Goal: Task Accomplishment & Management: Use online tool/utility

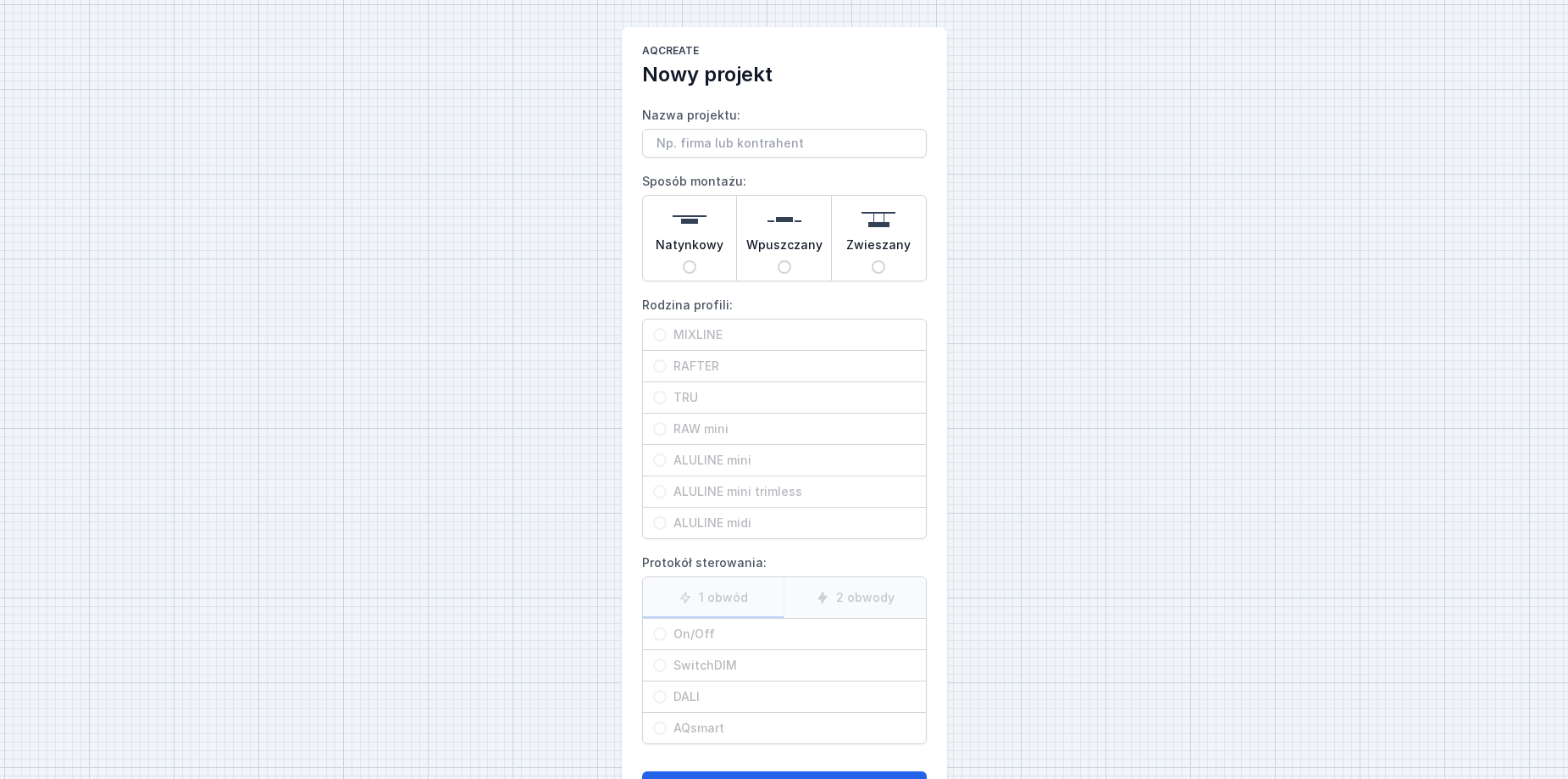
click at [682, 141] on input "Nazwa projektu:" at bounding box center [784, 143] width 284 height 29
type input "[PERSON_NAME]"
click at [694, 268] on input "Natynkowy" at bounding box center [689, 267] width 13 height 13
radio input "true"
click at [660, 332] on input "MIXLINE" at bounding box center [660, 334] width 13 height 13
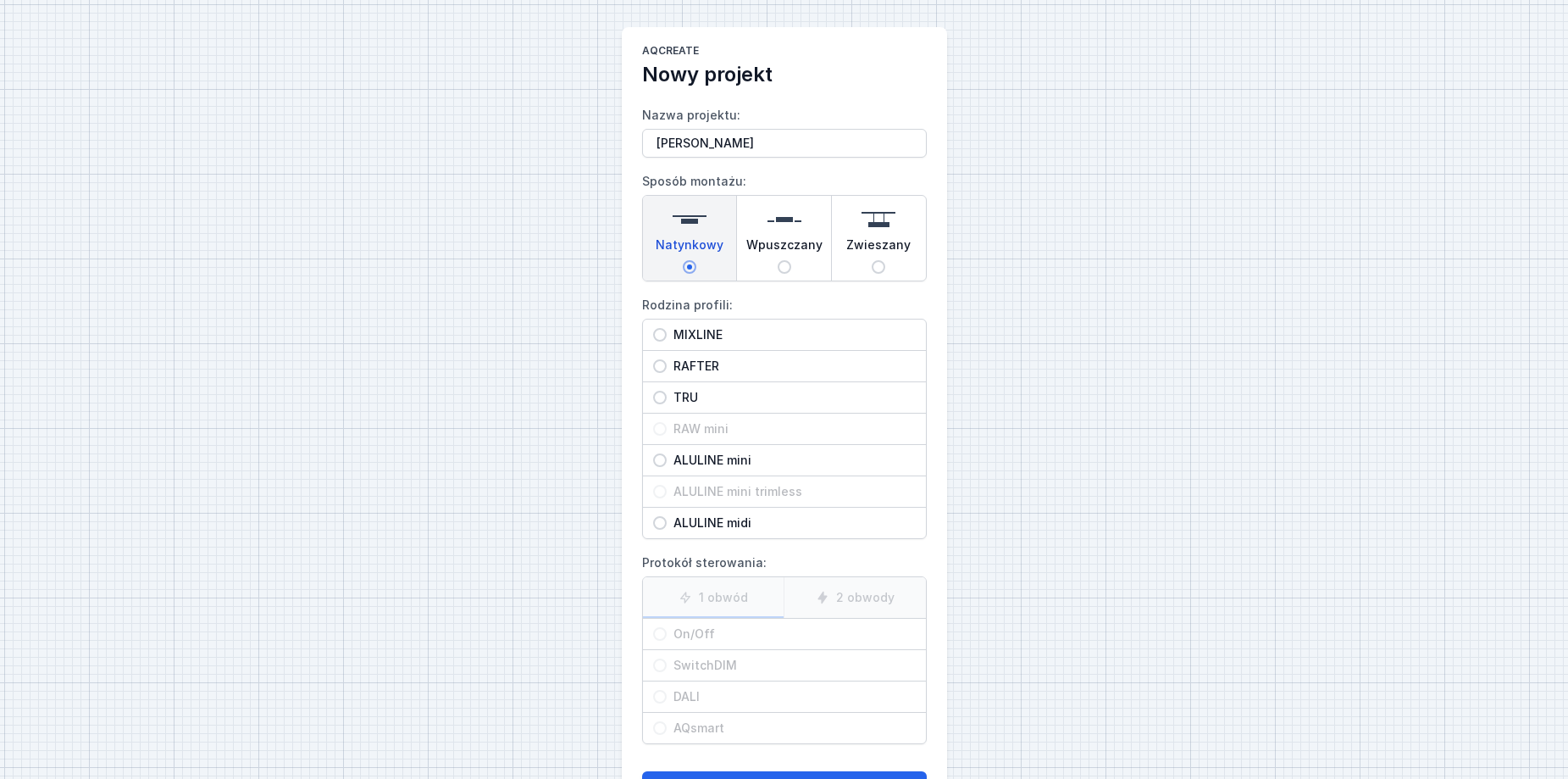
radio input "true"
click at [657, 633] on input "On/Off" at bounding box center [660, 634] width 13 height 13
radio input "true"
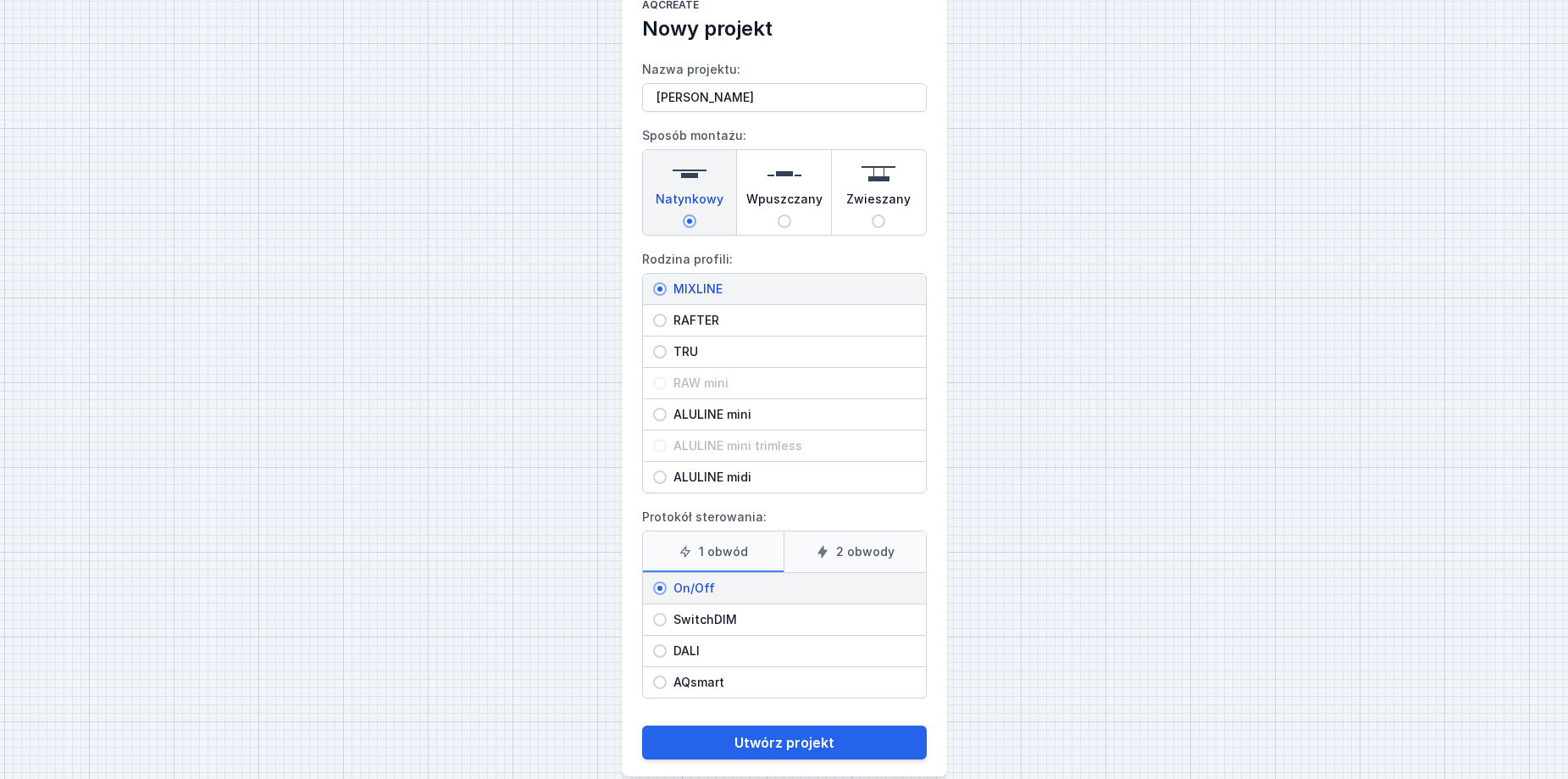
scroll to position [70, 0]
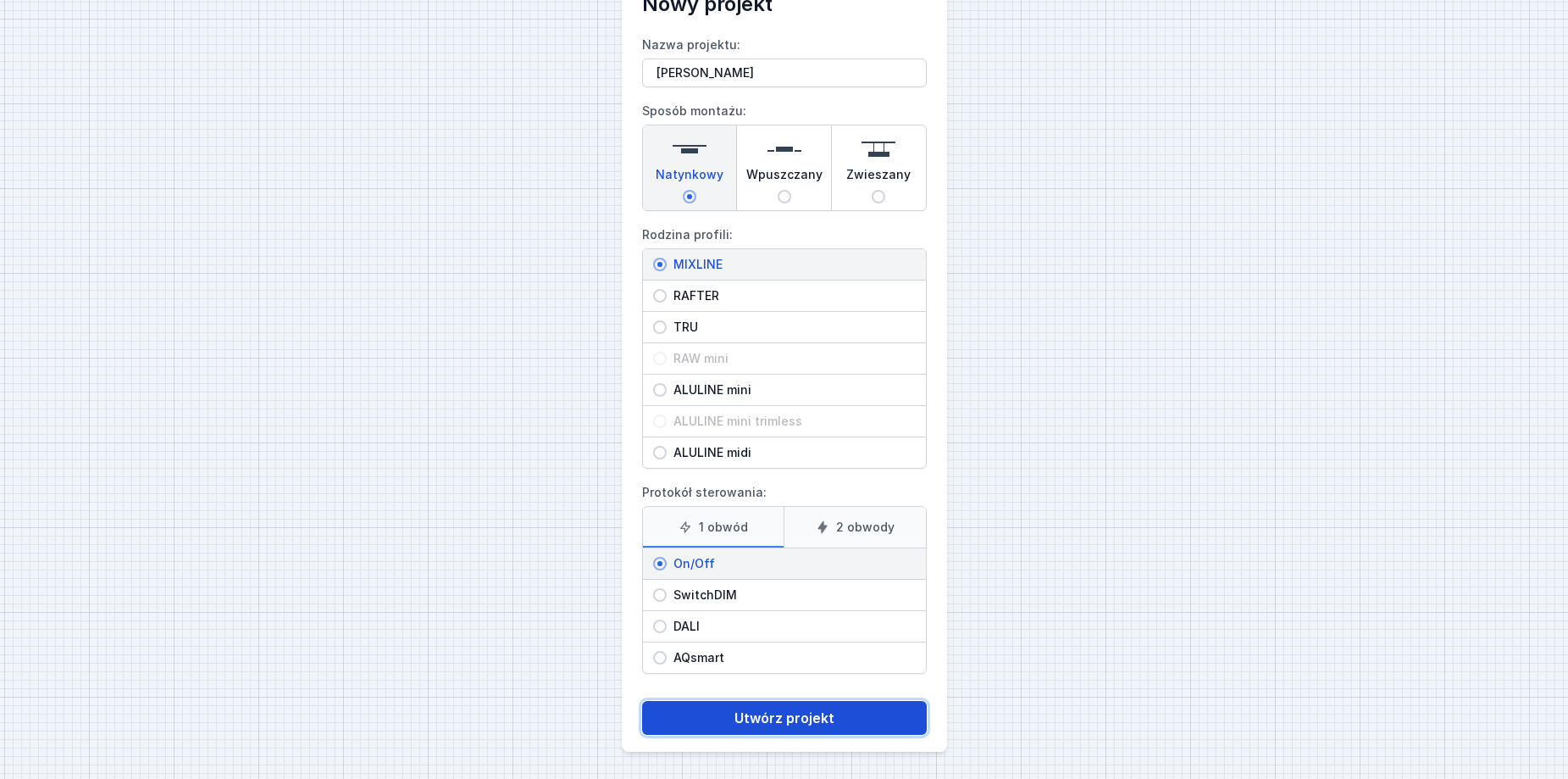
click at [765, 724] on button "Utwórz projekt" at bounding box center [784, 718] width 284 height 34
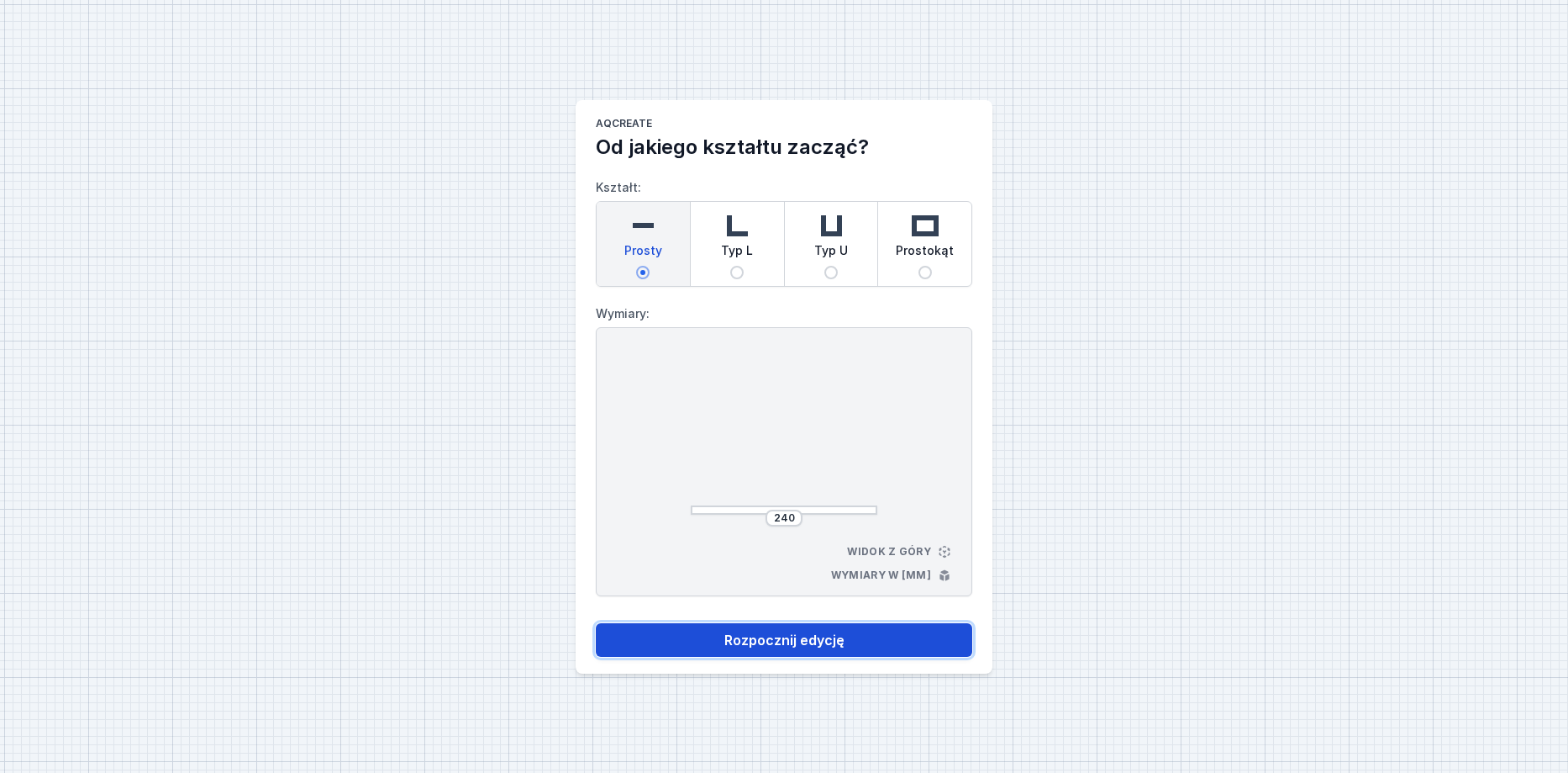
click at [803, 634] on button "Rozpocznij edycję" at bounding box center [784, 640] width 376 height 33
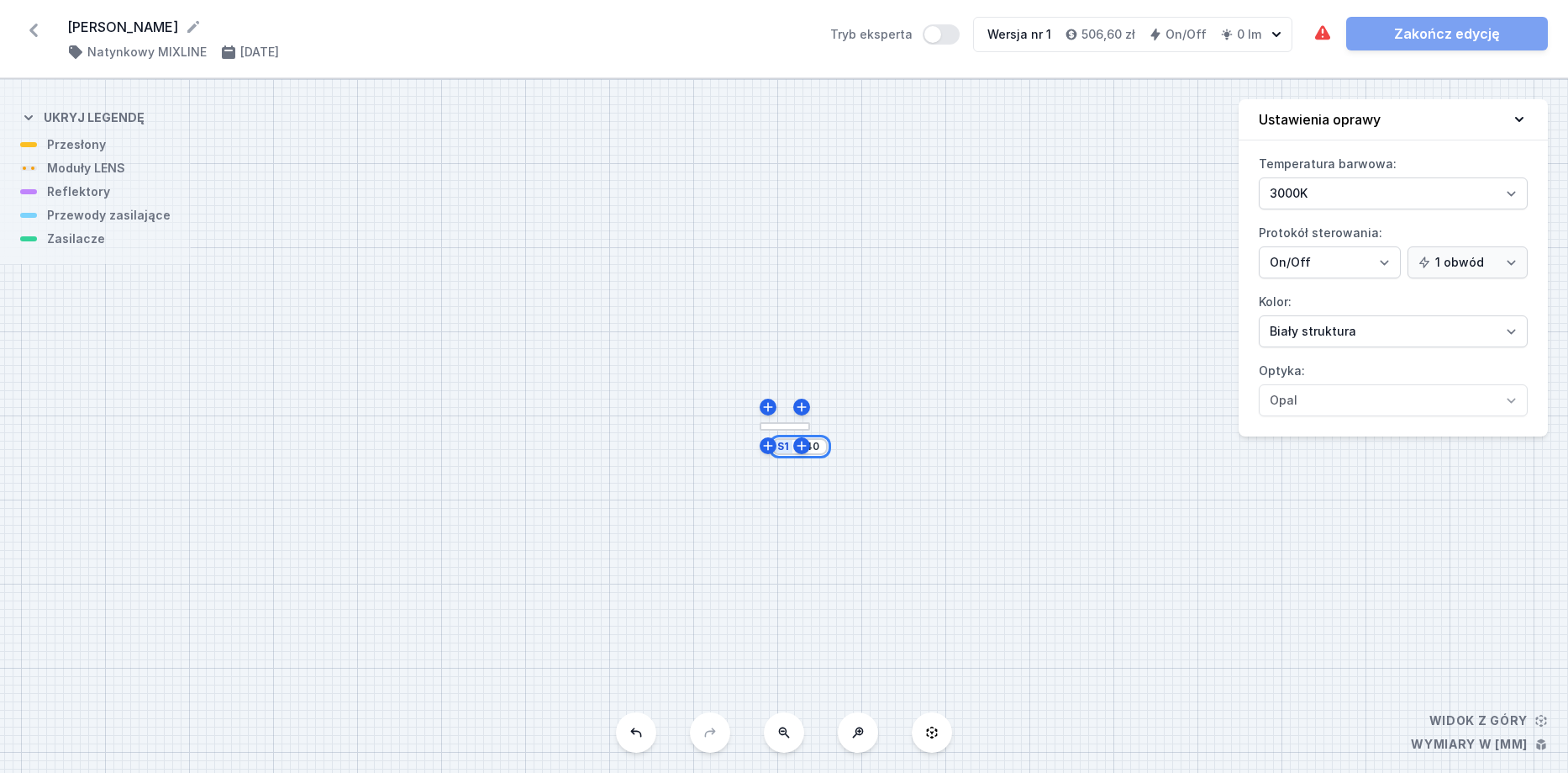
click at [818, 448] on input "240" at bounding box center [810, 446] width 27 height 13
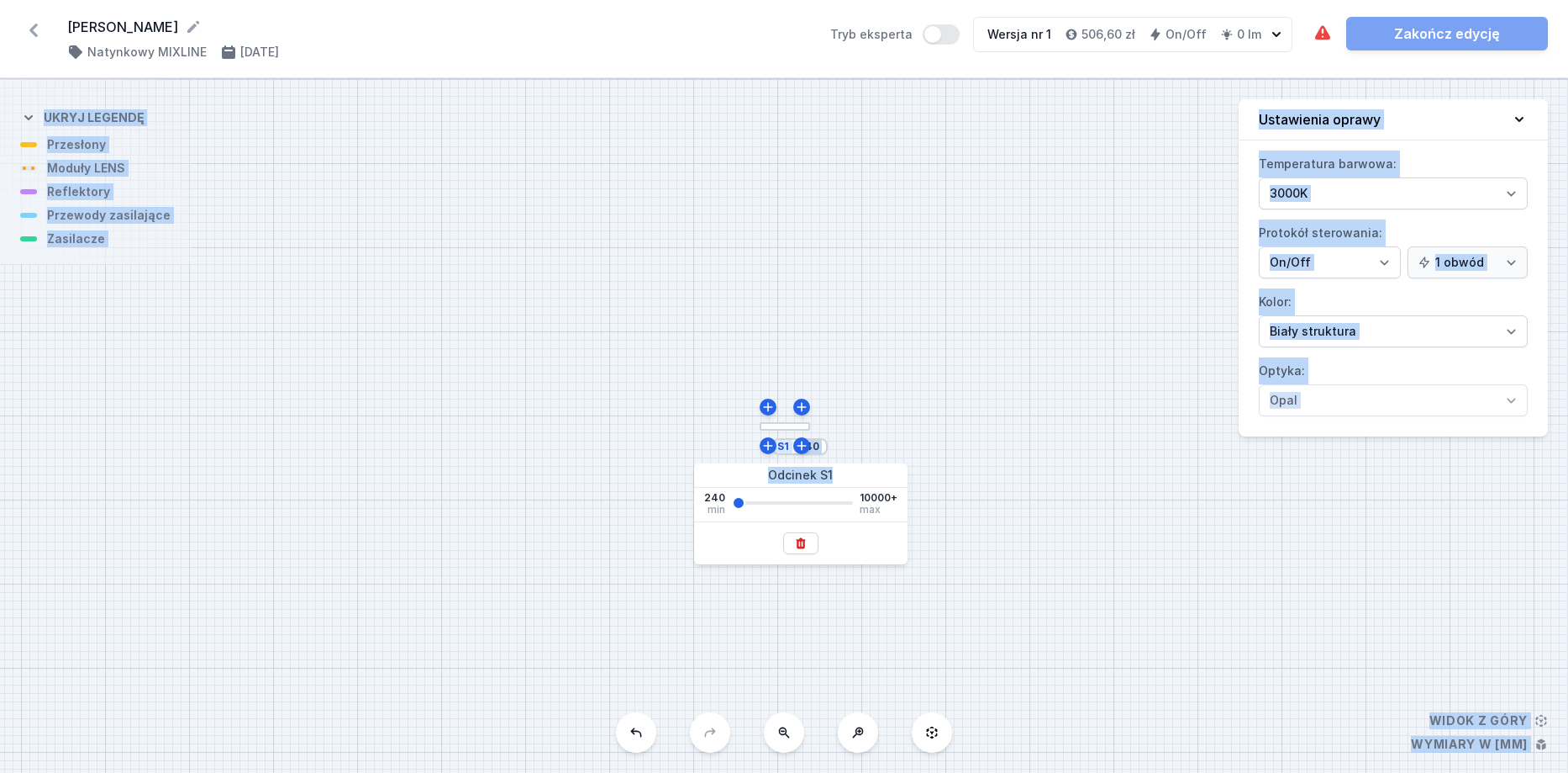
drag, startPoint x: 787, startPoint y: 448, endPoint x: 794, endPoint y: 492, distance: 44.6
click at [794, 492] on body "[PERSON_NAME] ( 11886 /v 1 ) Natynkowy MIXLINE [DATE] Tryb eksperta Wersja nr 1…" at bounding box center [784, 386] width 1568 height 773
click at [826, 454] on div "S1 240" at bounding box center [800, 447] width 55 height 17
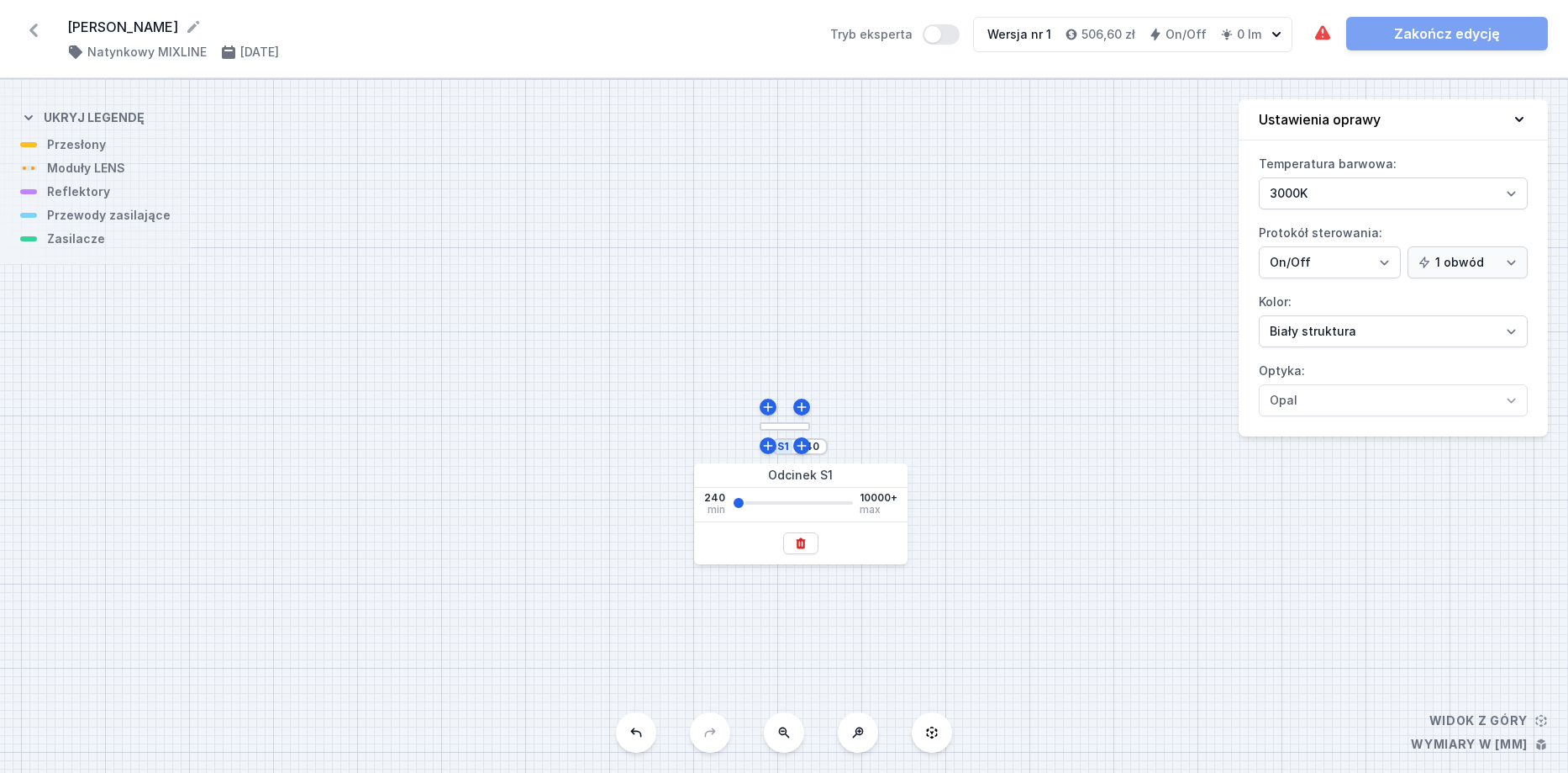
click at [825, 448] on div "S1 240" at bounding box center [800, 447] width 55 height 17
click at [789, 446] on div "S1 240" at bounding box center [800, 447] width 55 height 17
click at [802, 427] on div at bounding box center [785, 427] width 50 height 10
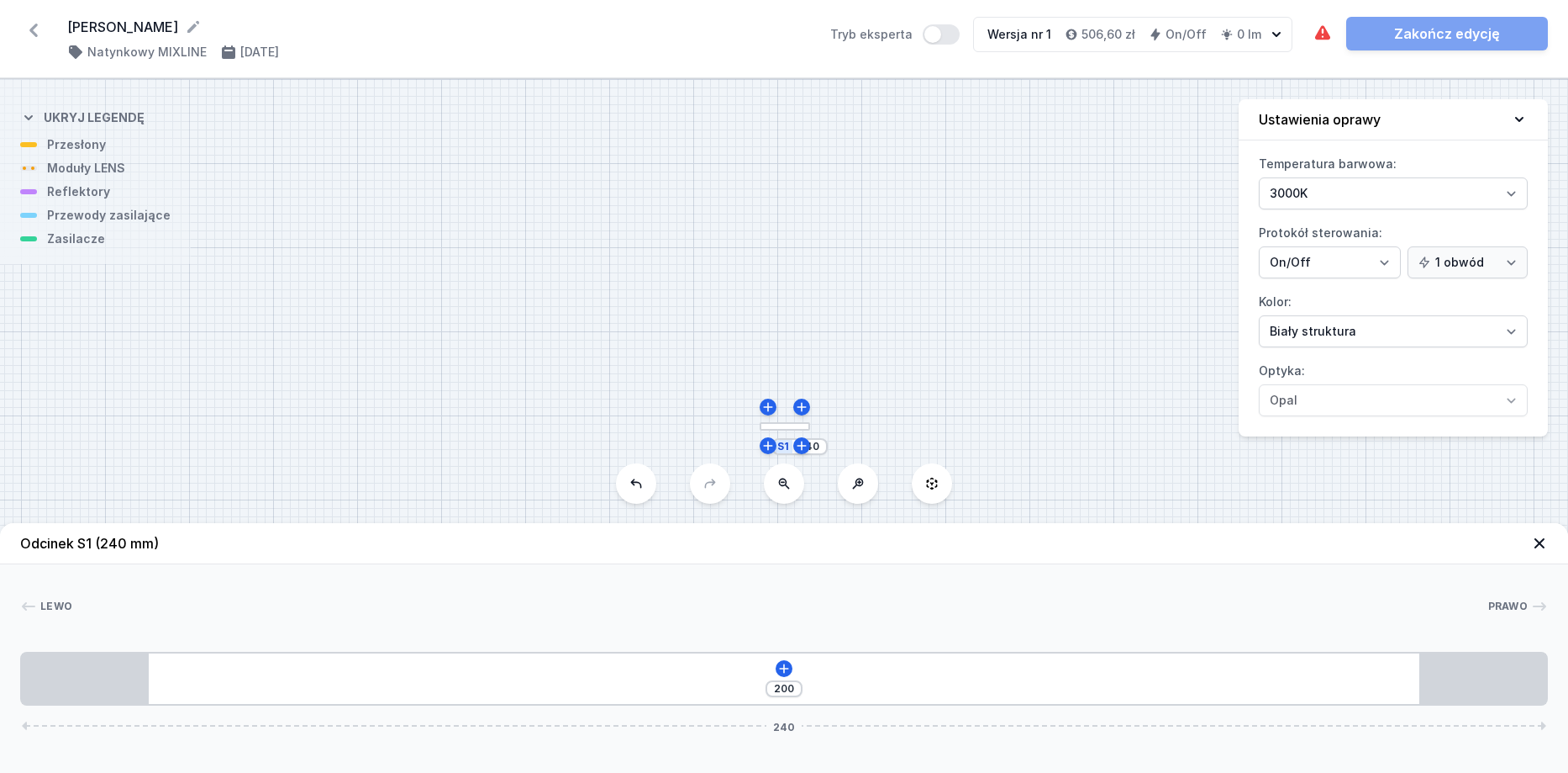
click at [854, 489] on icon at bounding box center [858, 483] width 13 height 13
click at [855, 489] on icon at bounding box center [858, 483] width 13 height 13
click at [862, 489] on icon at bounding box center [858, 483] width 13 height 13
click at [860, 489] on icon at bounding box center [858, 483] width 13 height 13
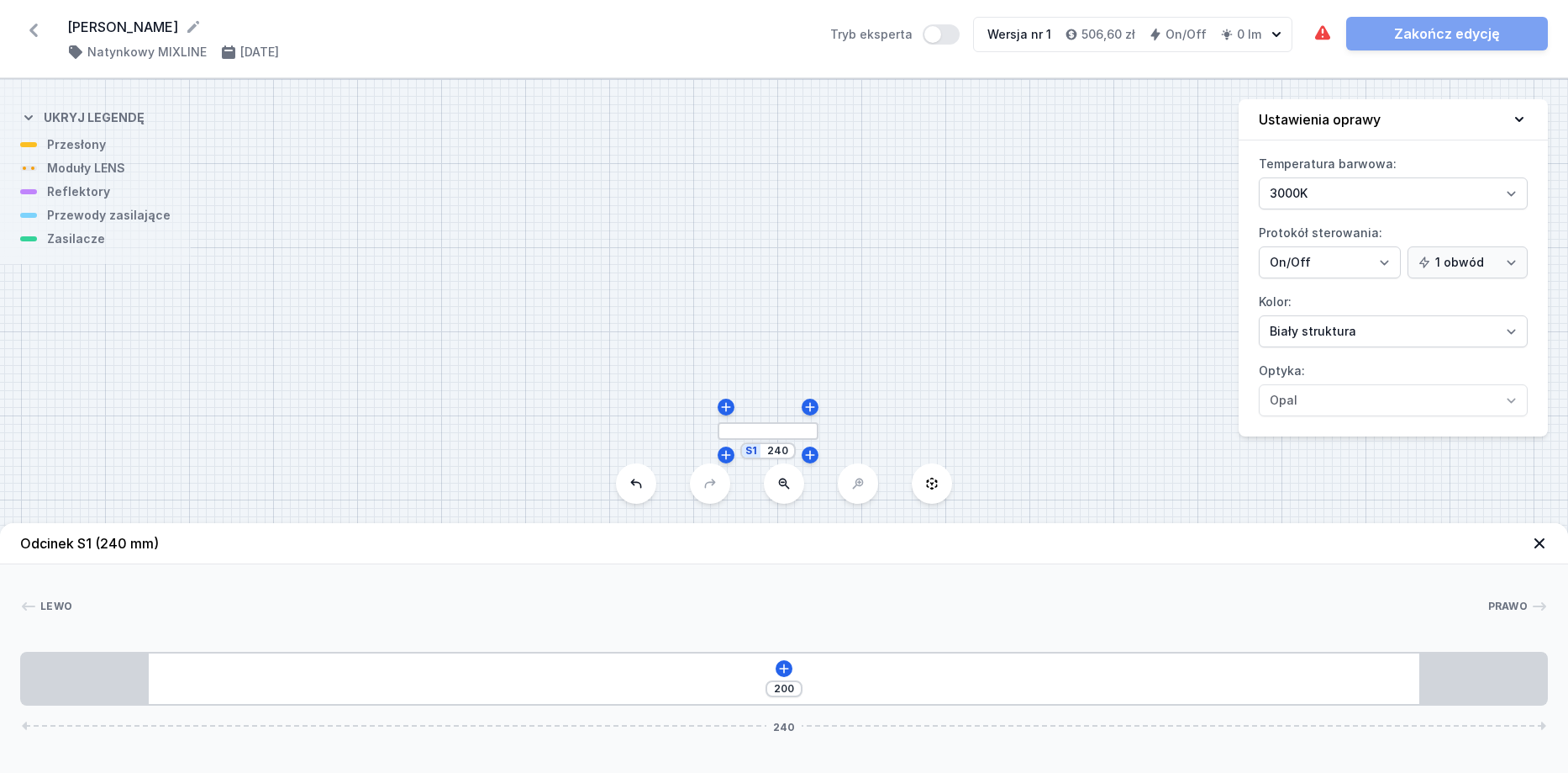
click at [793, 455] on div "S1 240" at bounding box center [768, 451] width 55 height 17
click at [782, 456] on input "240" at bounding box center [777, 451] width 27 height 13
drag, startPoint x: 787, startPoint y: 452, endPoint x: 770, endPoint y: 452, distance: 17.0
click at [770, 452] on input "240" at bounding box center [777, 451] width 27 height 13
click at [737, 680] on div "200 240" at bounding box center [784, 679] width 1528 height 53
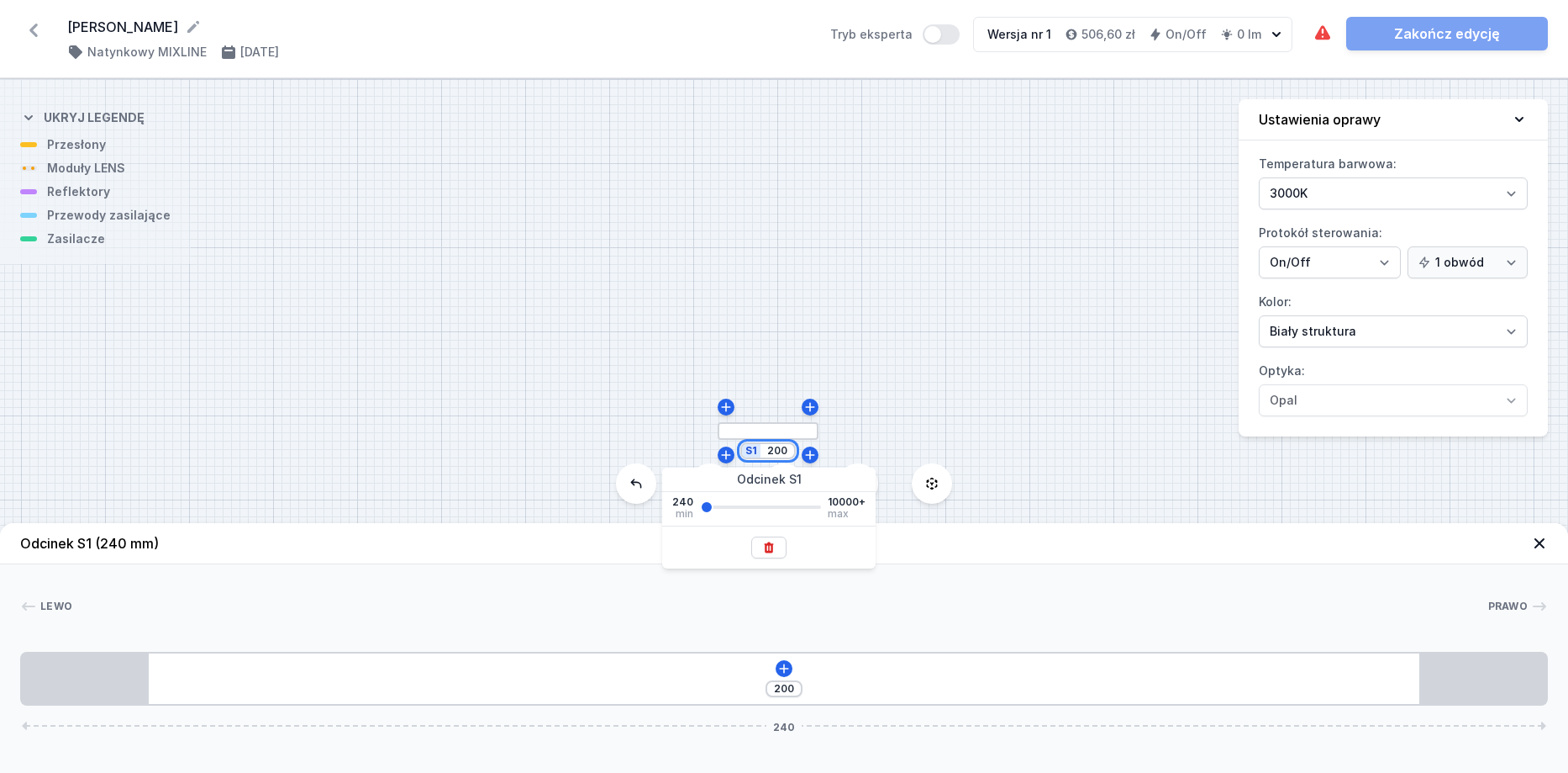
click at [790, 450] on input "200" at bounding box center [777, 451] width 27 height 13
type input "2000"
type input "975"
type input "2000"
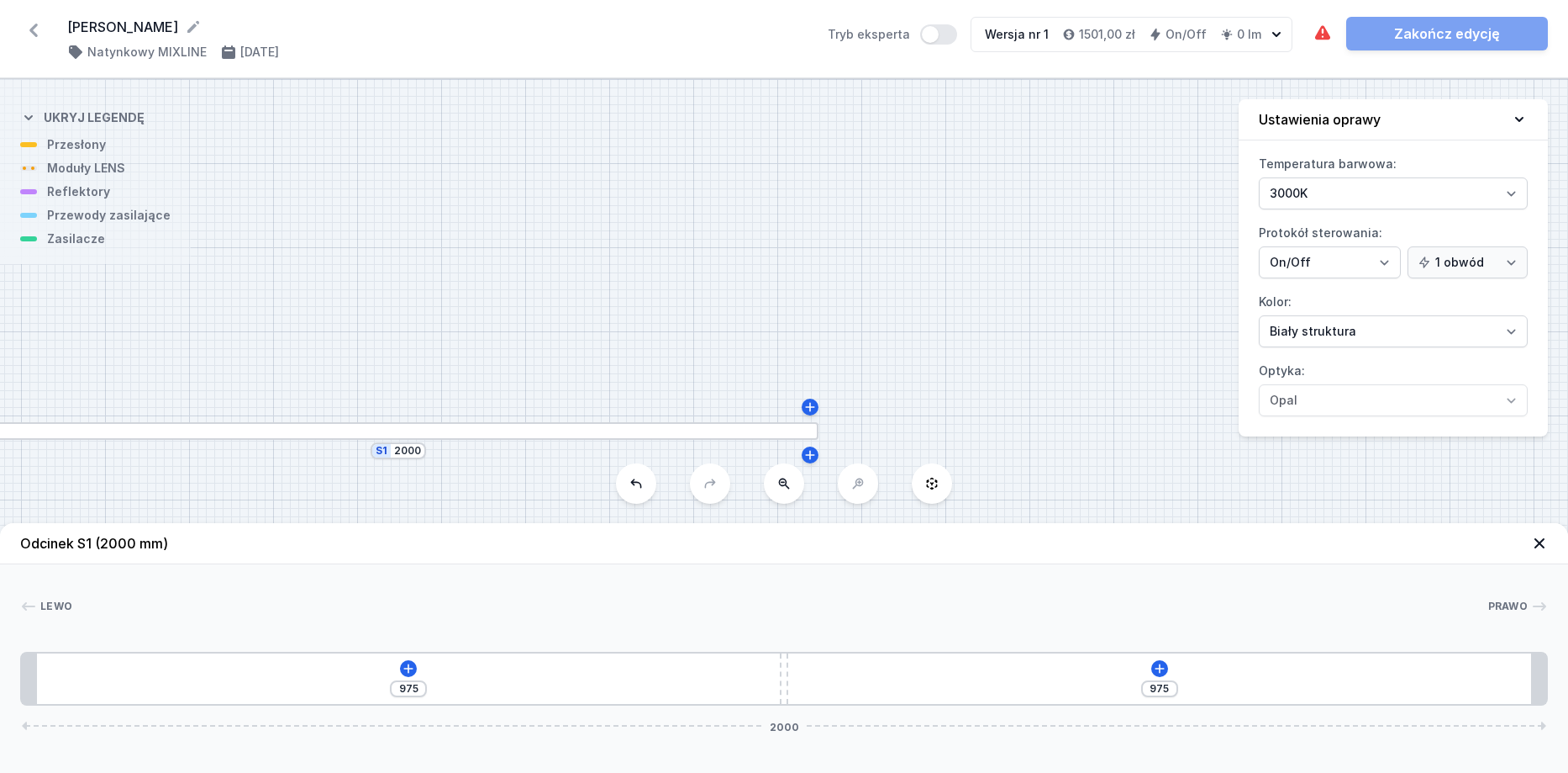
drag, startPoint x: 447, startPoint y: 435, endPoint x: 605, endPoint y: 439, distance: 158.1
click at [605, 439] on div at bounding box center [398, 431] width 840 height 18
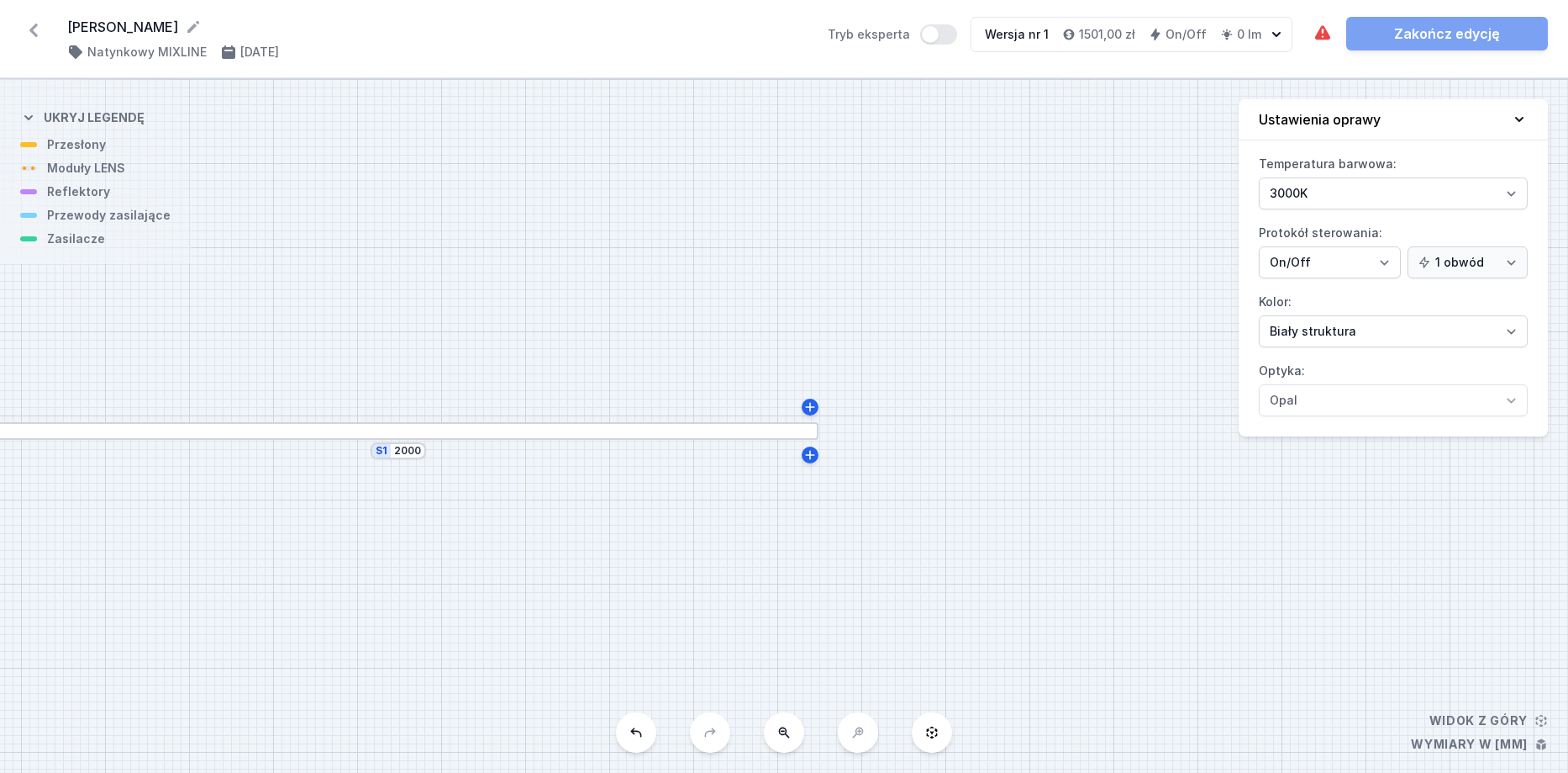
click at [475, 431] on div at bounding box center [398, 431] width 840 height 18
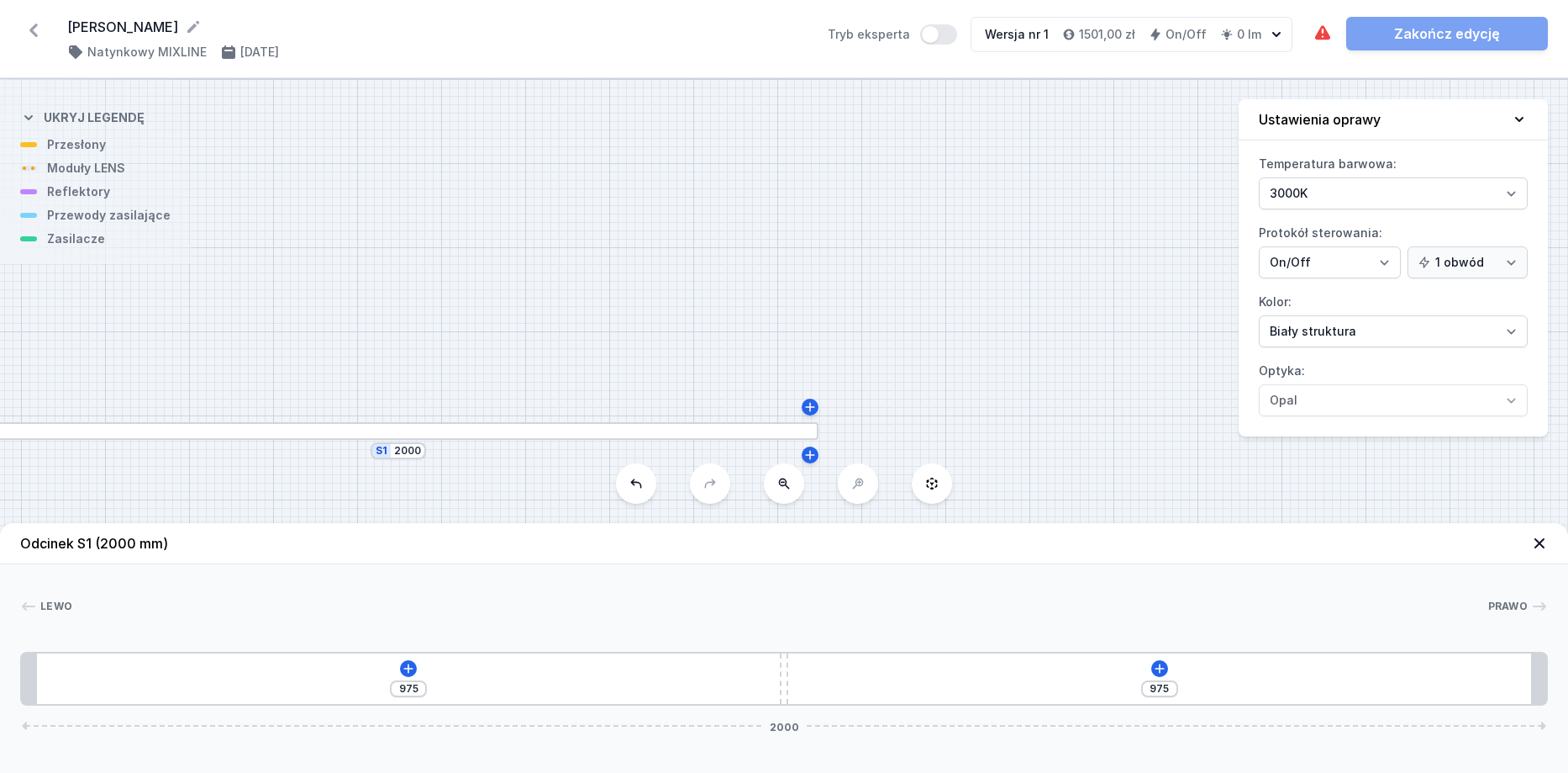
click at [130, 675] on div "[PHONE_NUMBER]" at bounding box center [784, 679] width 1528 height 53
click at [94, 668] on div "[PHONE_NUMBER]" at bounding box center [784, 679] width 1528 height 53
click at [403, 669] on icon at bounding box center [409, 668] width 13 height 13
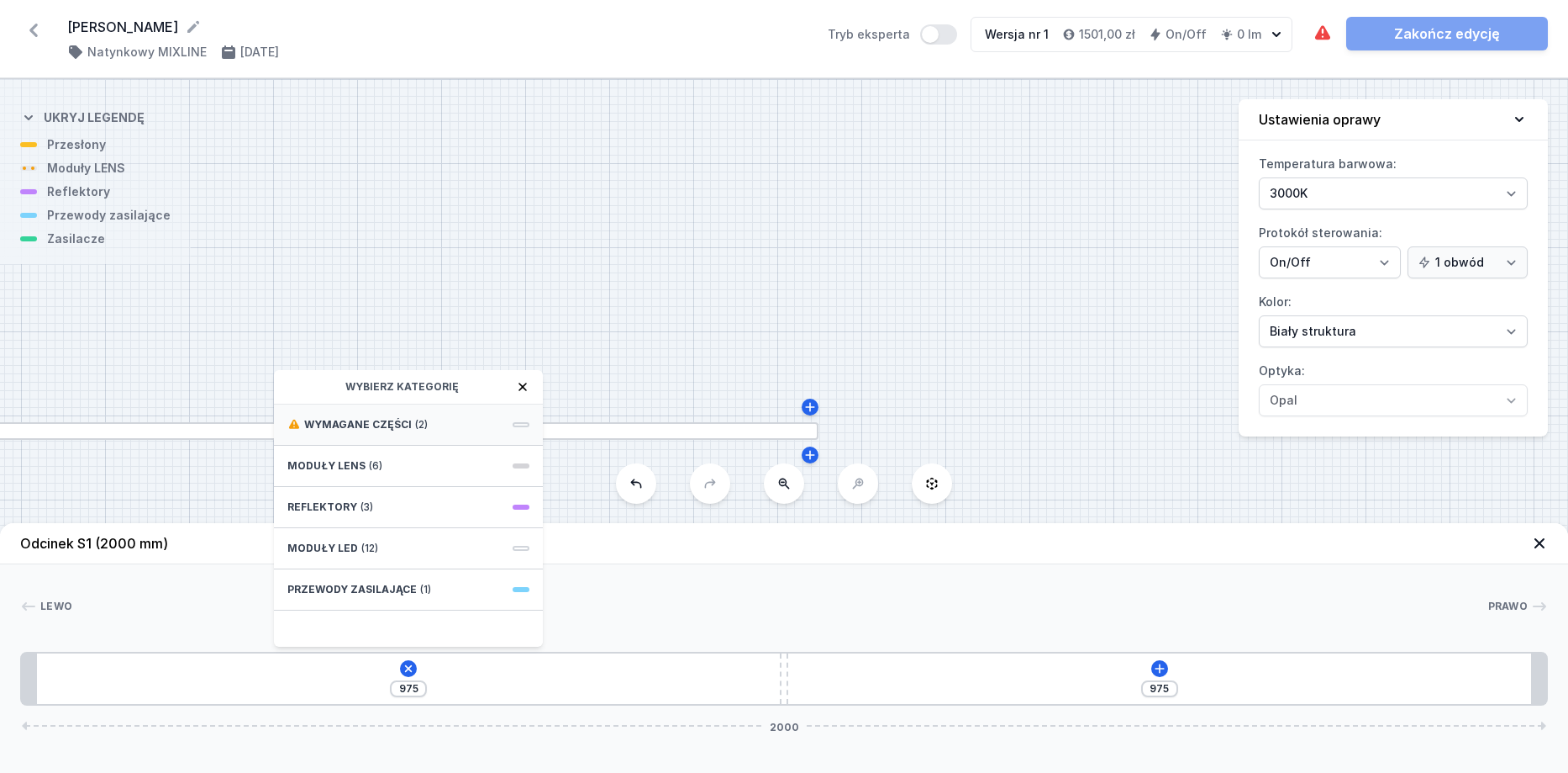
click at [394, 425] on span "Wymagane części" at bounding box center [357, 425] width 108 height 13
click at [399, 425] on span "Hole for power supply cable" at bounding box center [409, 423] width 242 height 17
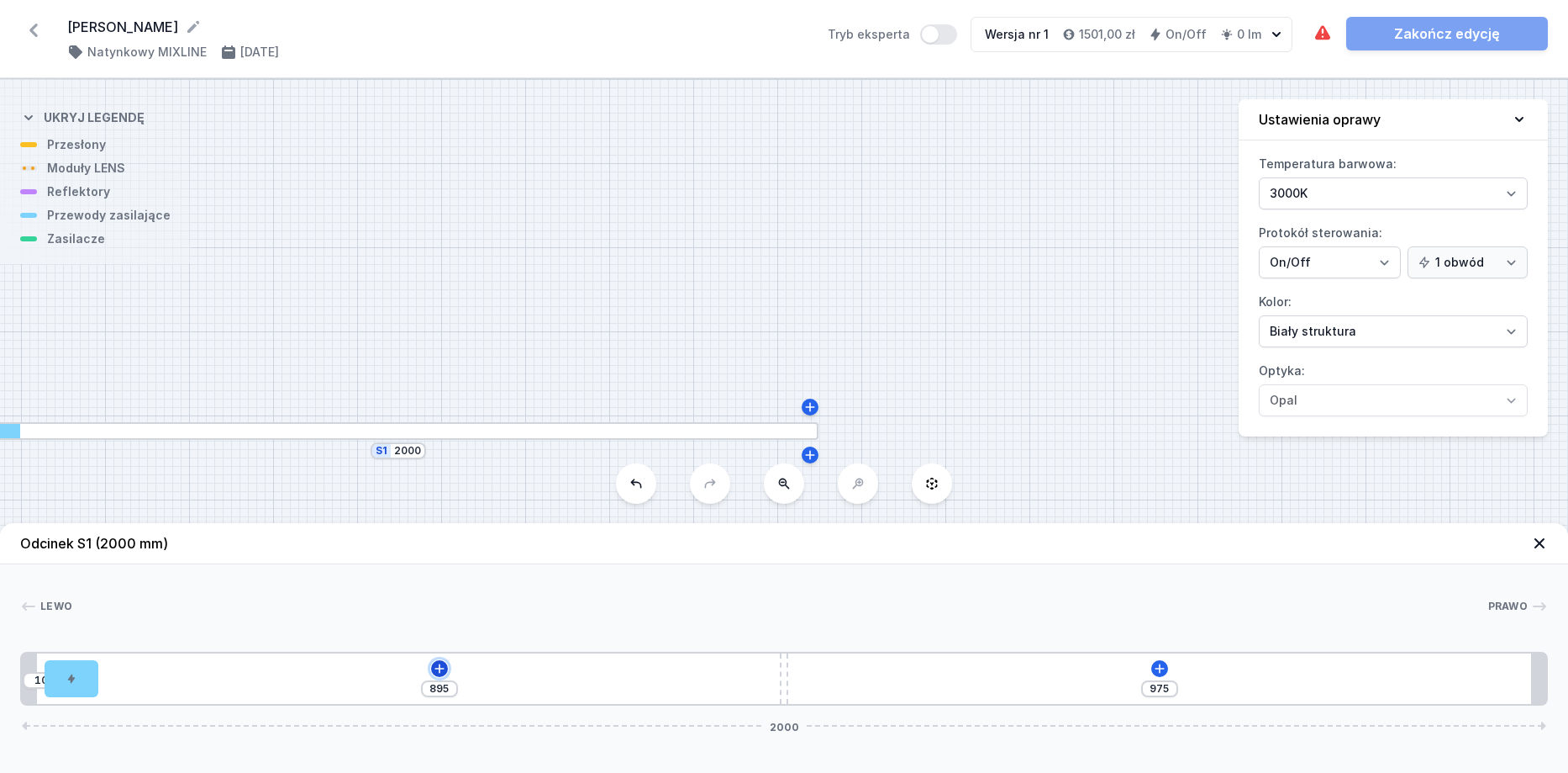
click at [435, 661] on icon at bounding box center [439, 668] width 13 height 13
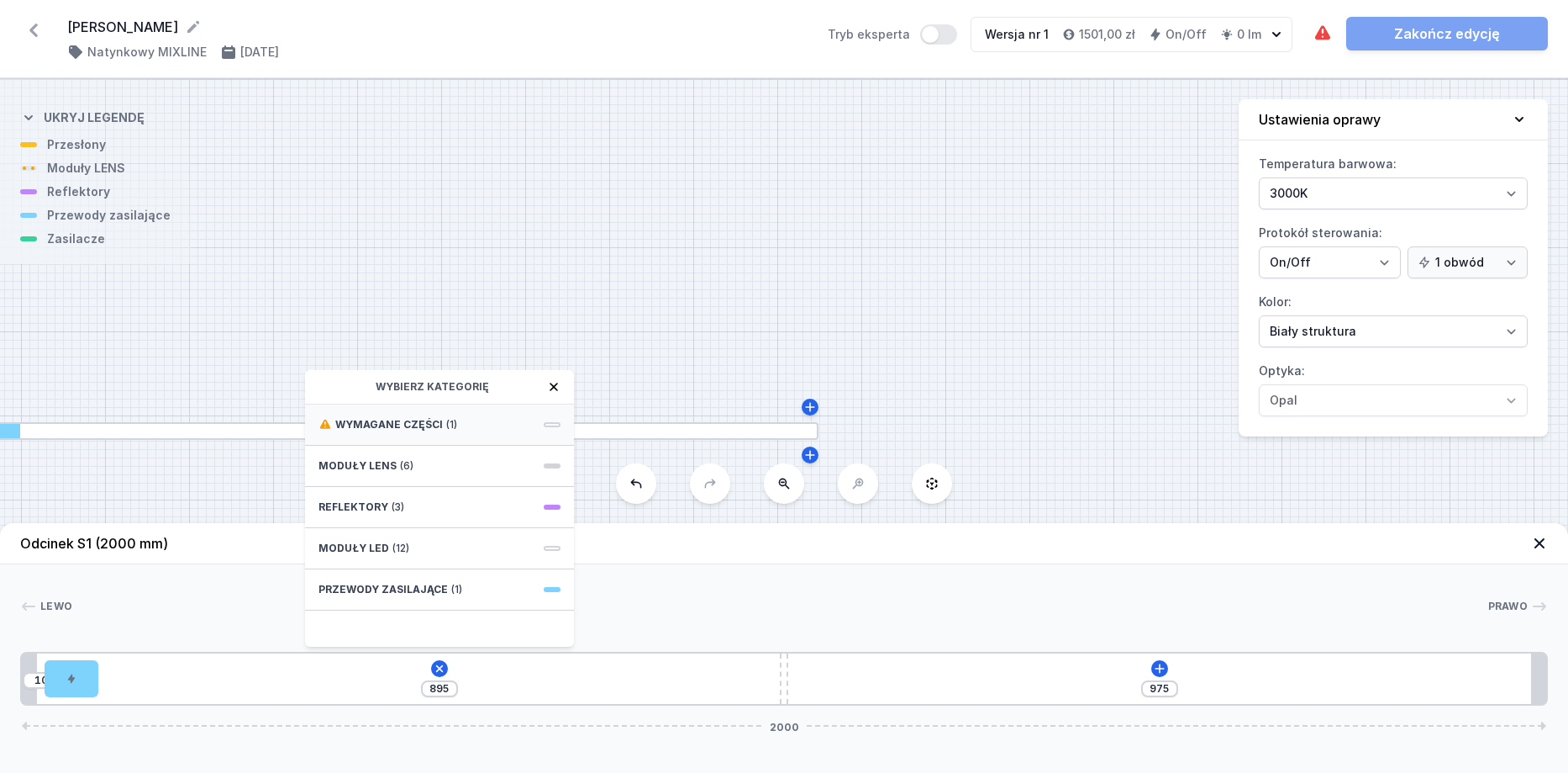
click at [388, 418] on span "Wymagane części" at bounding box center [389, 425] width 108 height 13
click at [377, 429] on span "ON/OFF Driver - up to 3,5W" at bounding box center [439, 423] width 242 height 17
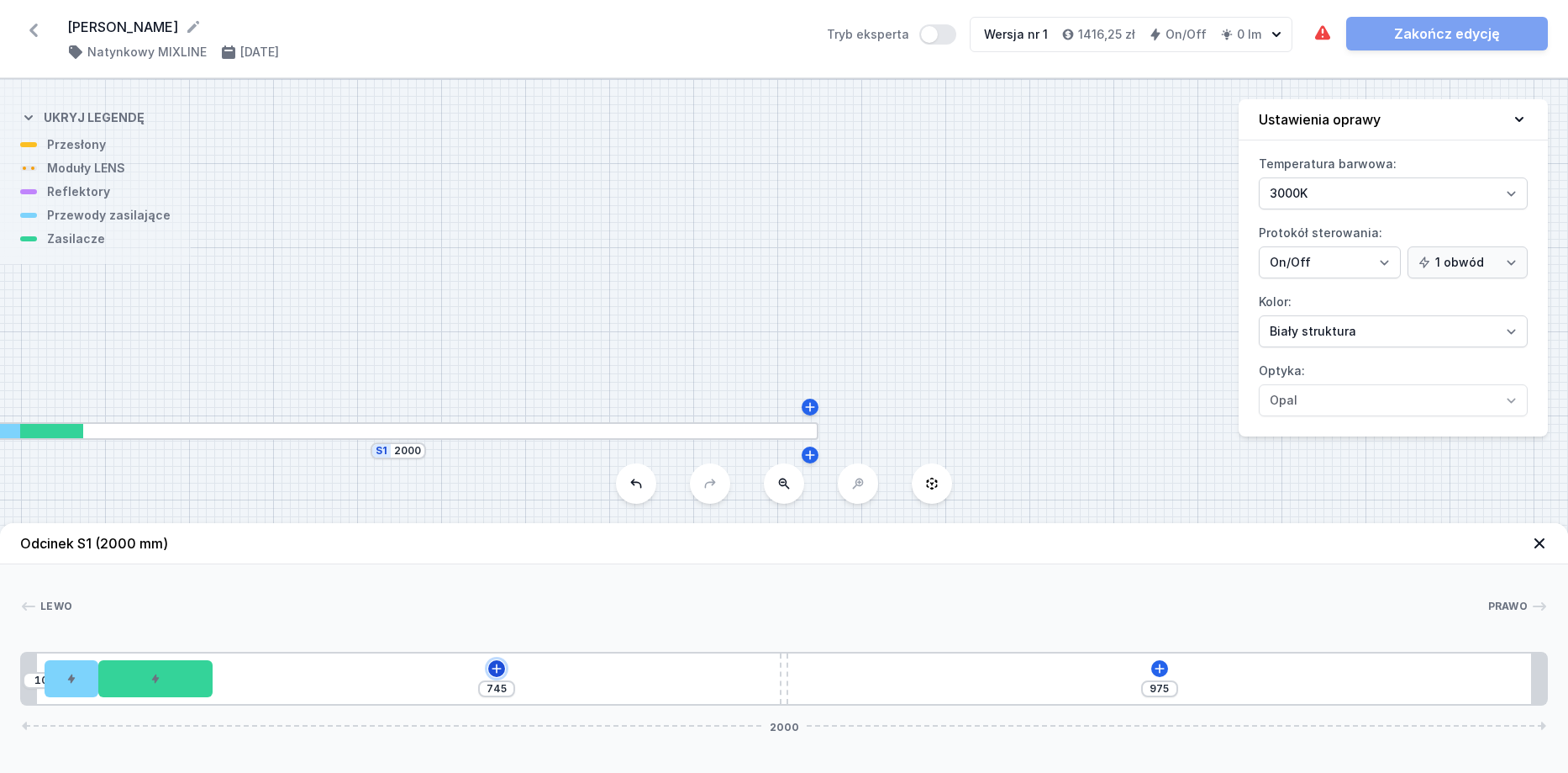
click at [496, 665] on icon at bounding box center [496, 668] width 10 height 10
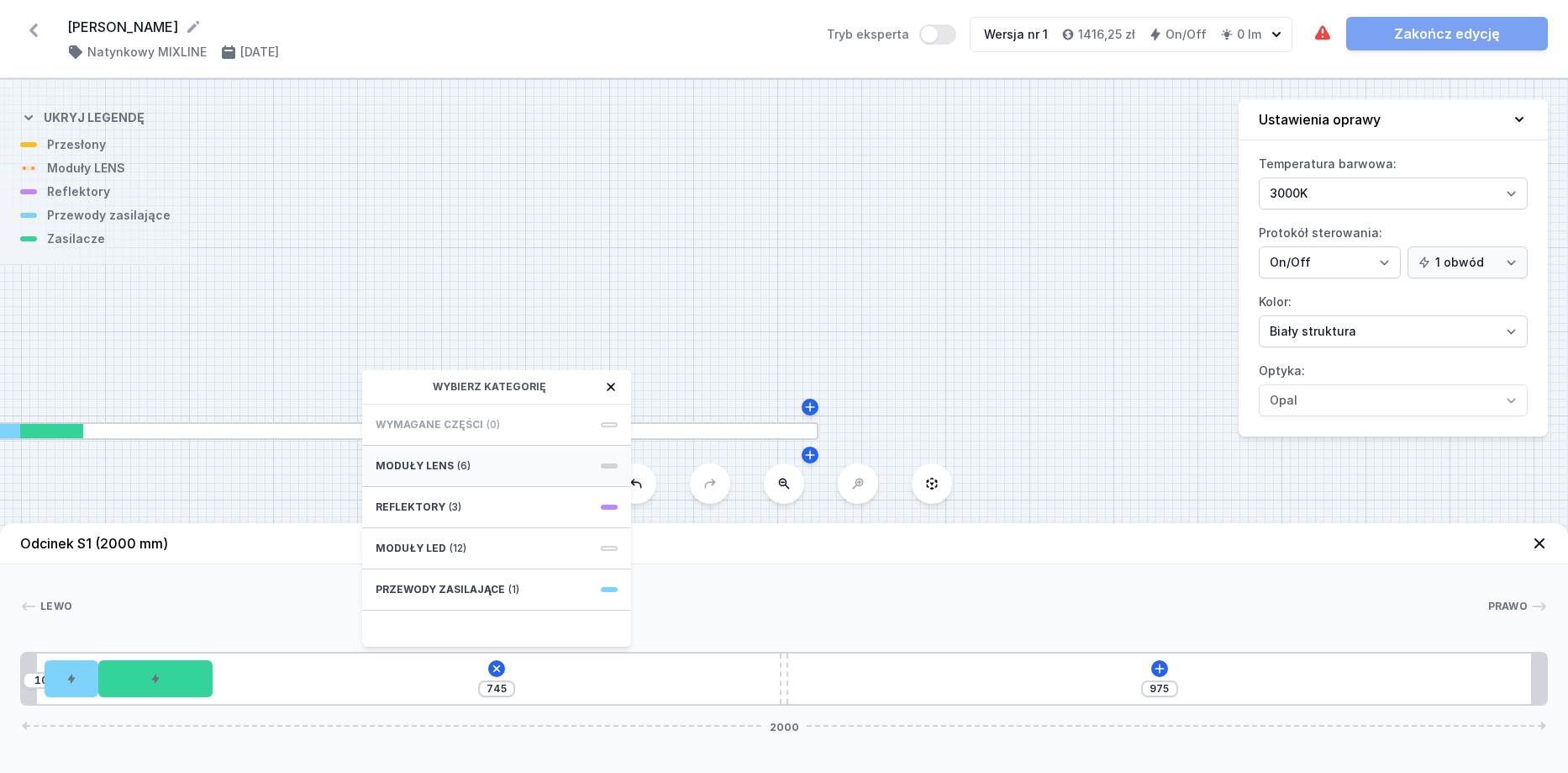
click at [450, 470] on div "Moduły LENS (6)" at bounding box center [496, 466] width 269 height 41
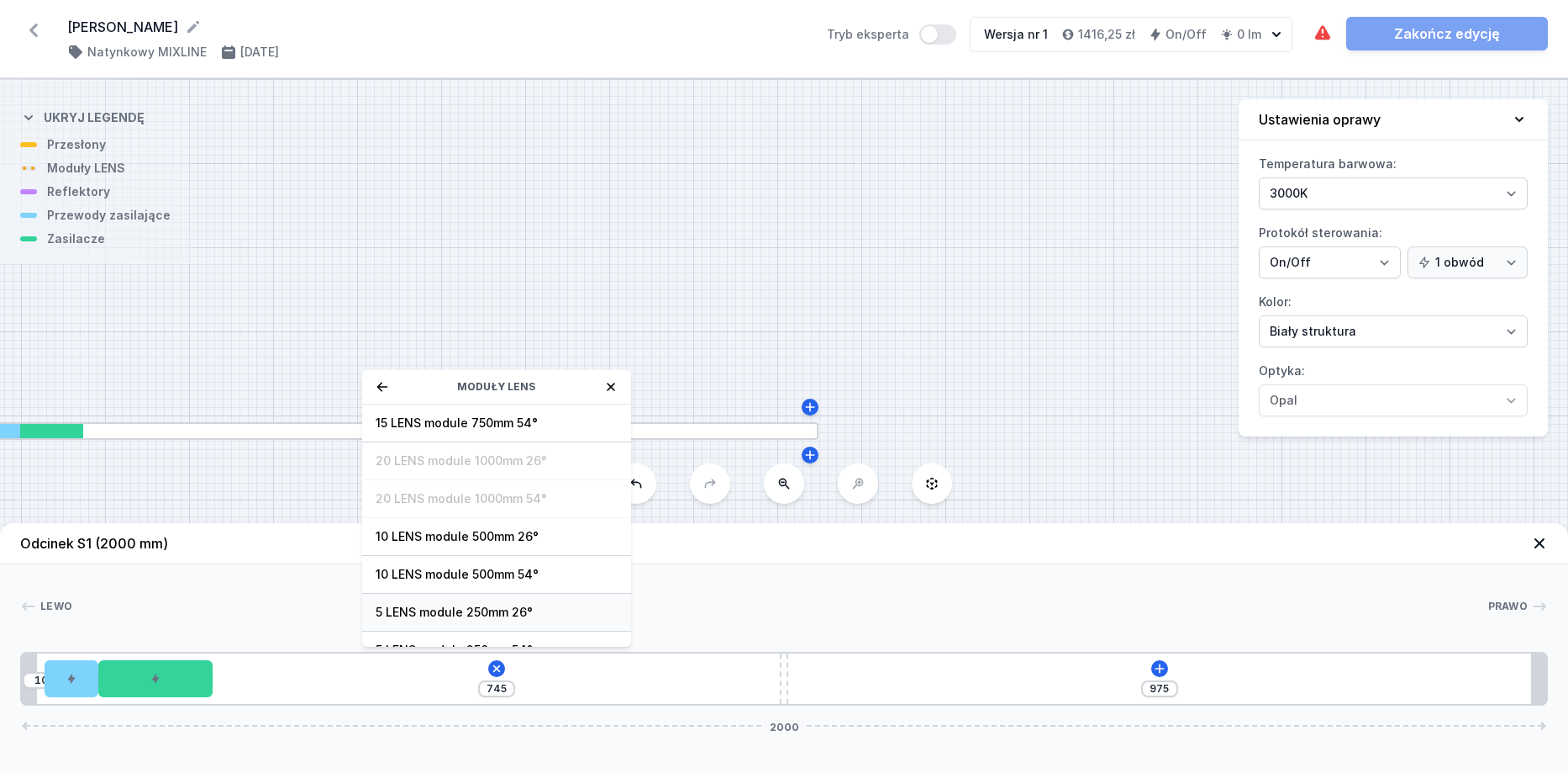
scroll to position [61, 0]
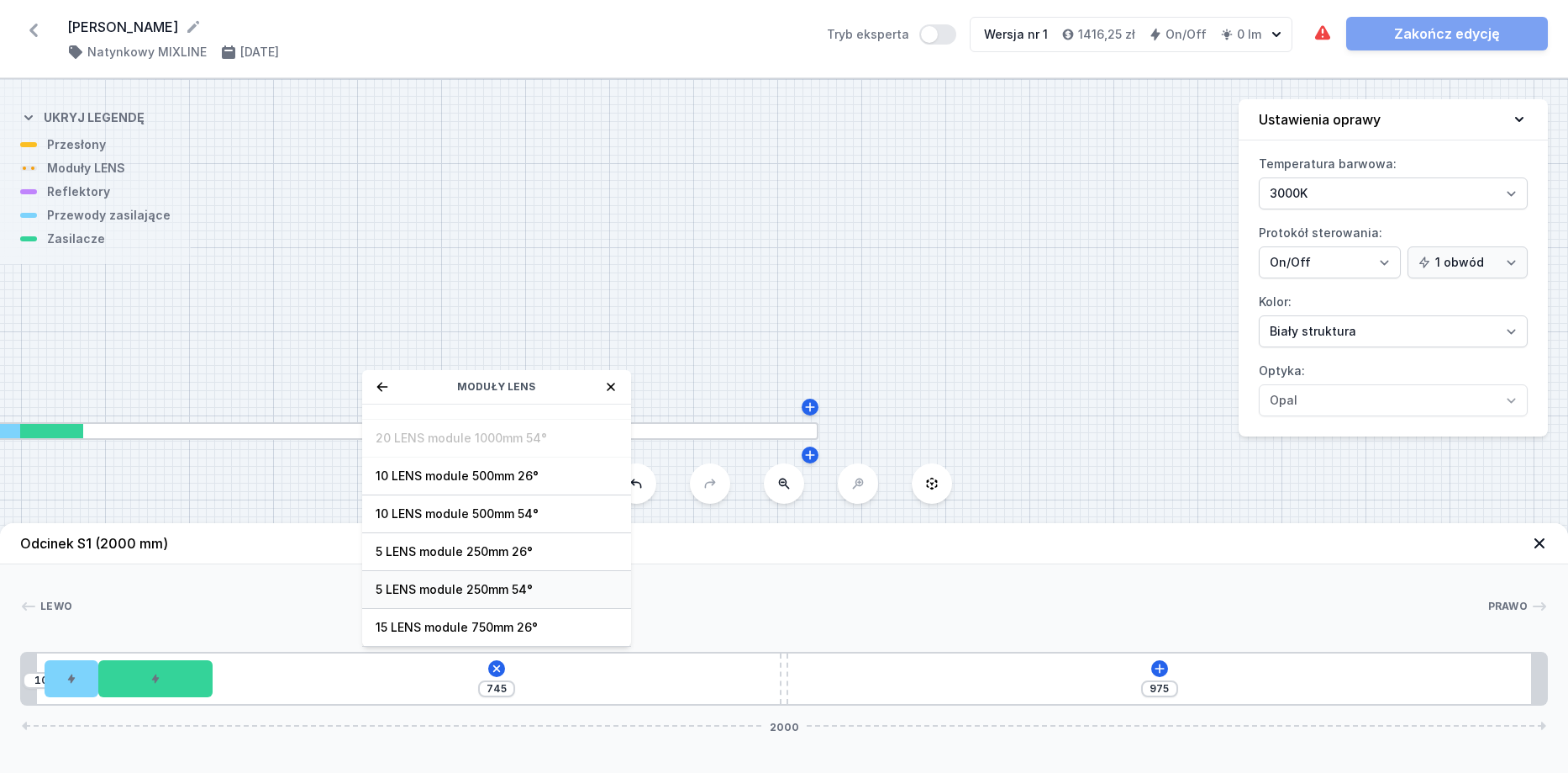
click at [529, 585] on span "5 LENS module 250mm 54°" at bounding box center [496, 590] width 242 height 17
type input "495"
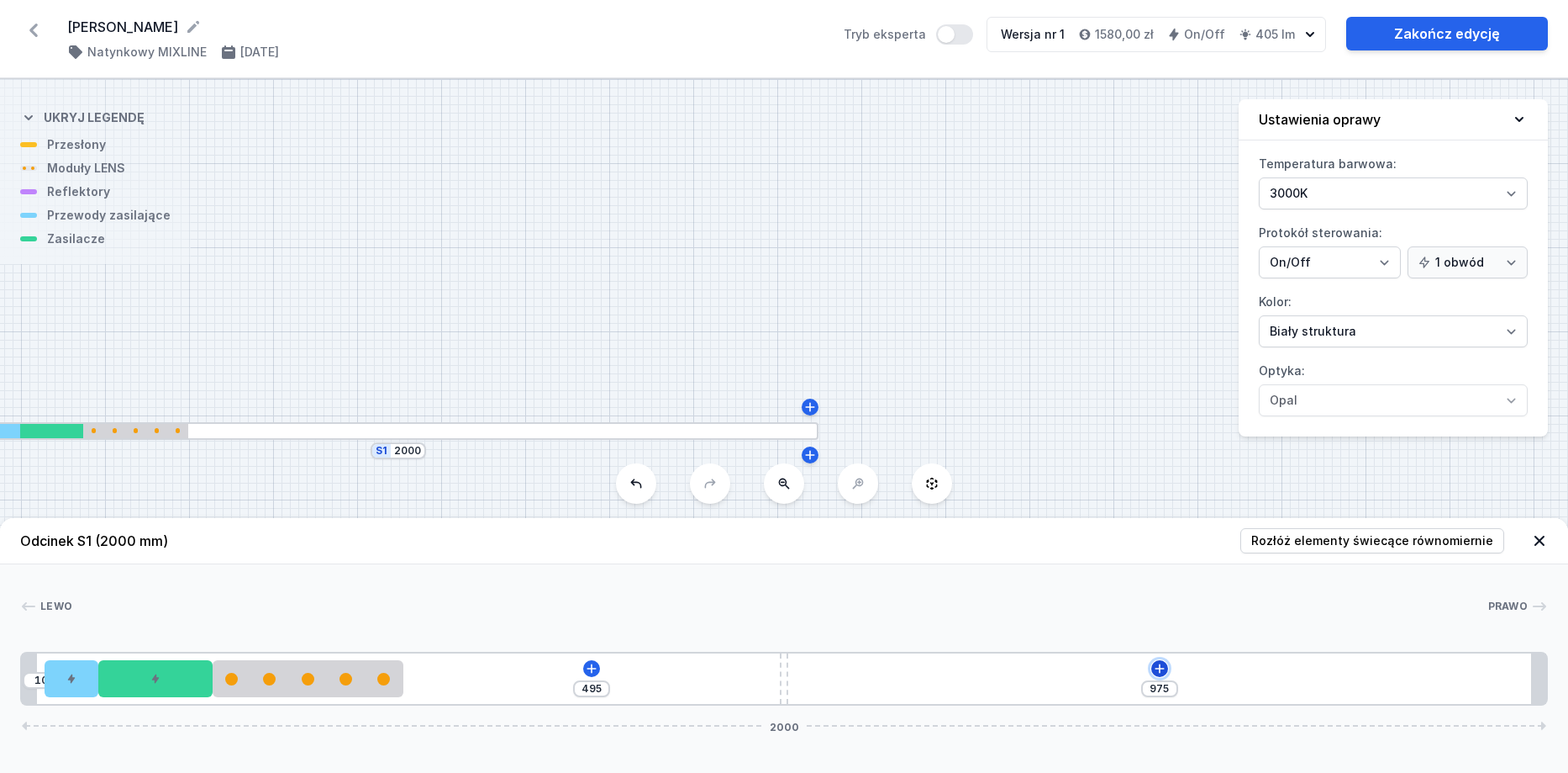
click at [1154, 665] on icon at bounding box center [1160, 668] width 13 height 13
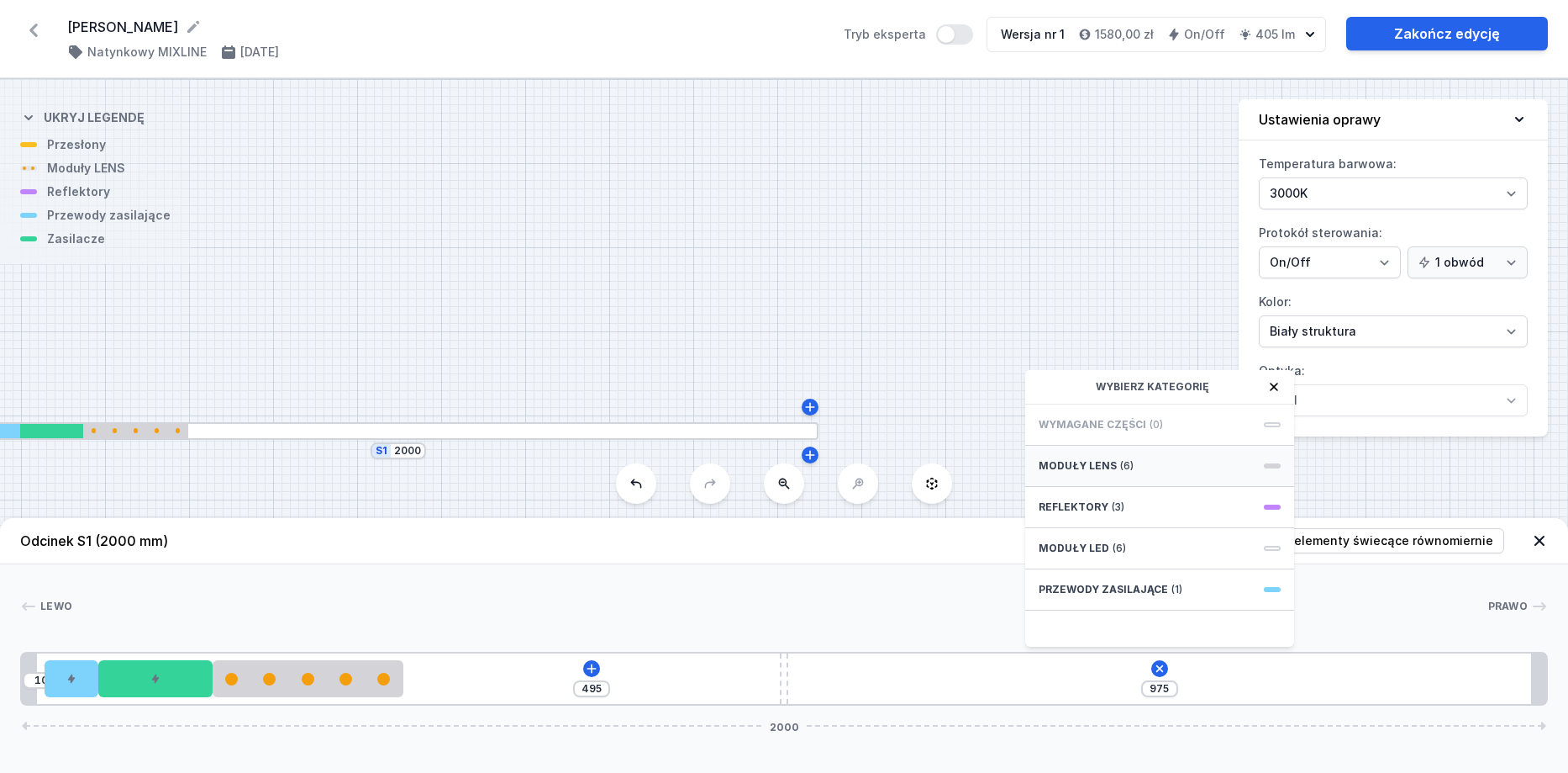
click at [1134, 465] on div "Moduły LENS (6)" at bounding box center [1159, 466] width 269 height 41
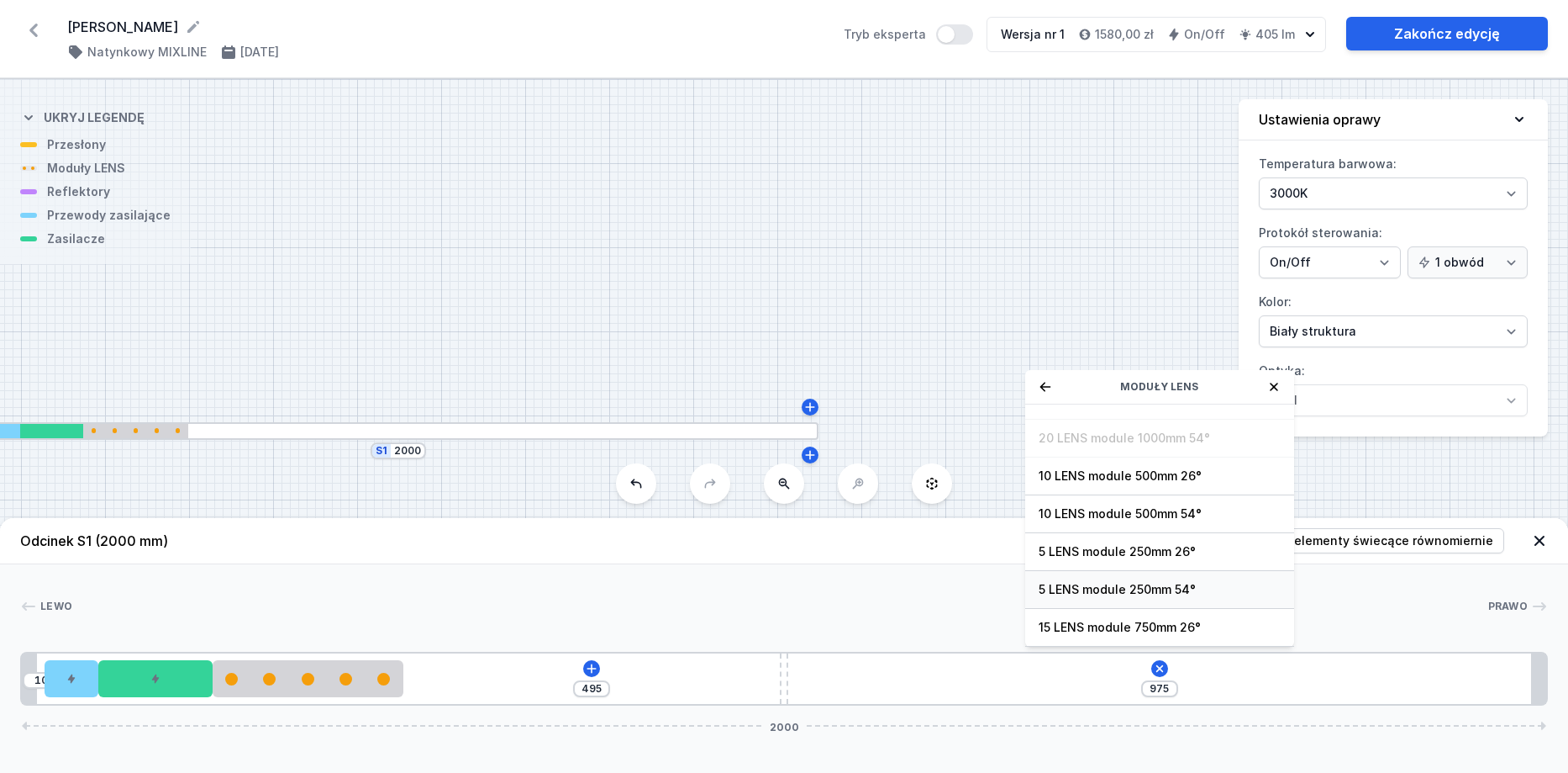
click at [1157, 587] on span "5 LENS module 250mm 54°" at bounding box center [1160, 590] width 242 height 17
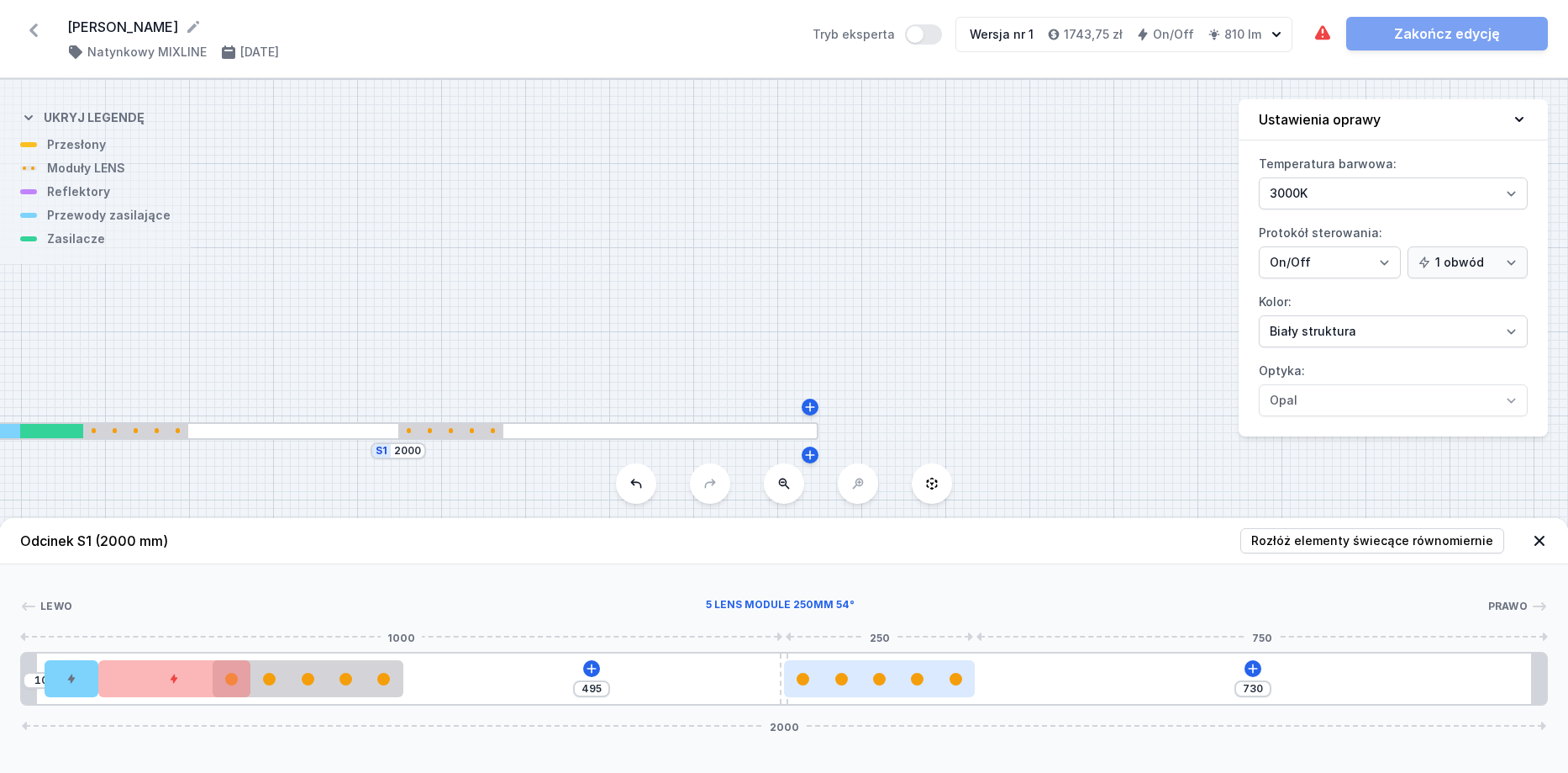
drag, startPoint x: 927, startPoint y: 669, endPoint x: 973, endPoint y: 676, distance: 46.5
click at [973, 676] on div at bounding box center [879, 679] width 191 height 37
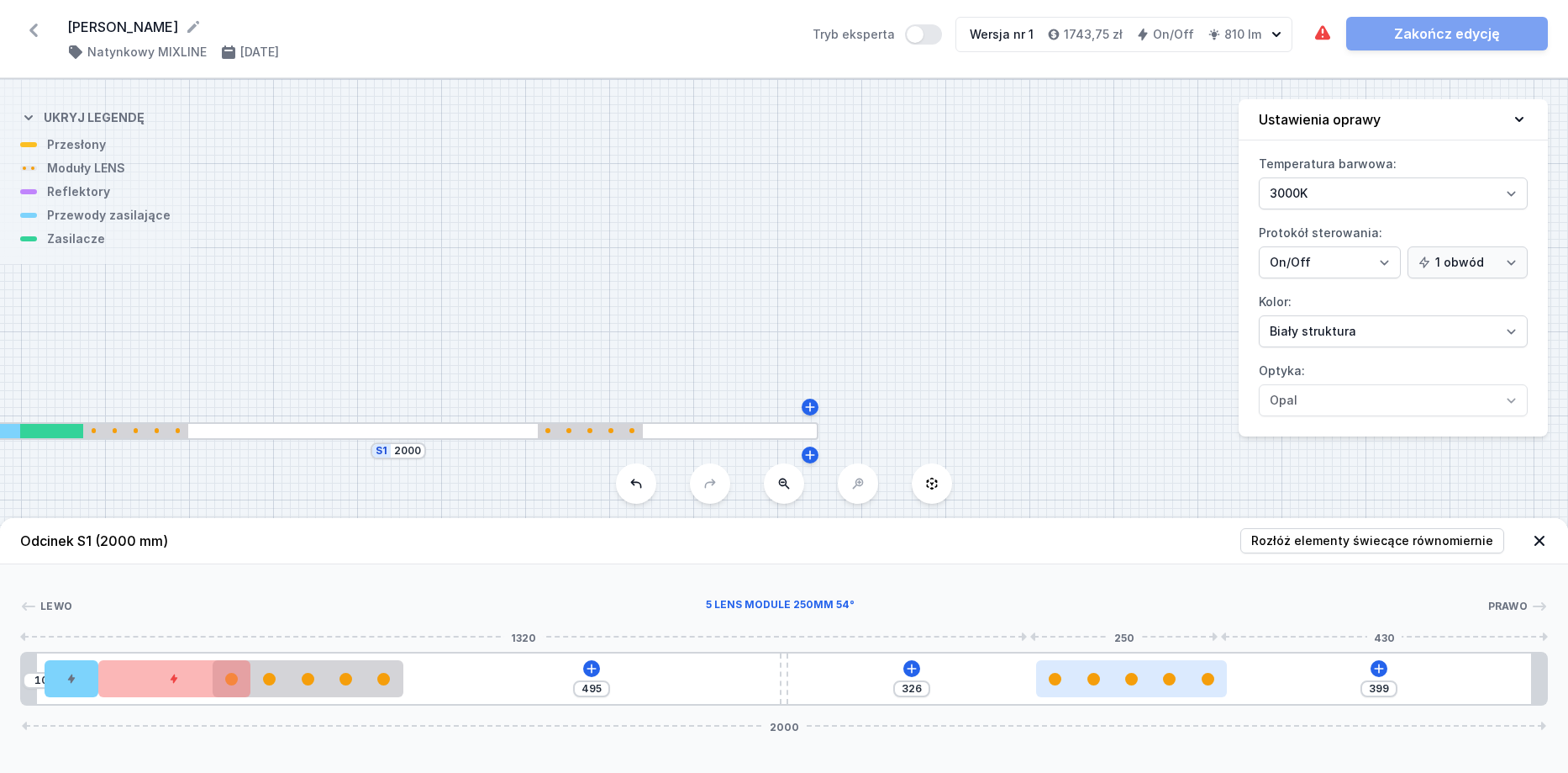
type input "389"
type input "336"
type input "379"
type input "346"
type input "370"
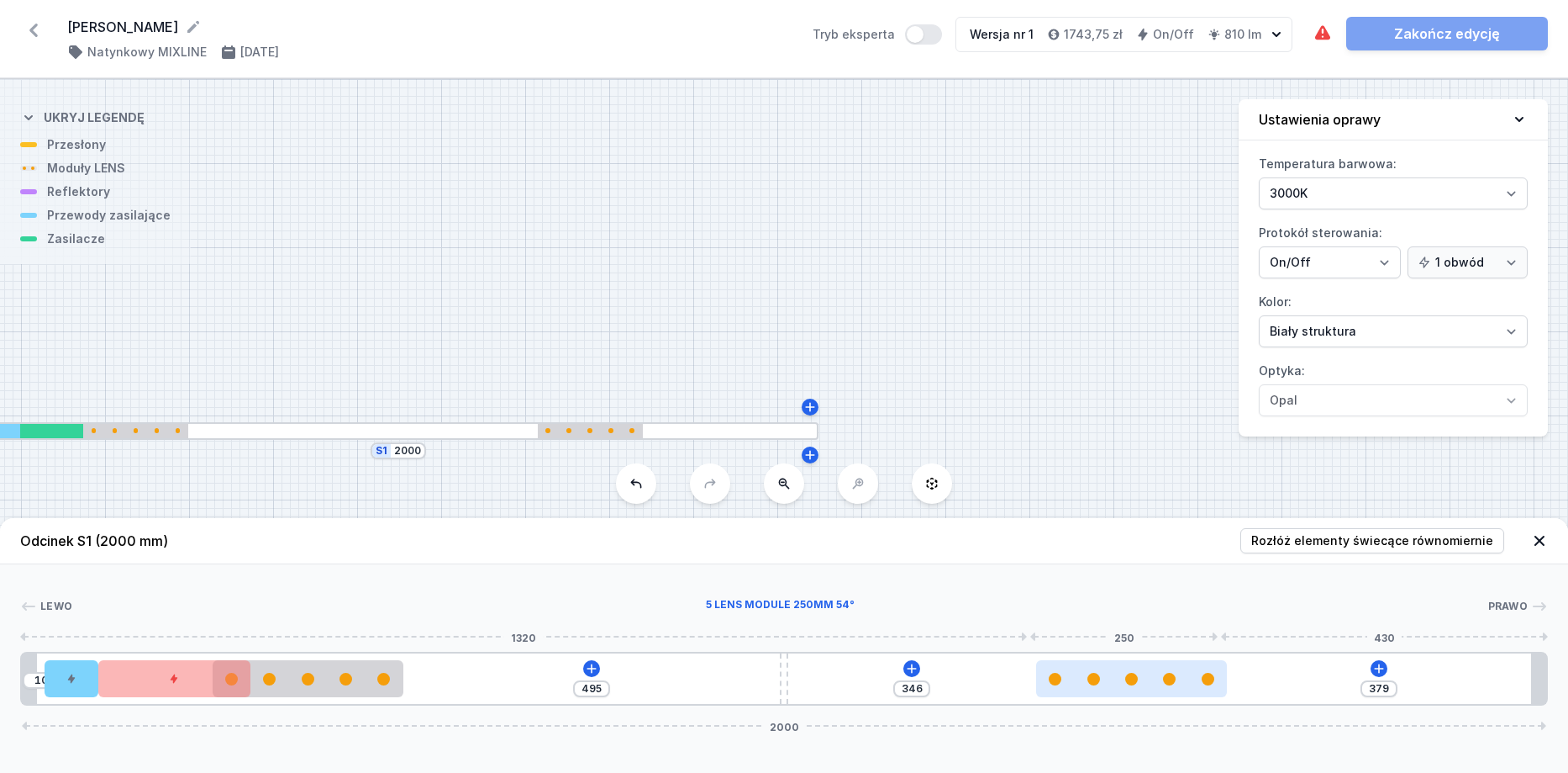
type input "355"
type input "363"
type input "362"
type input "361"
type input "364"
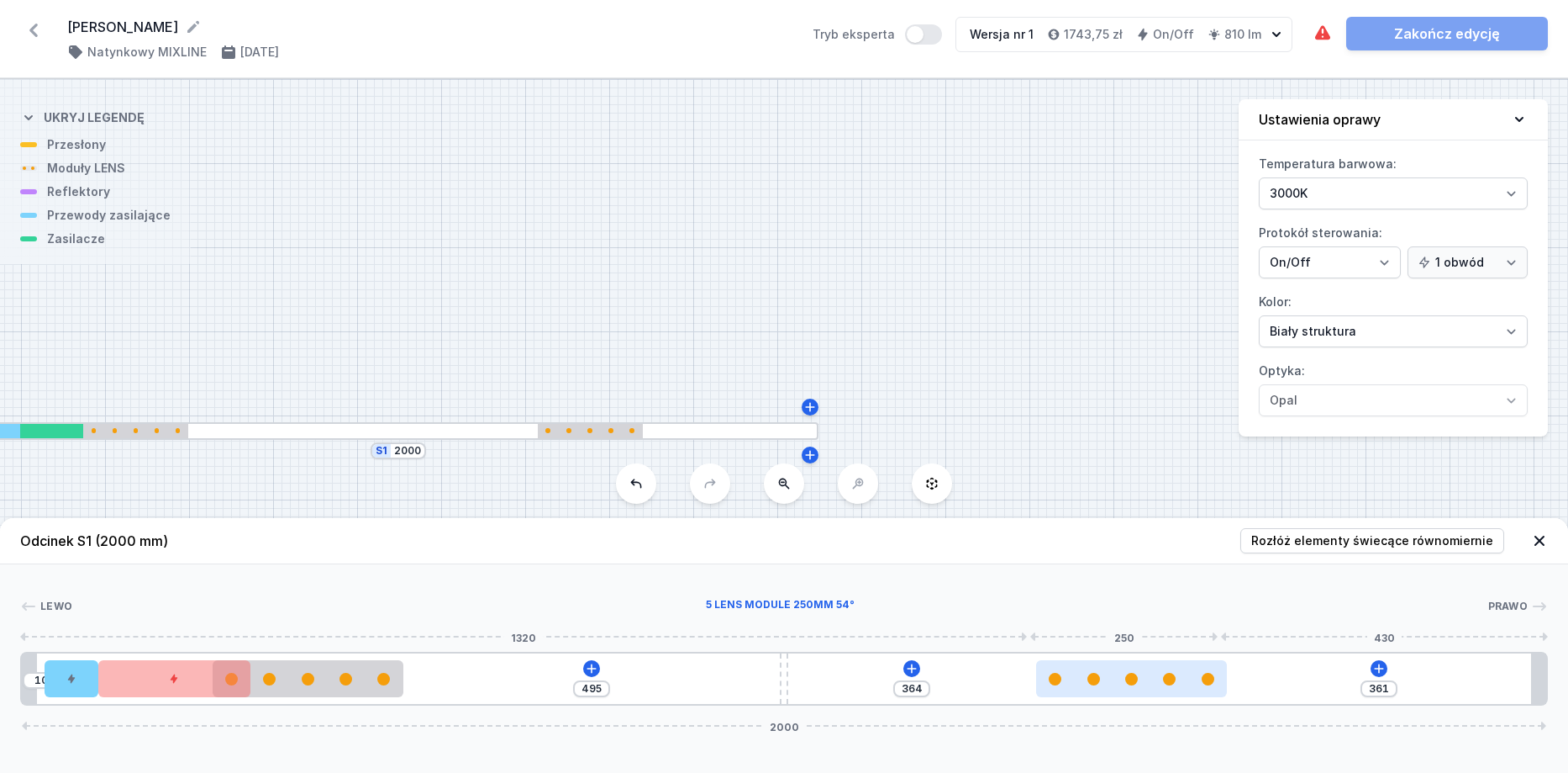
type input "351"
type input "374"
type input "340"
type input "385"
type input "322"
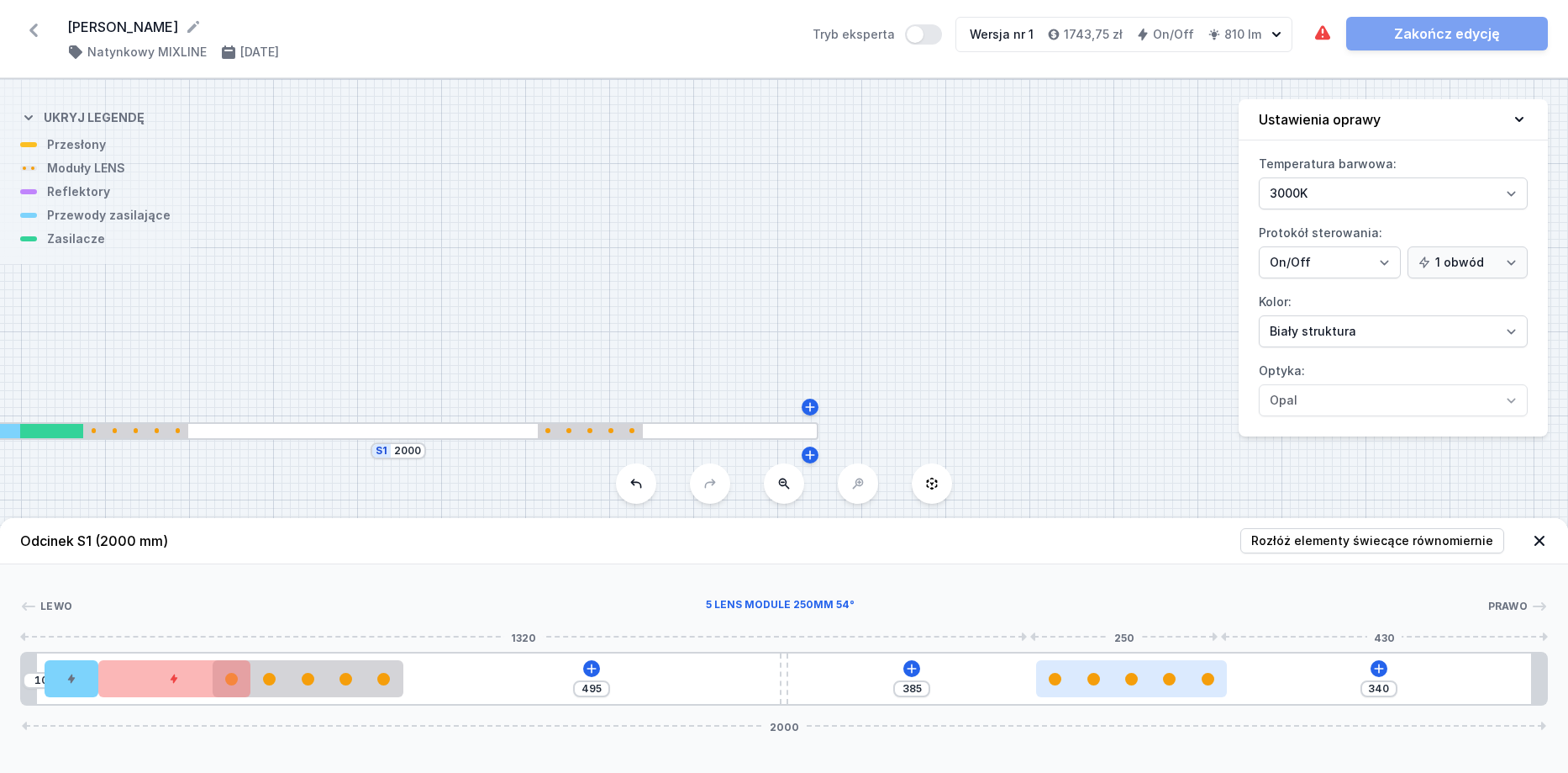
type input "403"
type input "313"
type input "412"
type input "308"
type input "417"
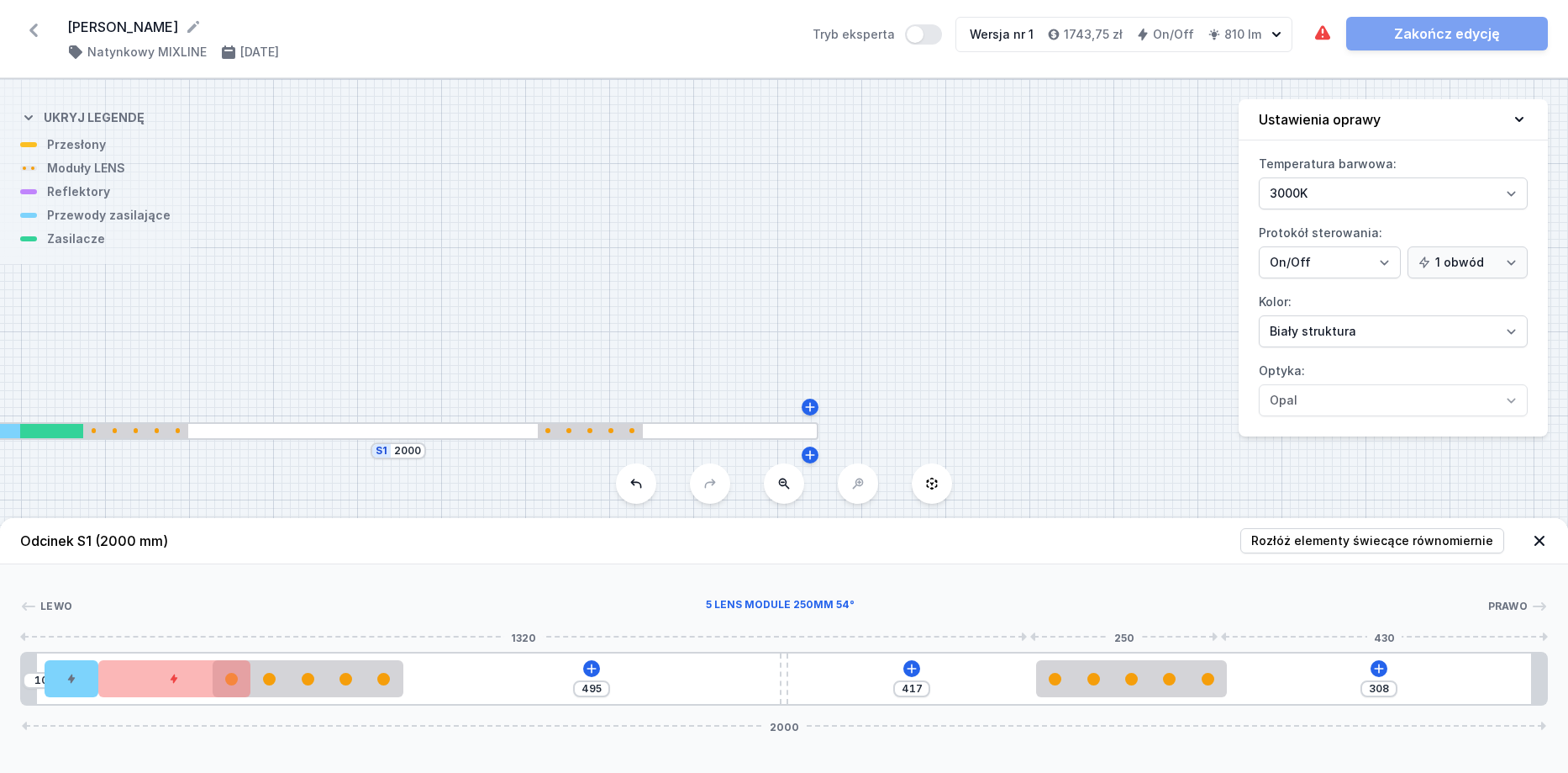
type input "305"
type input "420"
type input "297"
type input "428"
type input "277"
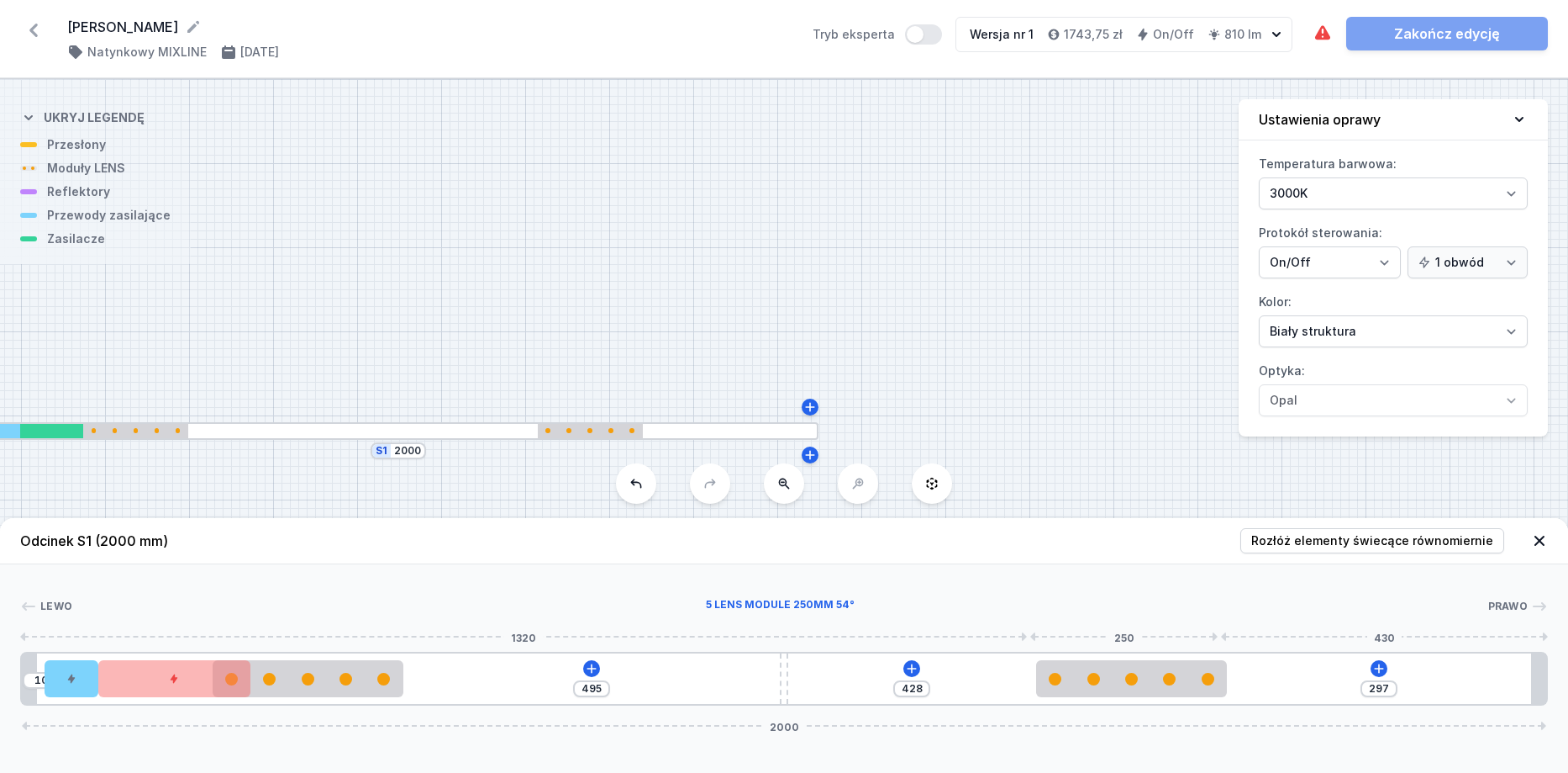
type input "448"
type input "255"
type input "470"
type input "230"
type input "495"
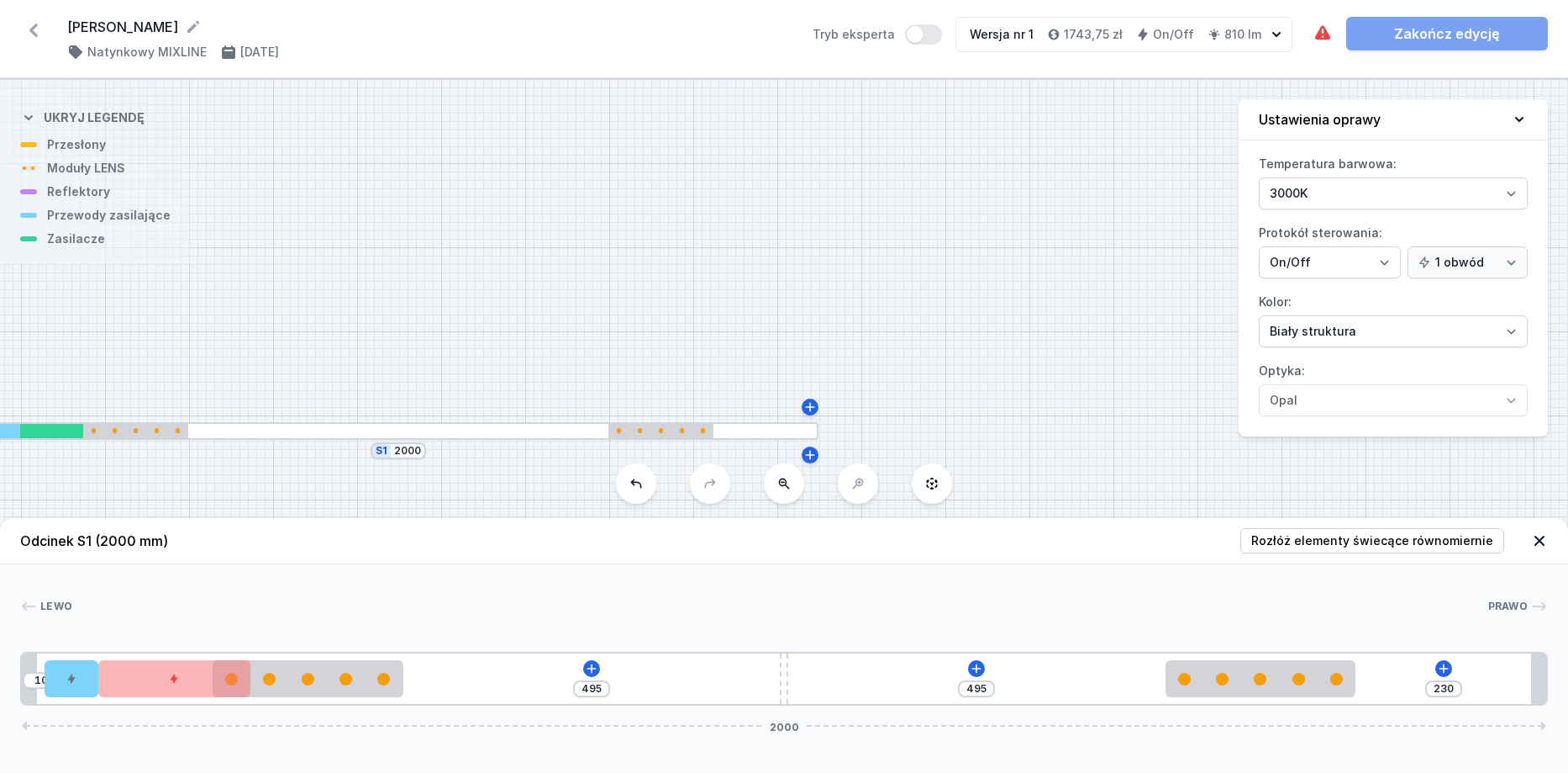
type input "206"
type input "519"
type input "202"
type input "523"
type input "194"
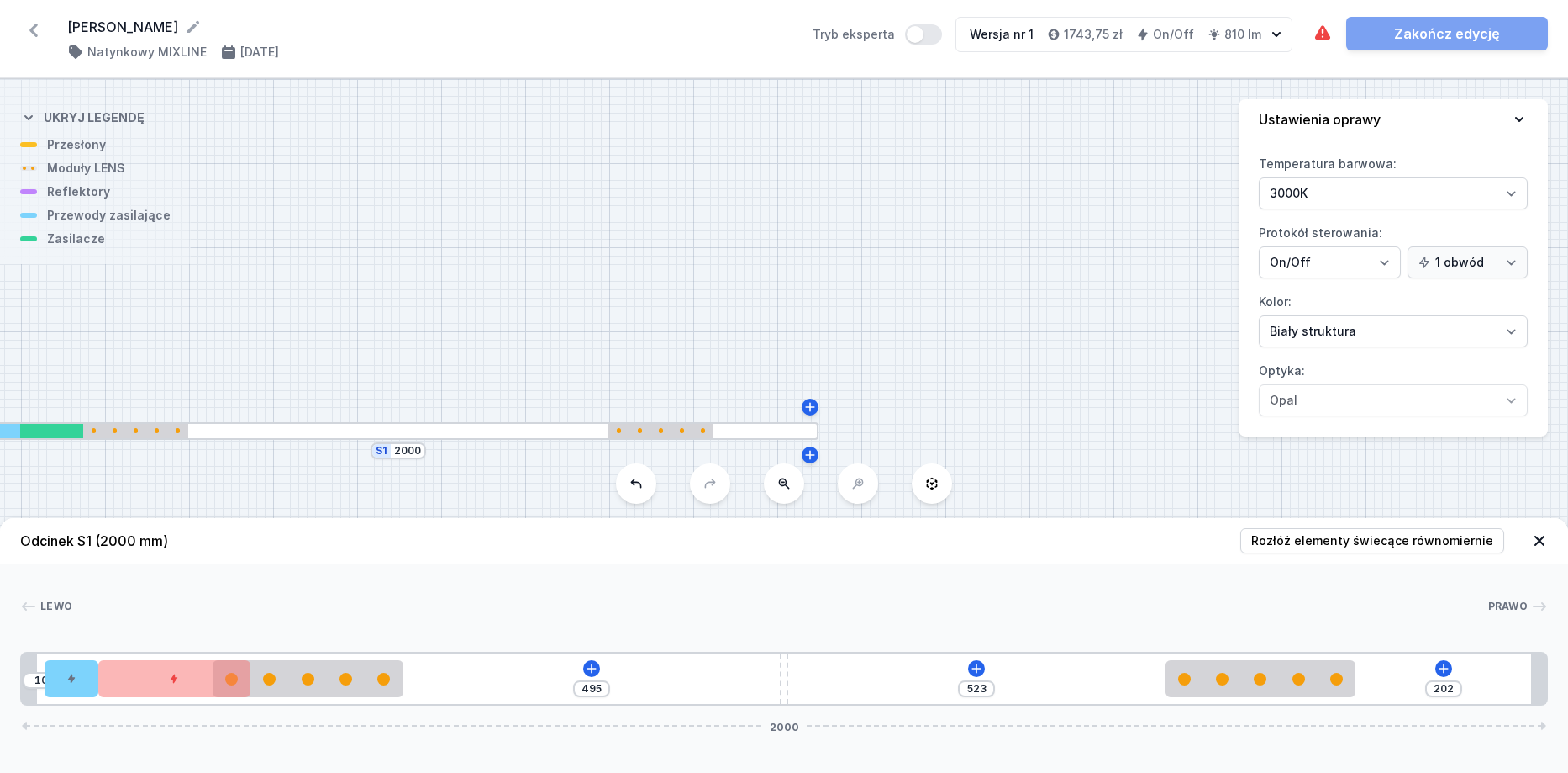
type input "531"
type input "184"
type input "541"
type input "179"
type input "546"
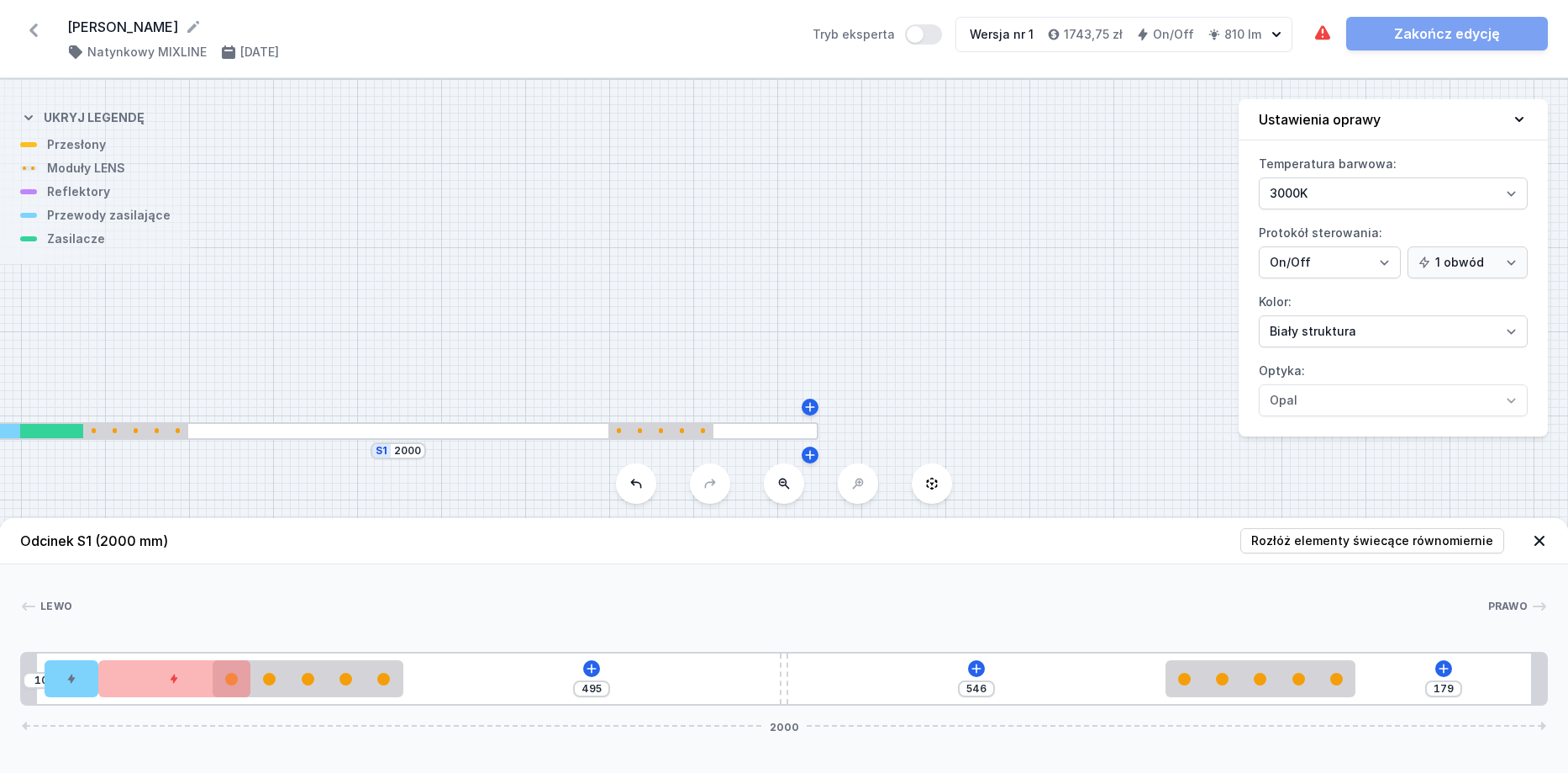
type input "158"
type input "567"
type input "135"
type input "590"
type input "118"
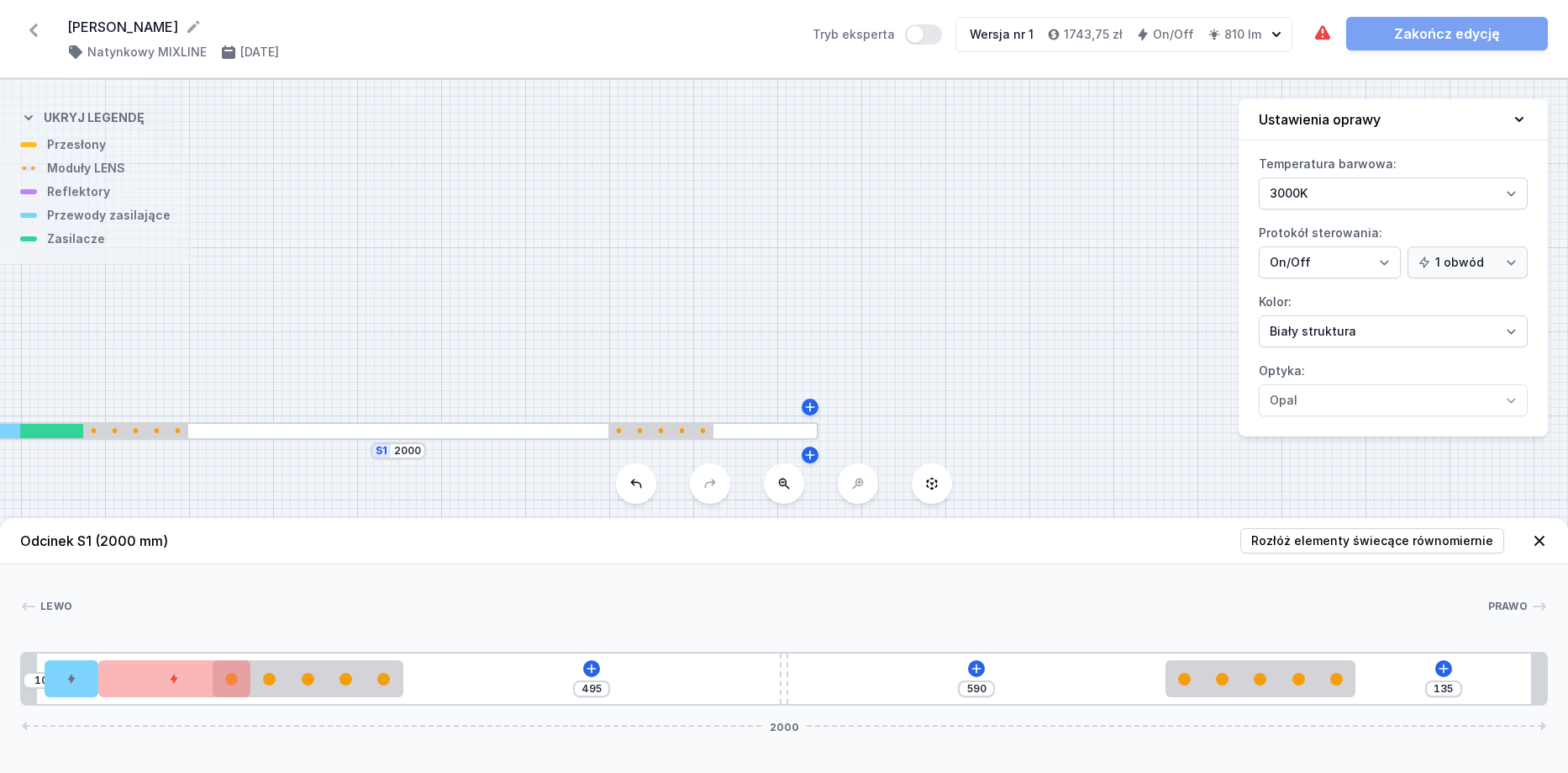
type input "607"
type input "107"
type input "618"
type input "101"
type input "624"
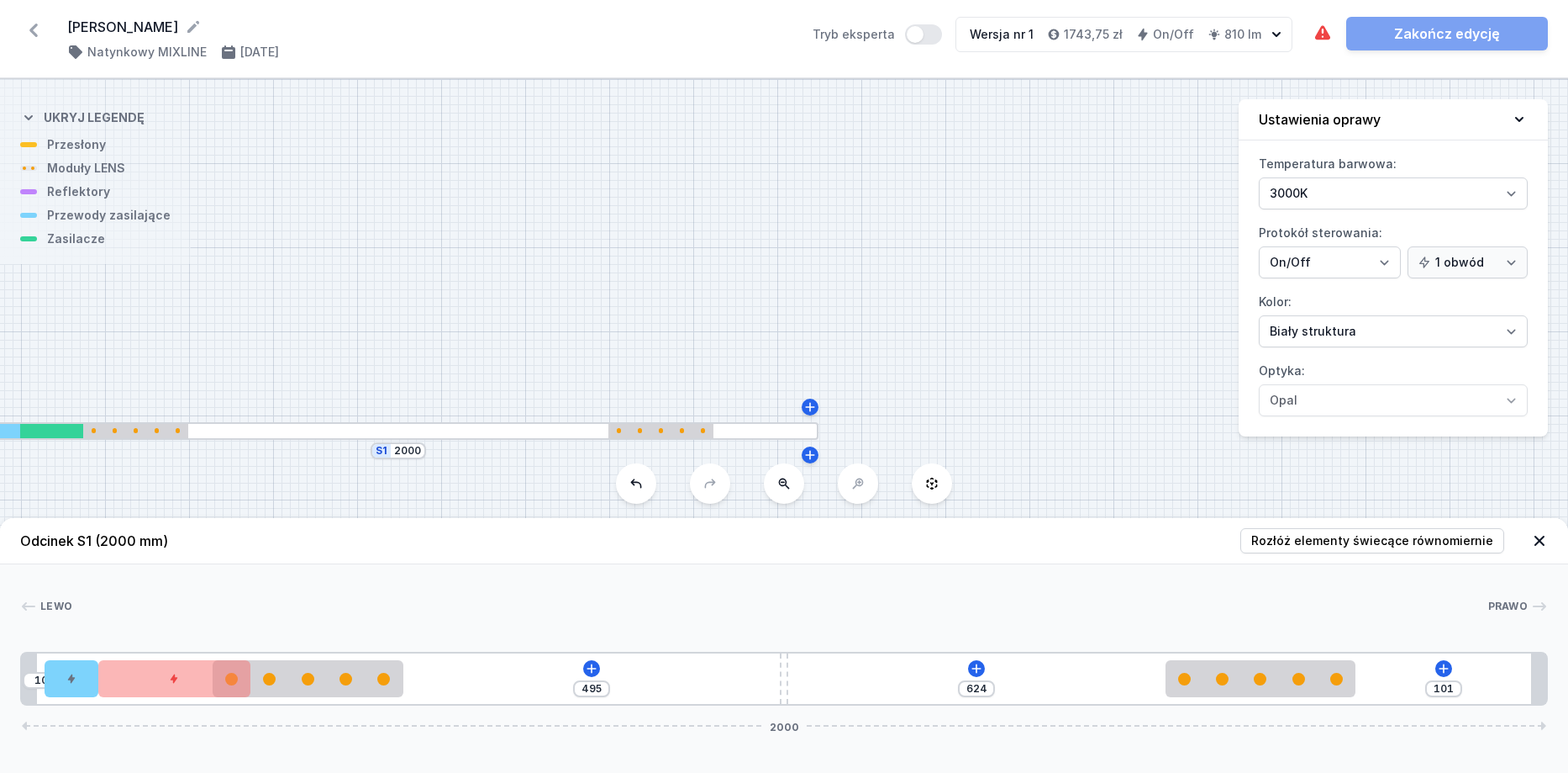
type input "98"
type input "627"
type input "97"
type input "628"
type input "95"
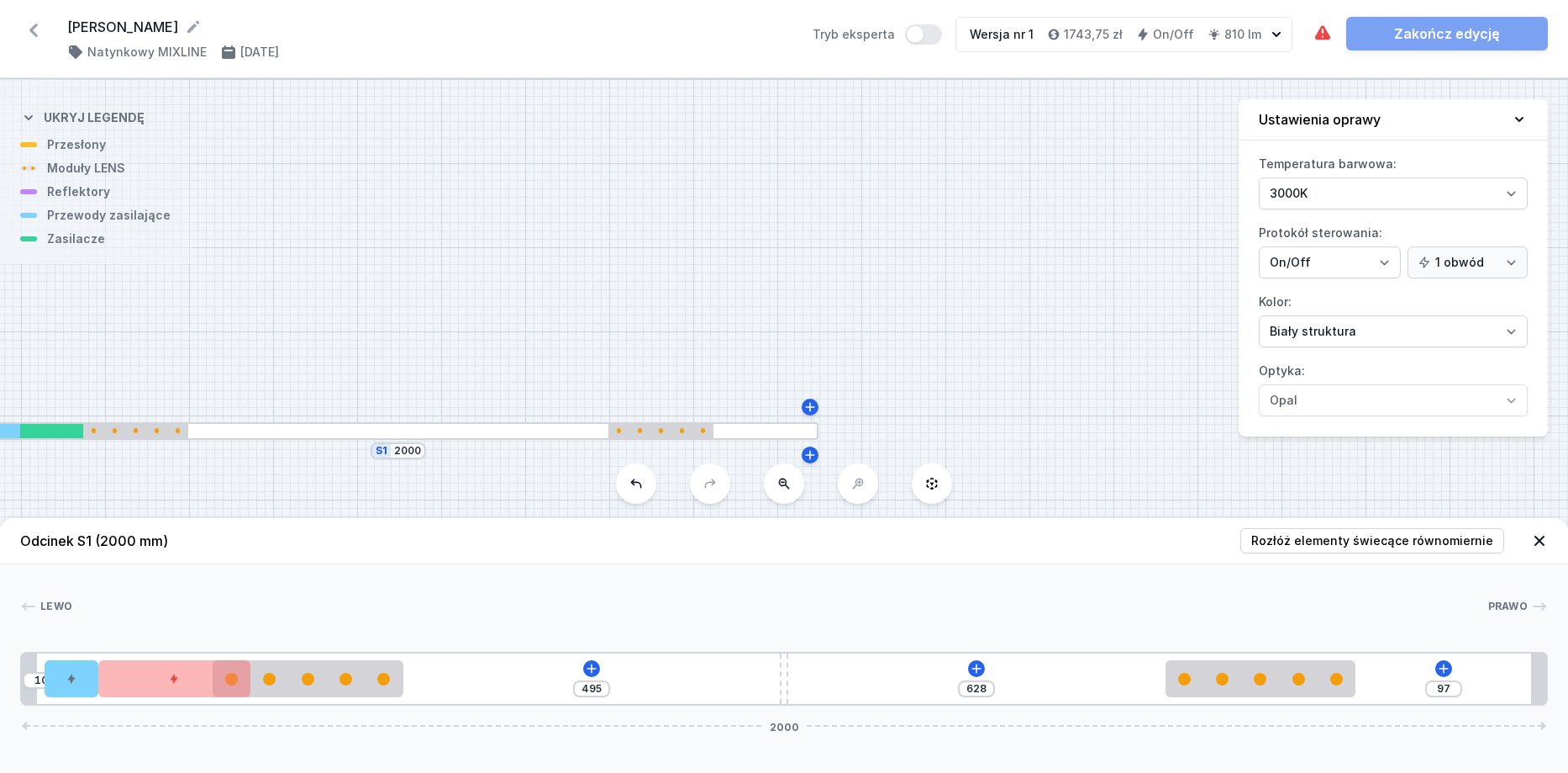
type input "630"
type input "93"
type input "632"
type input "90"
type input "635"
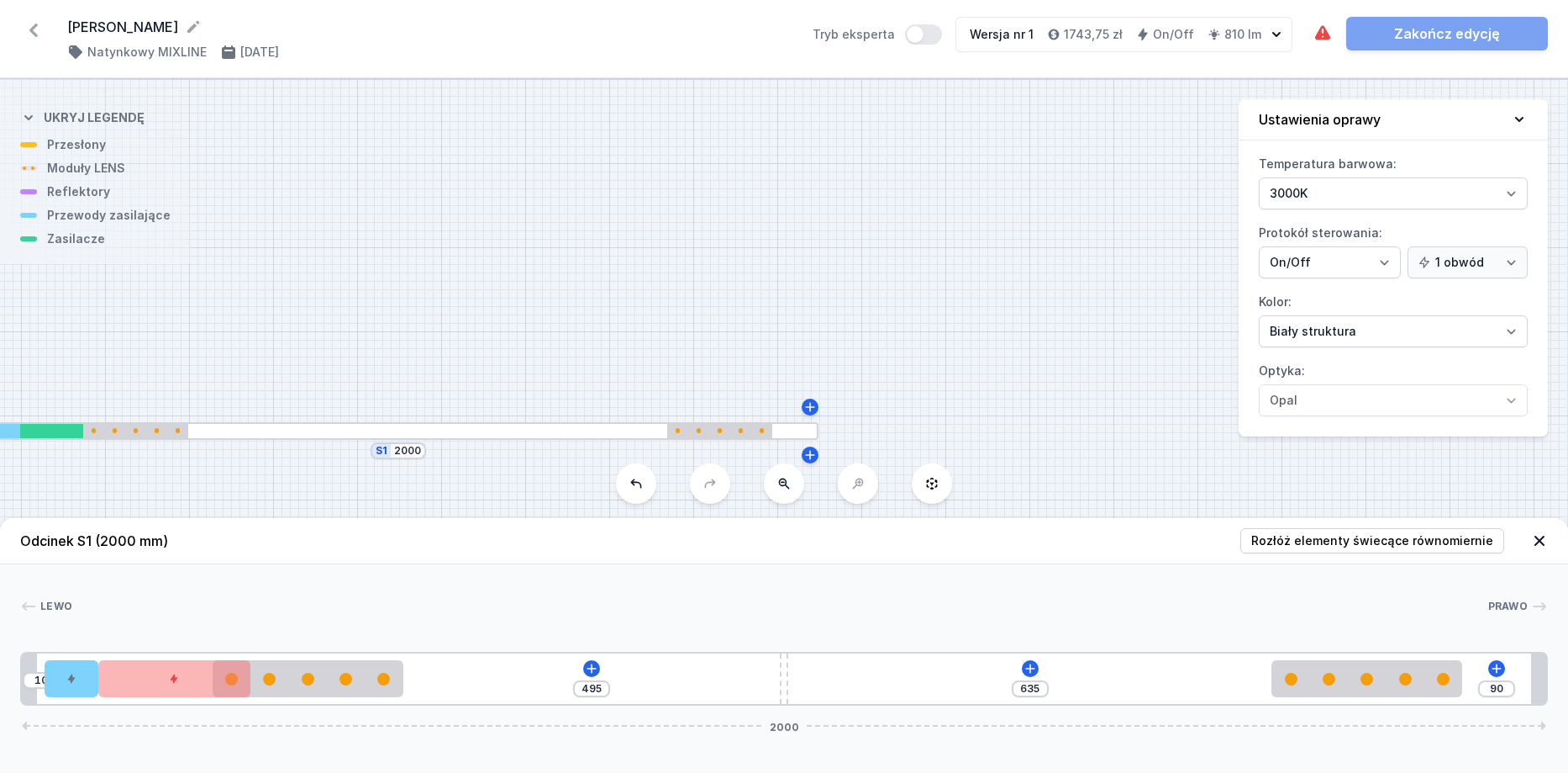
type input "86"
type input "639"
type input "82"
type input "643"
type input "81"
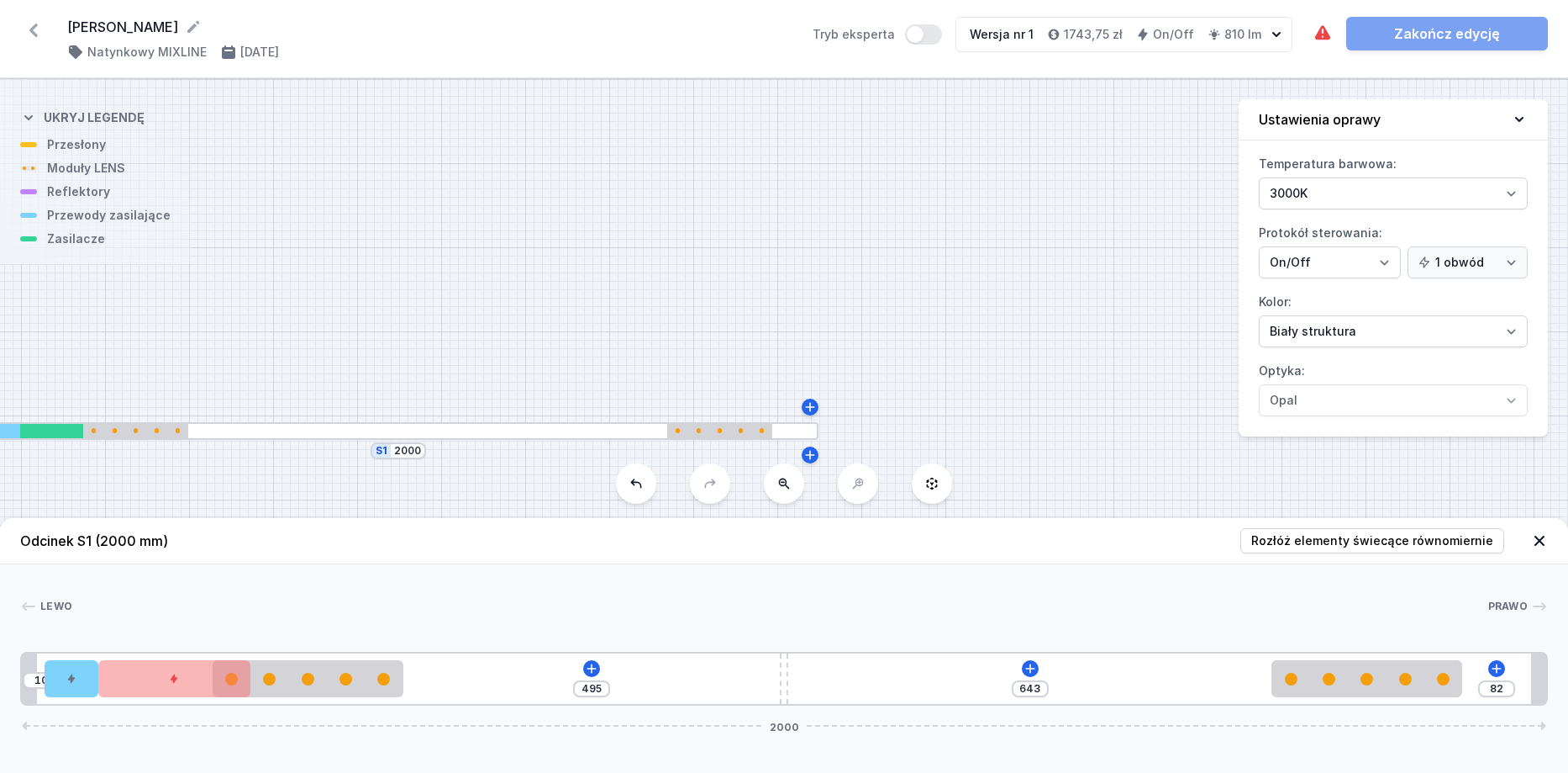
type input "644"
type input "80"
type input "645"
type input "79"
type input "646"
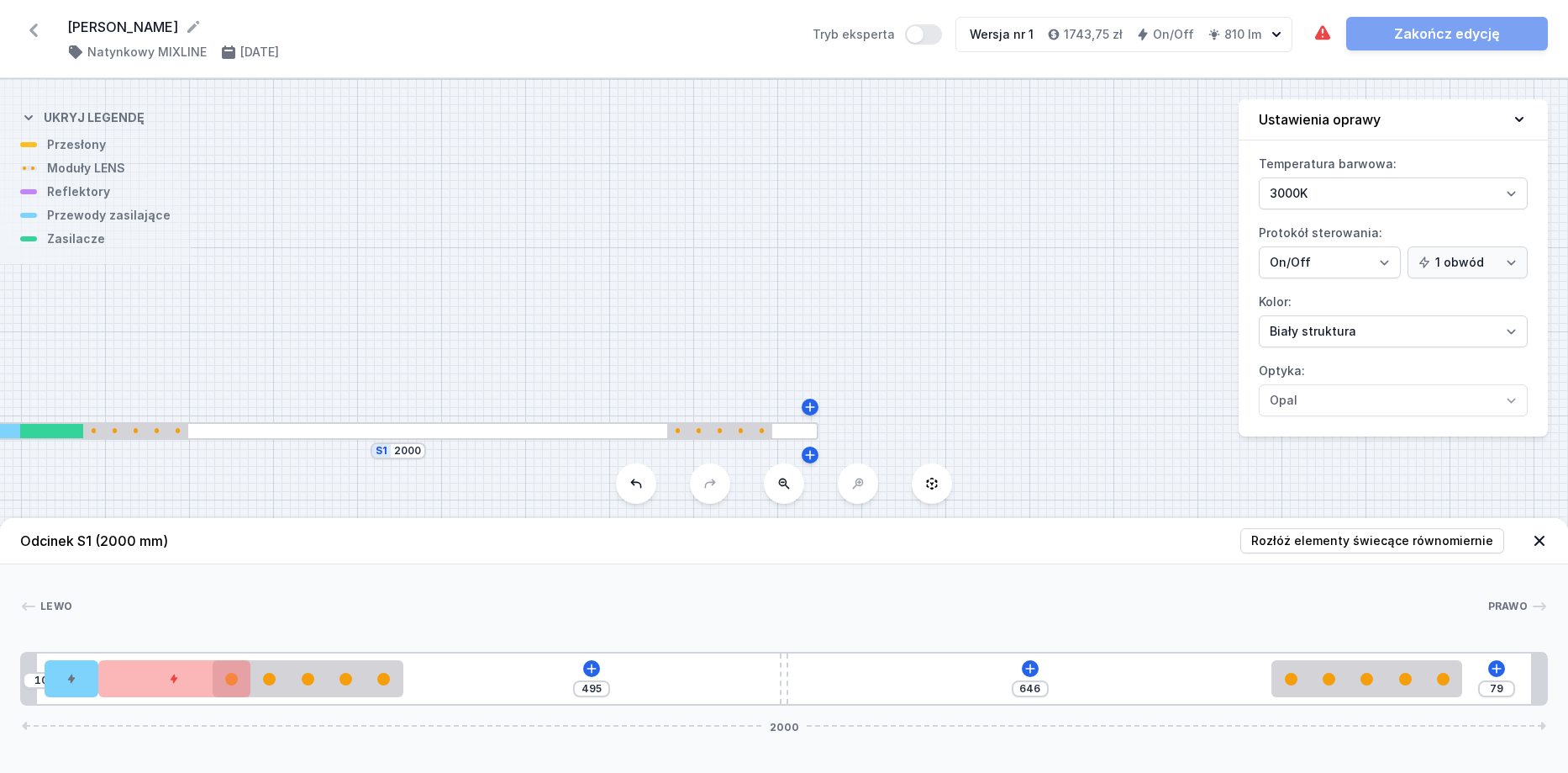
type input "78"
type input "647"
type input "76"
type input "649"
type input "73"
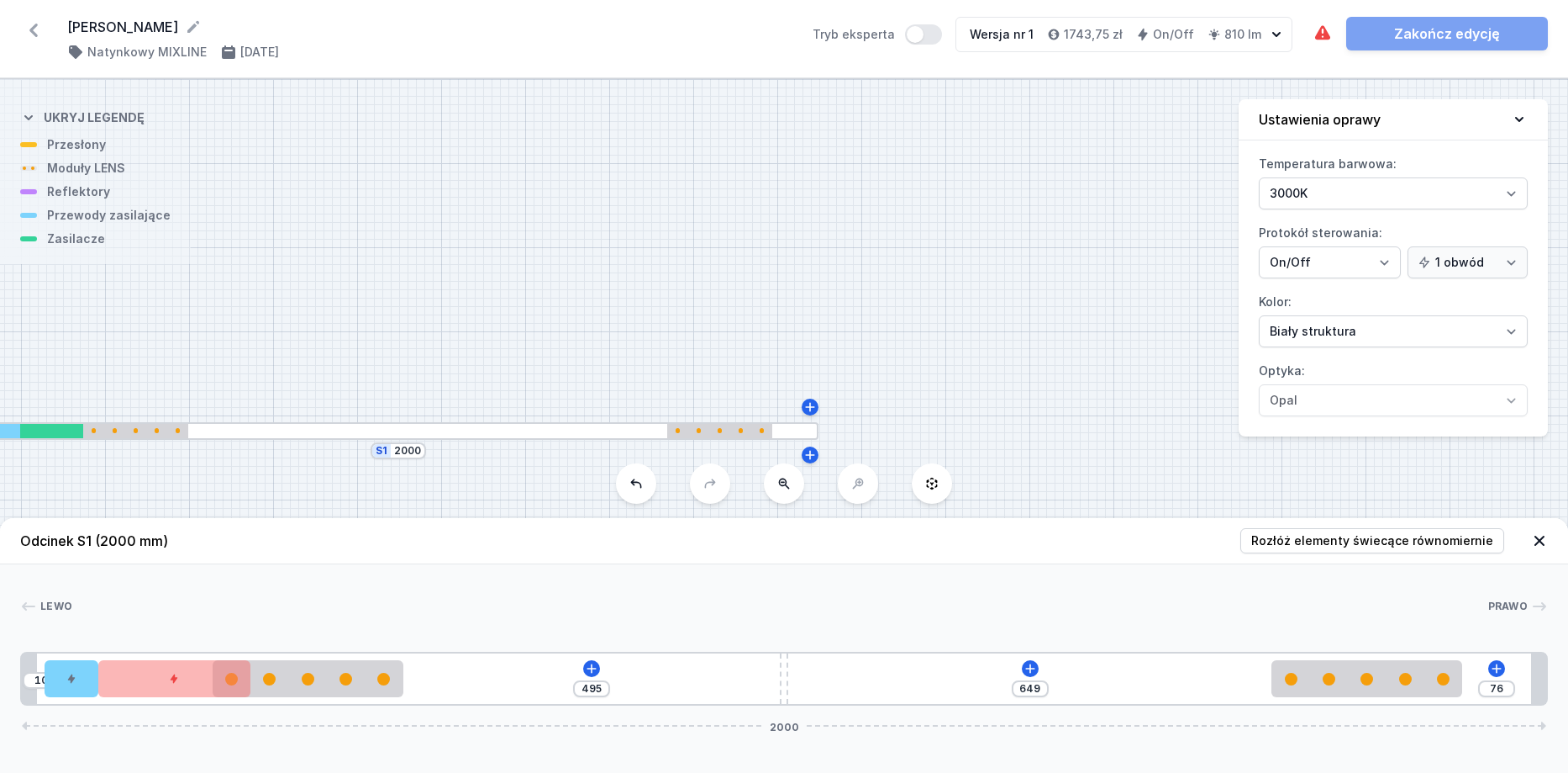
type input "652"
type input "72"
type input "653"
type input "69"
type input "656"
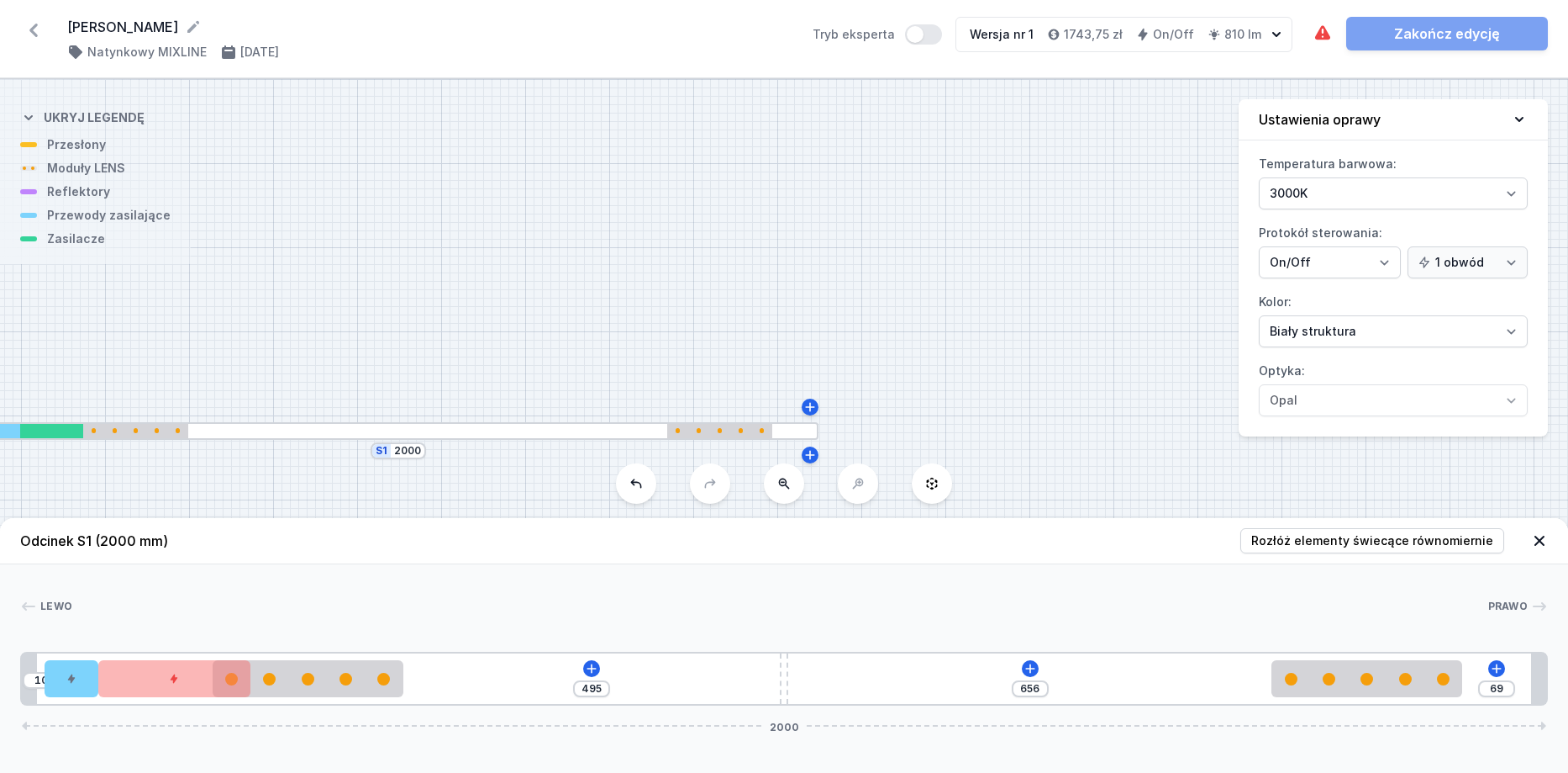
type input "67"
type input "658"
type input "66"
type input "659"
type input "64"
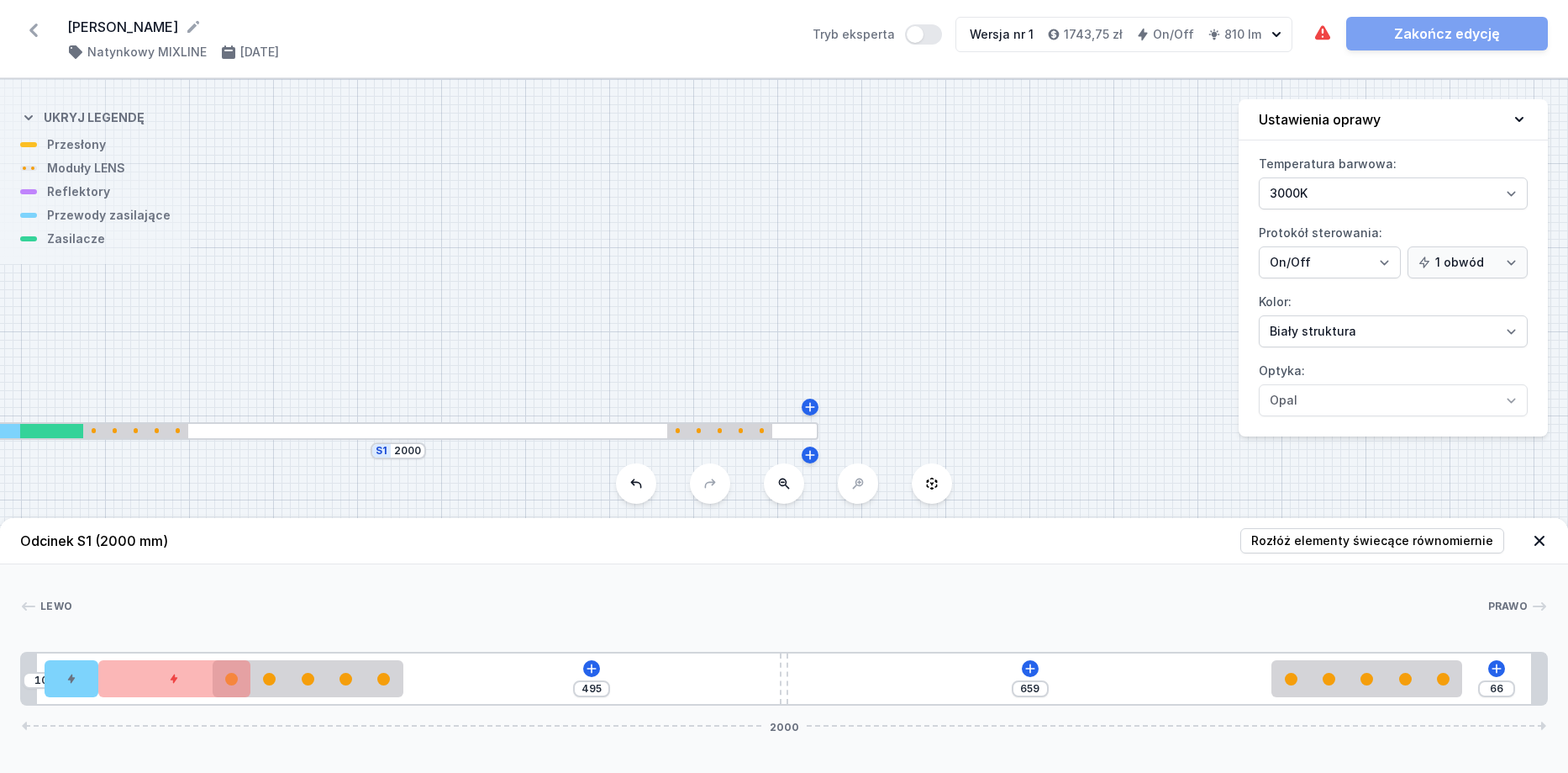
type input "661"
type input "63"
type input "662"
type input "60"
type input "665"
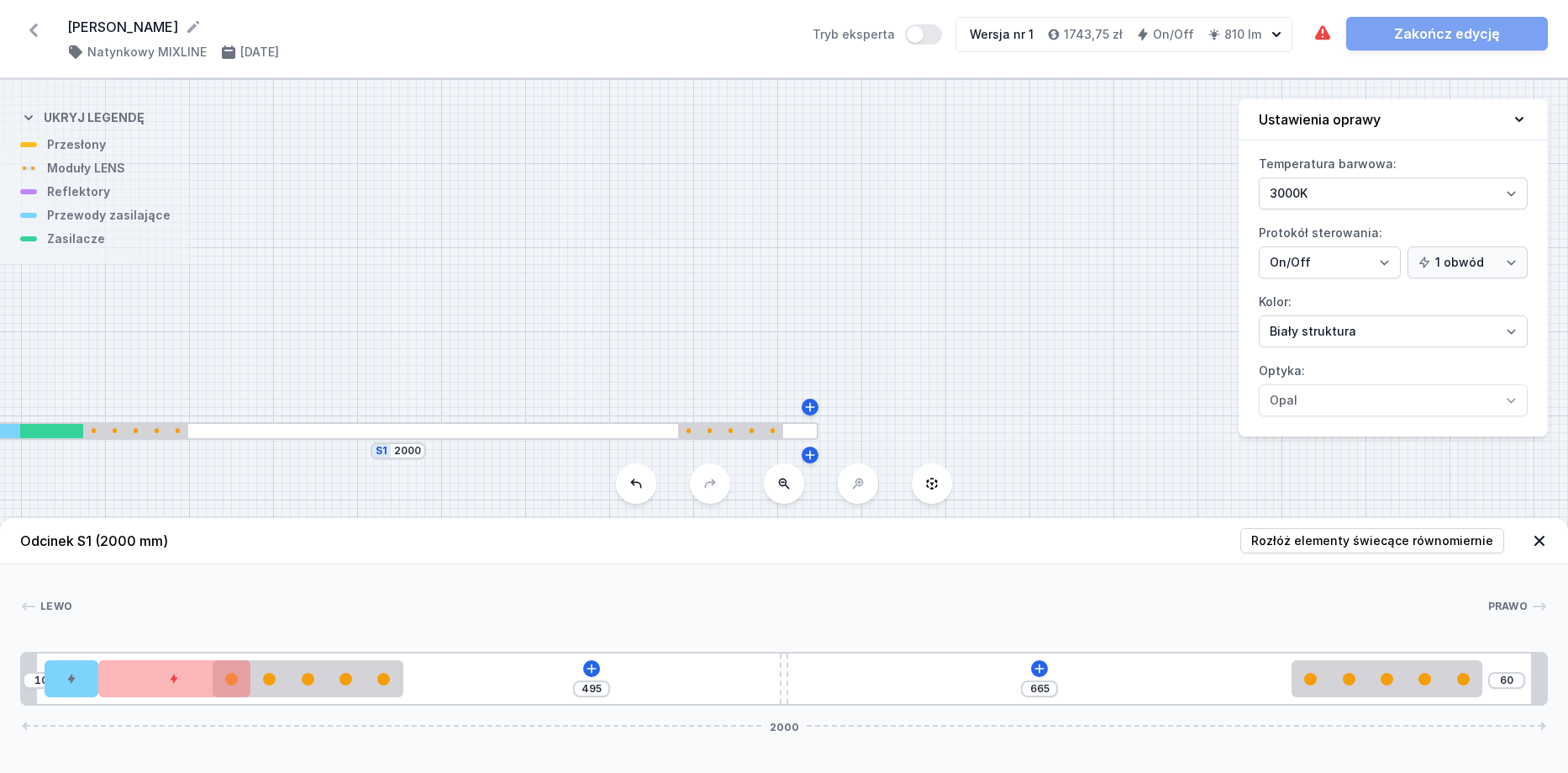
type input "57"
type input "668"
type input "55"
type input "670"
type input "54"
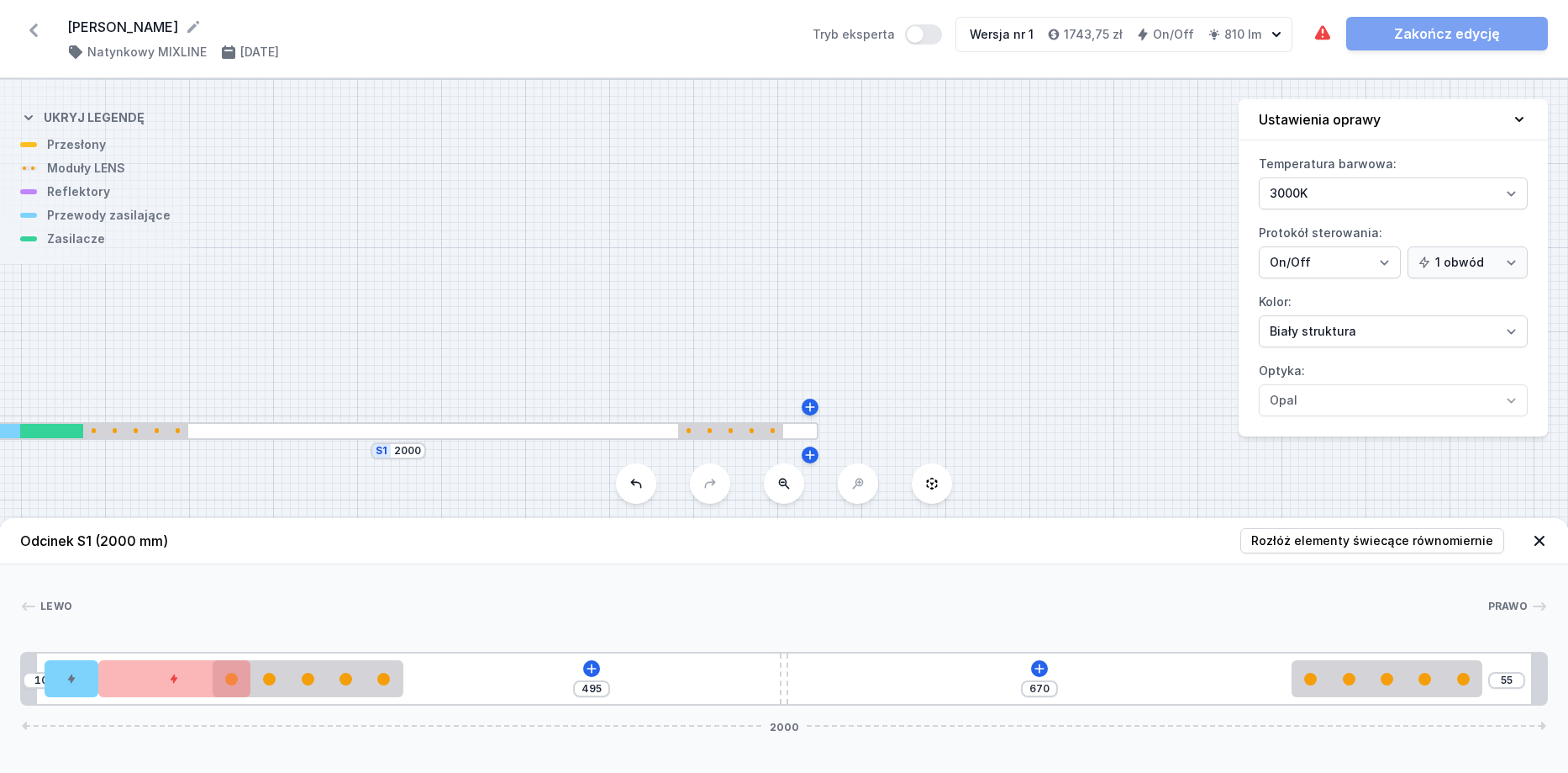
type input "671"
type input "52"
type input "673"
type input "51"
type input "674"
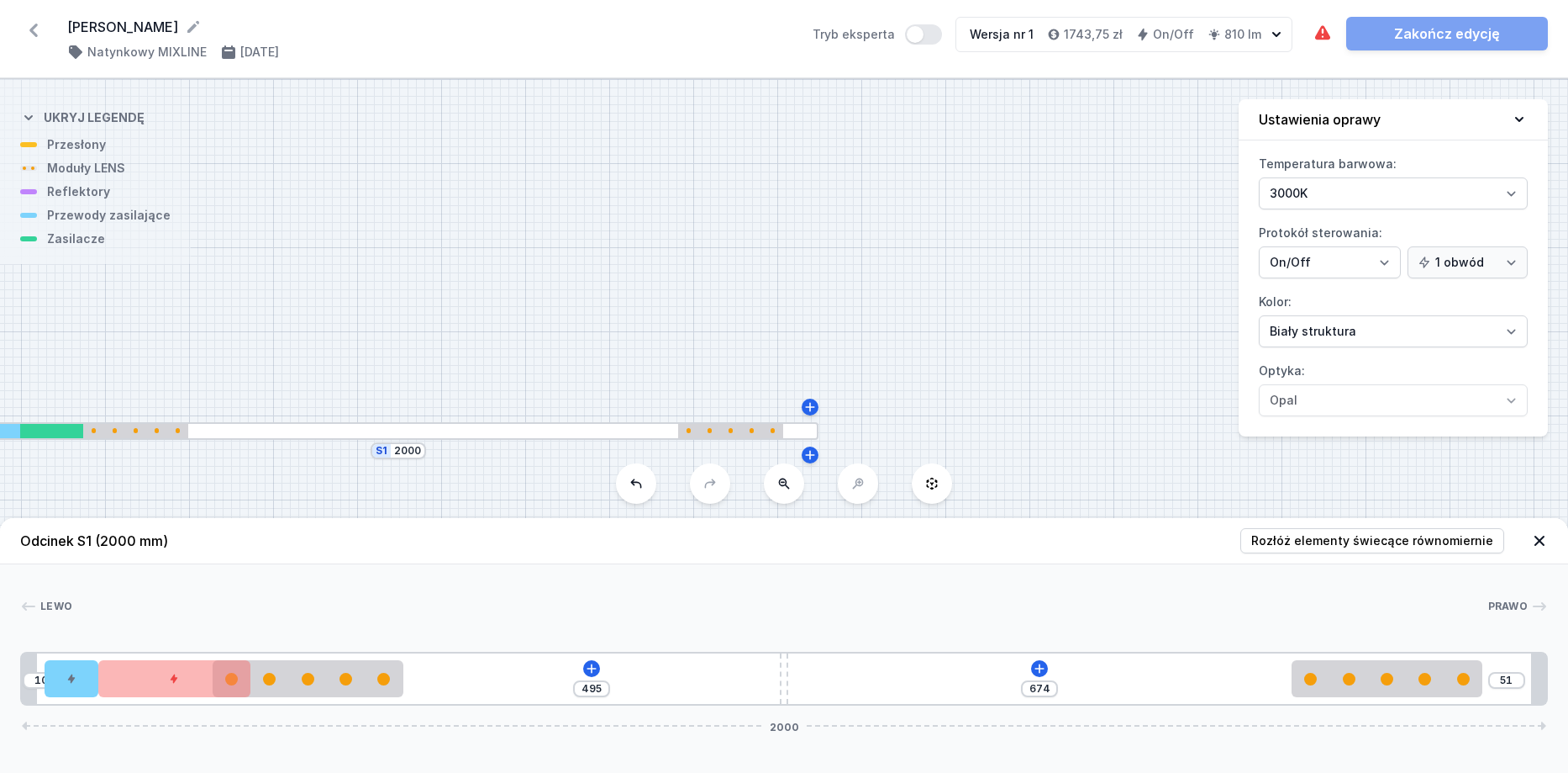
type input "50"
type input "675"
type input "48"
type input "677"
type input "45"
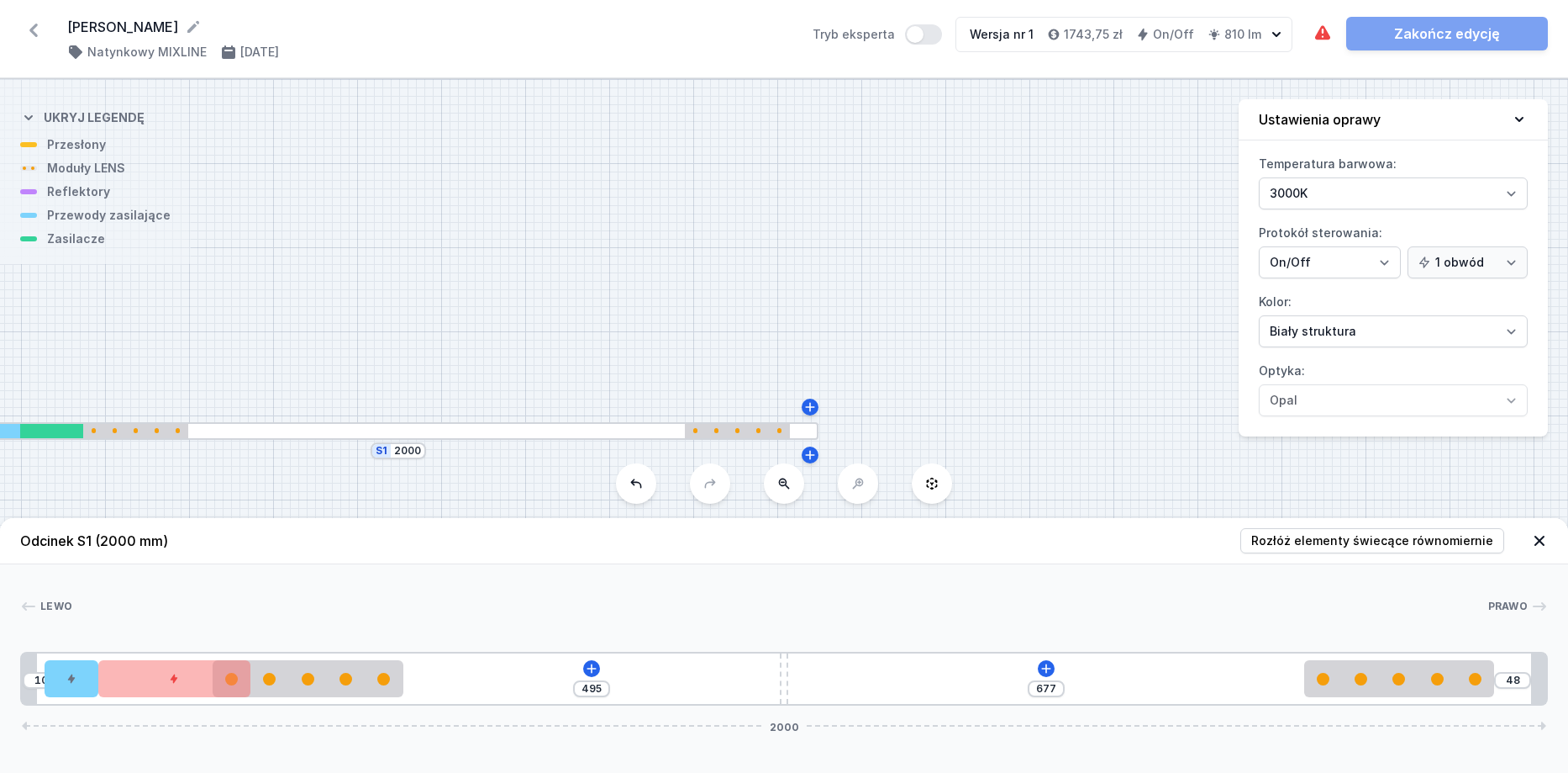
type input "680"
type input "42"
type input "683"
type input "41"
type input "684"
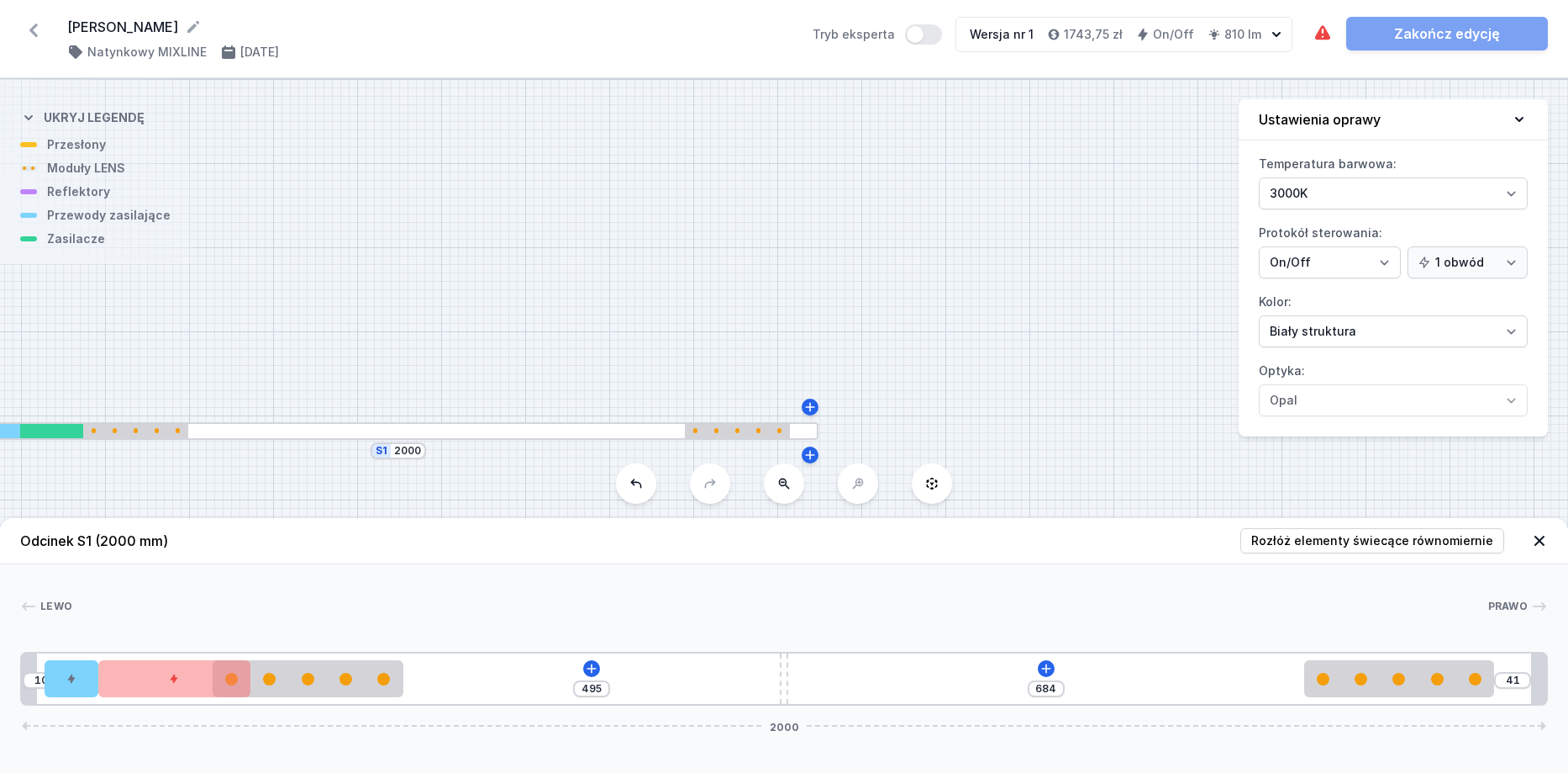
type input "40"
type input "685"
type input "39"
type input "686"
type input "40"
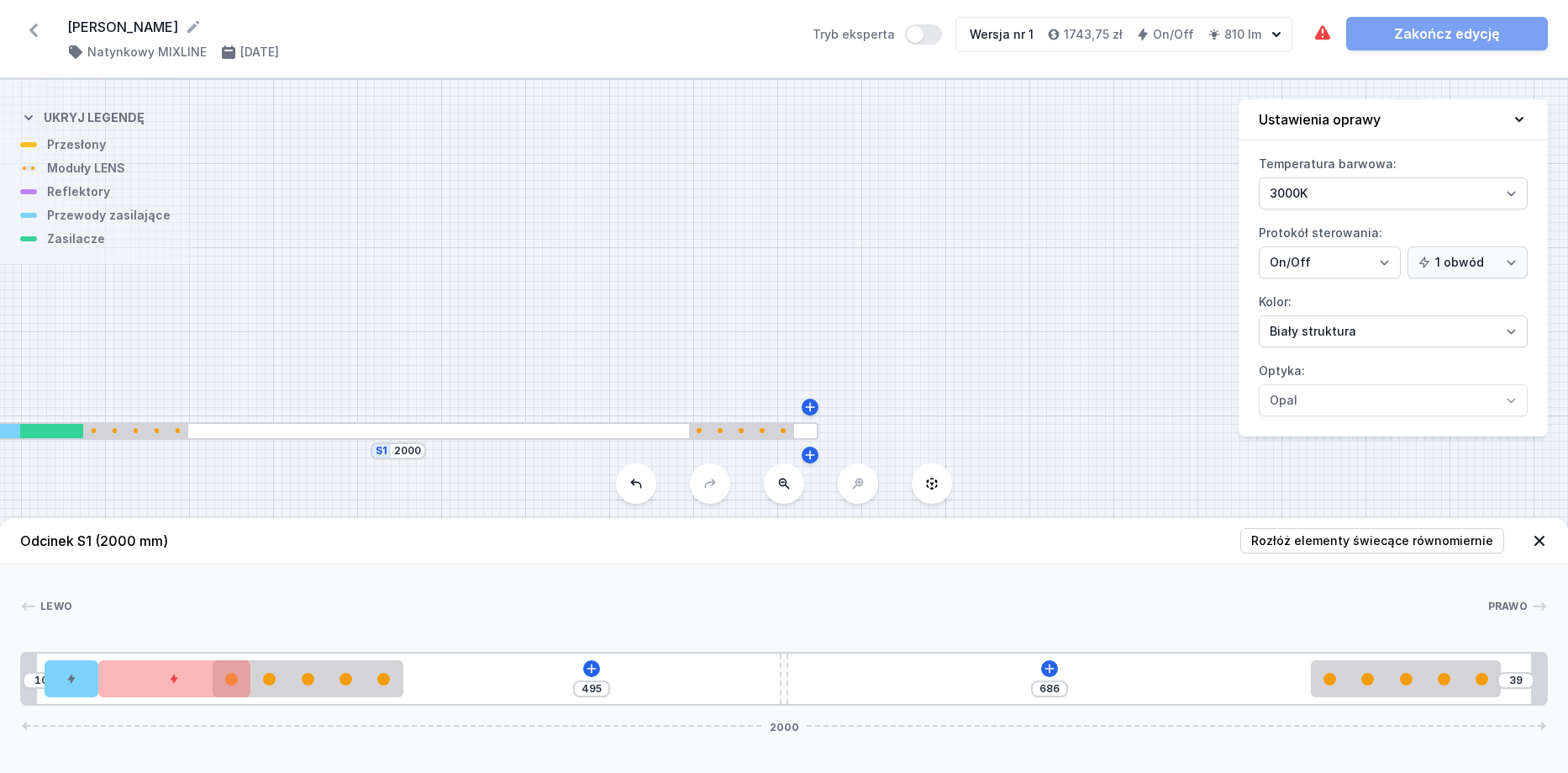
type input "685"
type input "42"
type input "683"
type input "43"
type input "682"
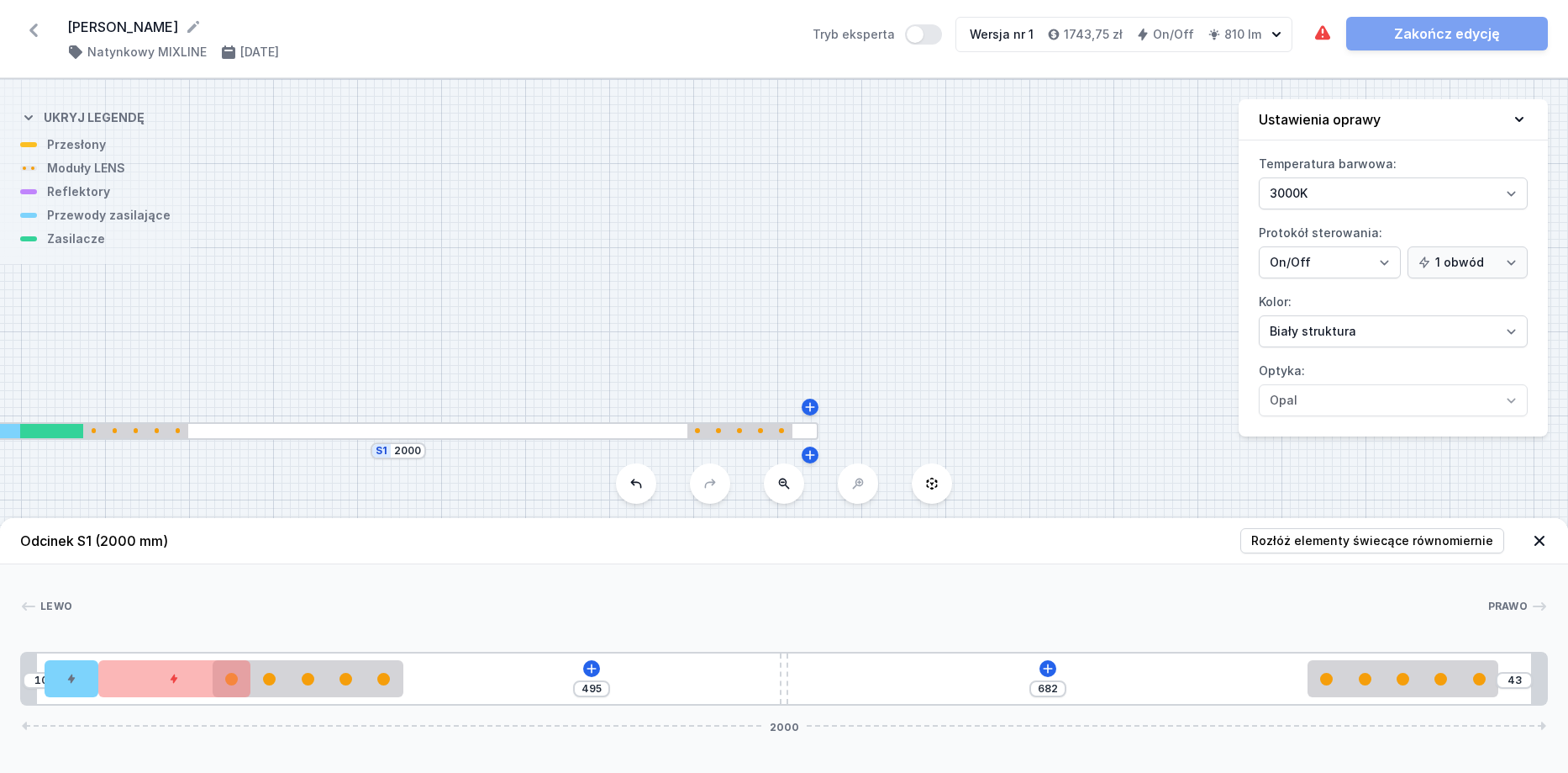
type input "44"
type input "681"
type input "46"
type input "679"
type input "50"
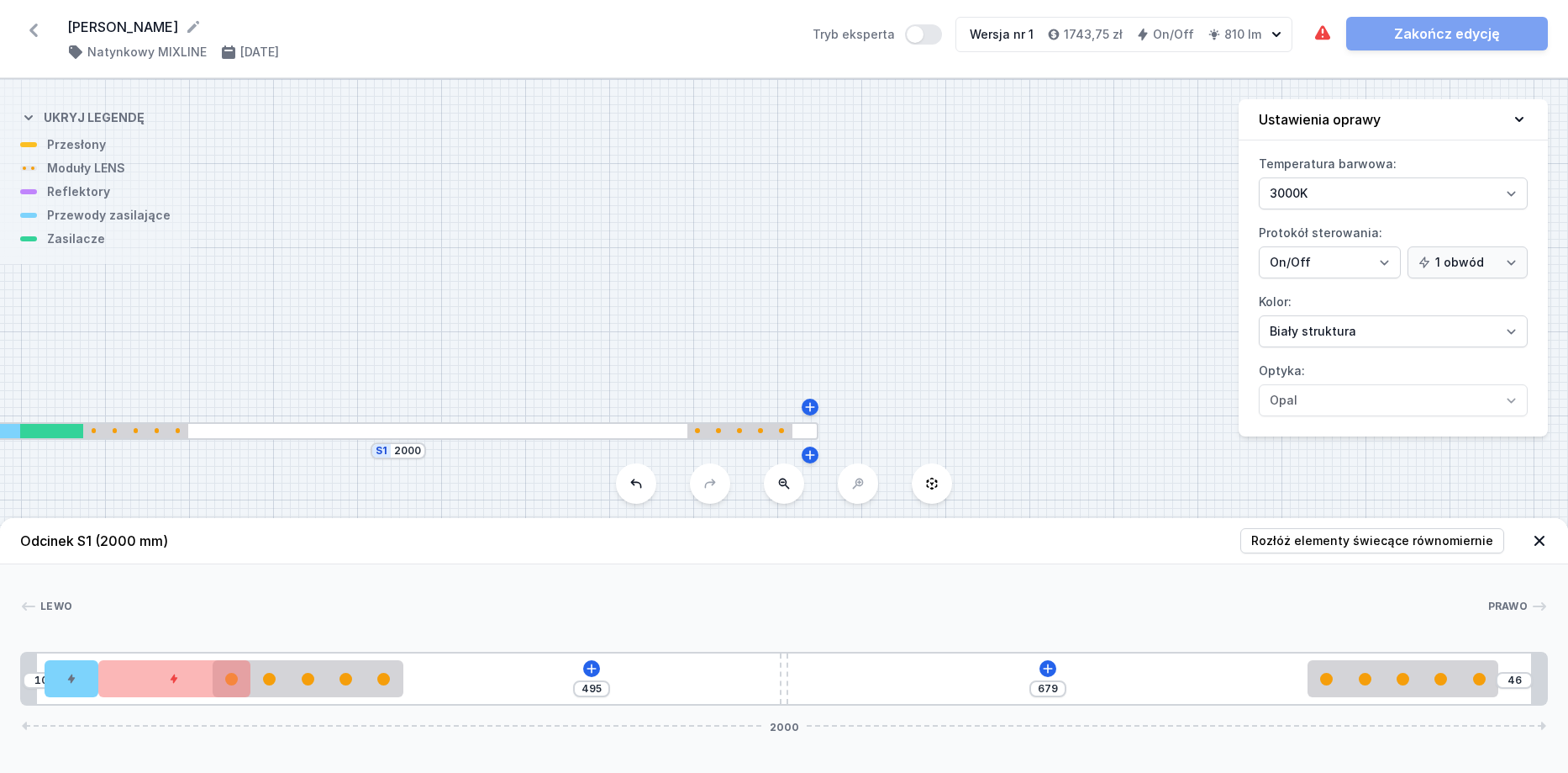
type input "675"
type input "53"
type input "672"
type input "55"
type input "670"
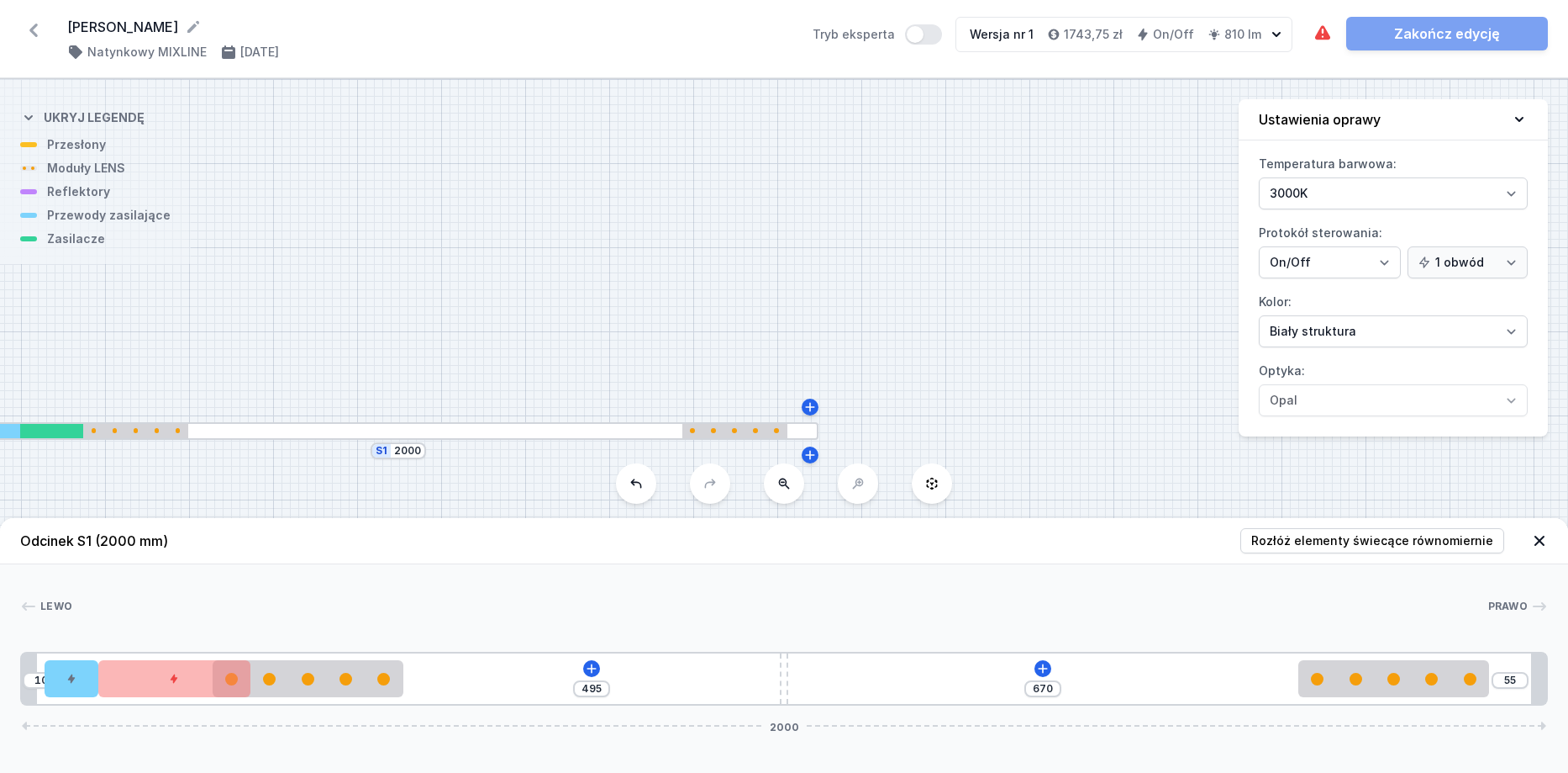
type input "58"
type input "667"
type input "62"
type input "663"
type input "63"
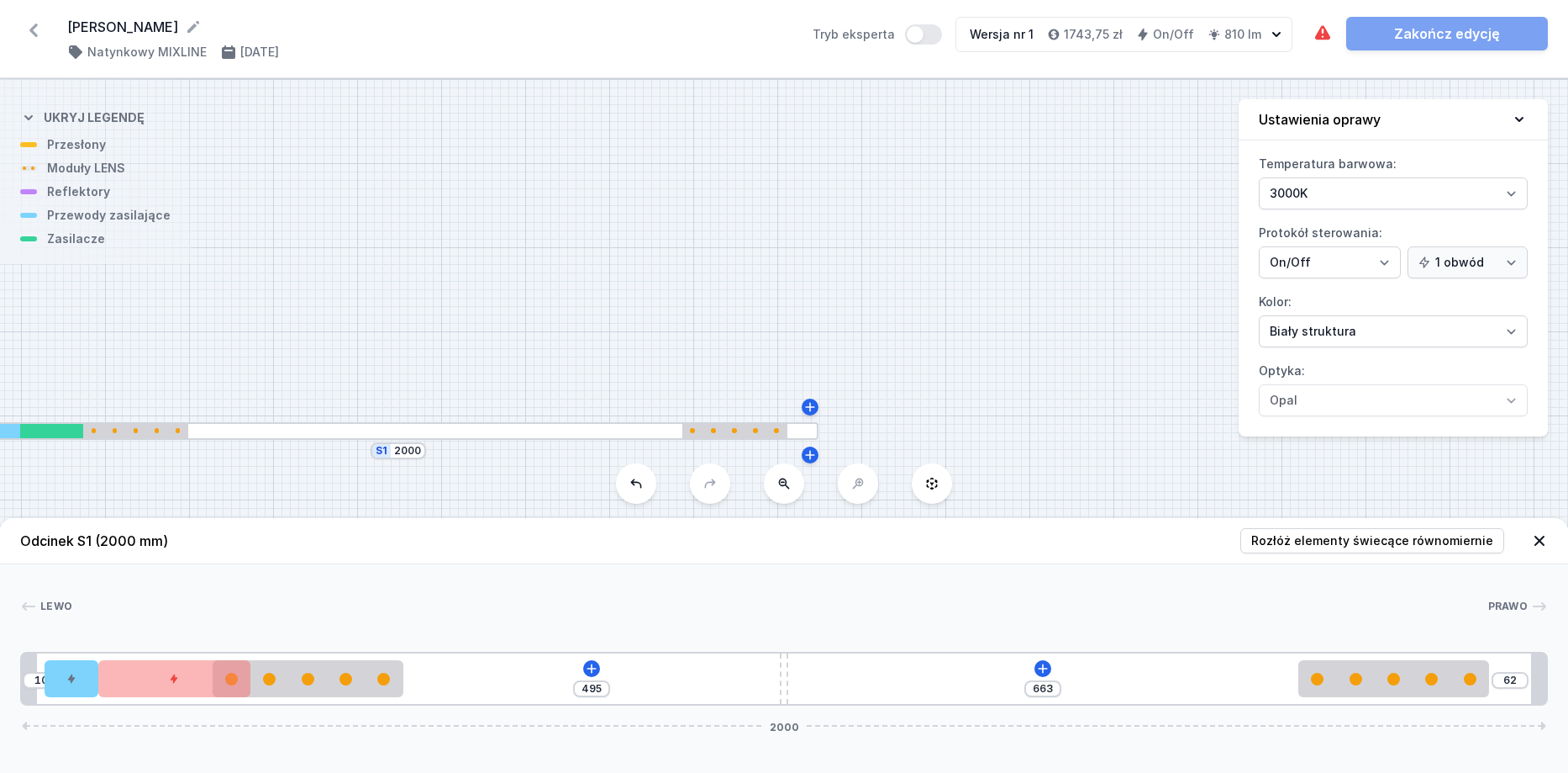
type input "662"
type input "64"
type input "661"
type input "59"
type input "666"
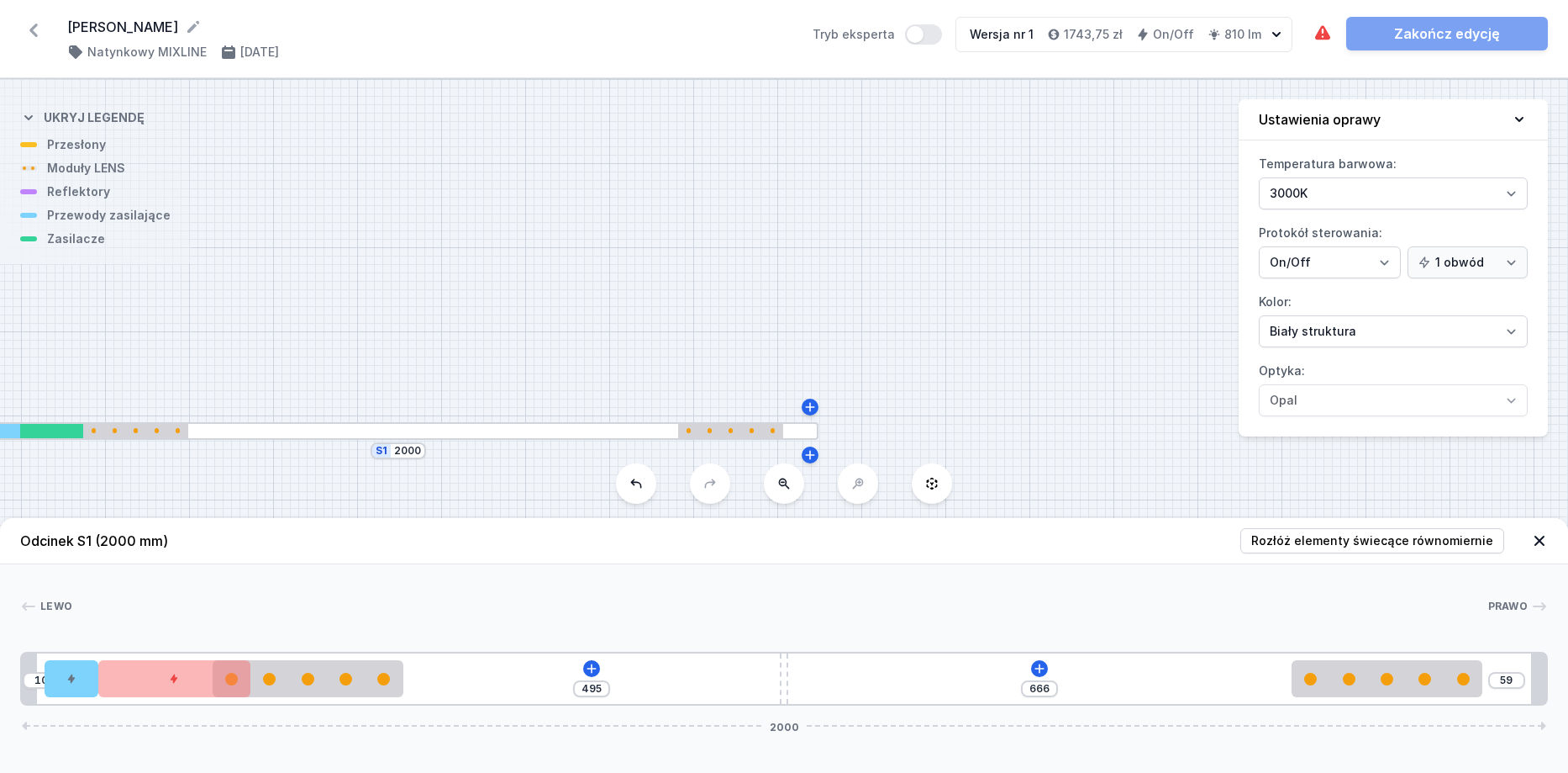
type input "58"
type input "667"
type input "57"
type input "668"
type input "56"
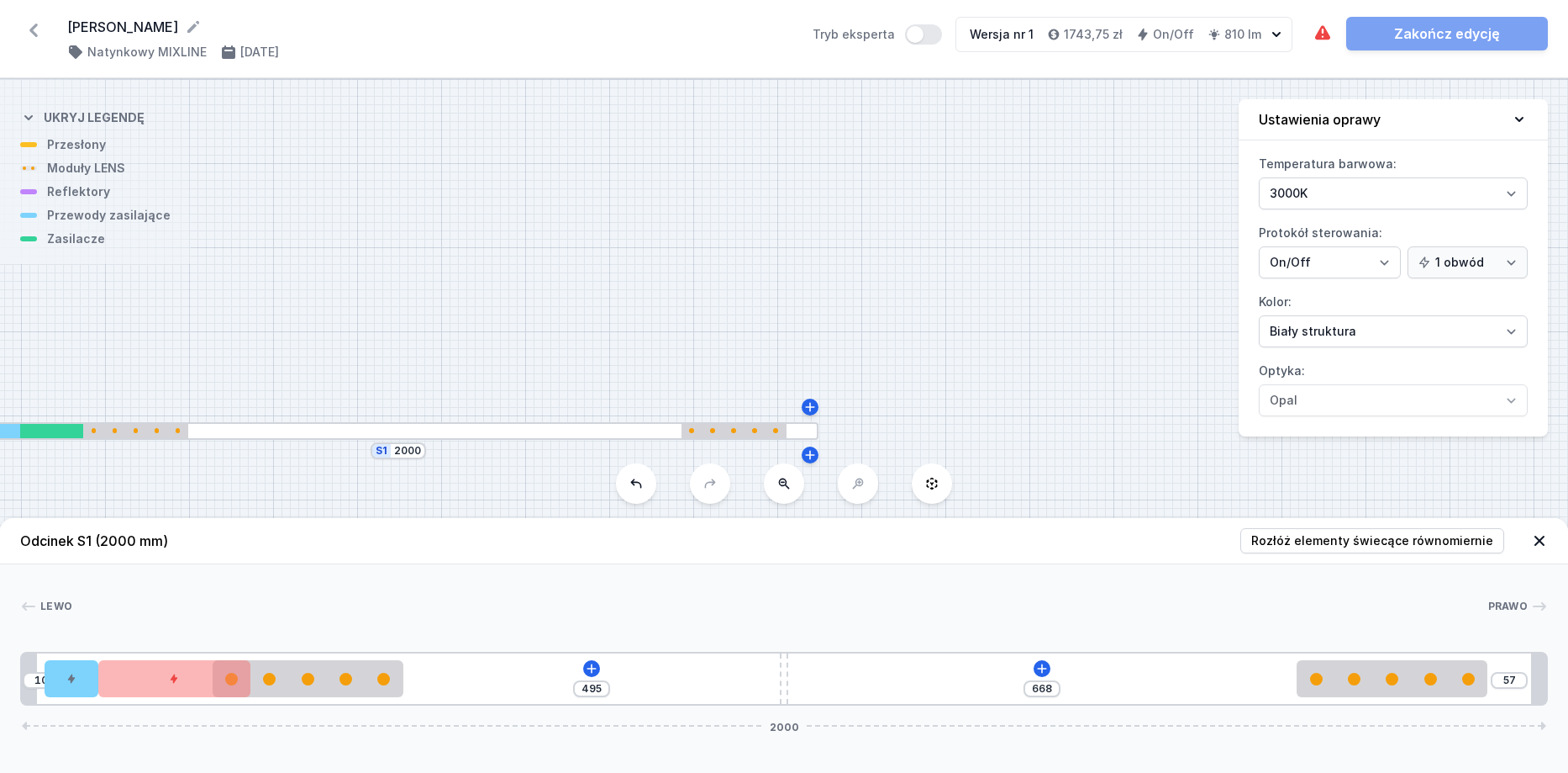
type input "669"
type input "55"
type input "670"
type input "54"
type input "671"
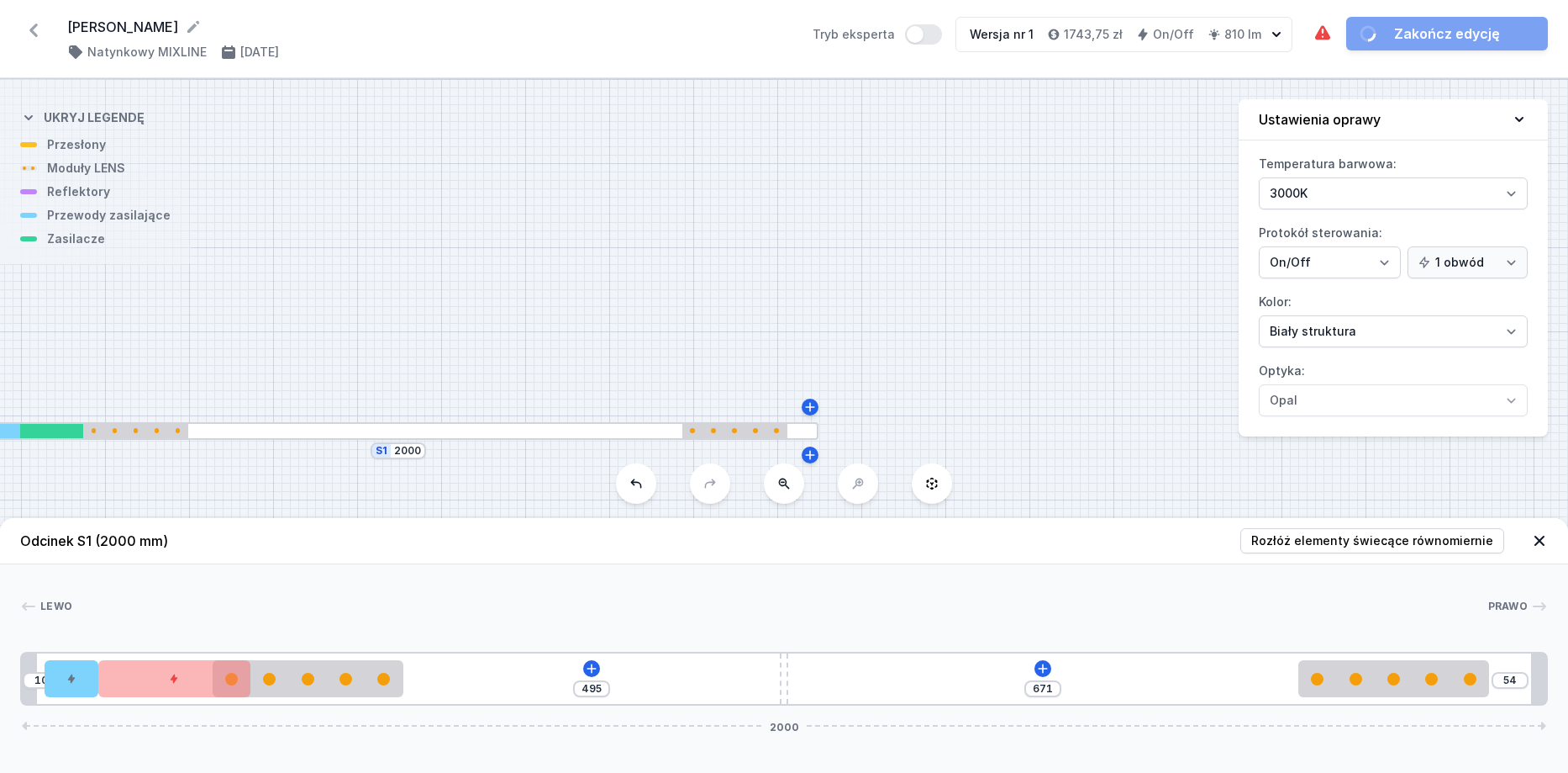
type input "53"
type input "672"
type input "52"
type input "673"
type input "51"
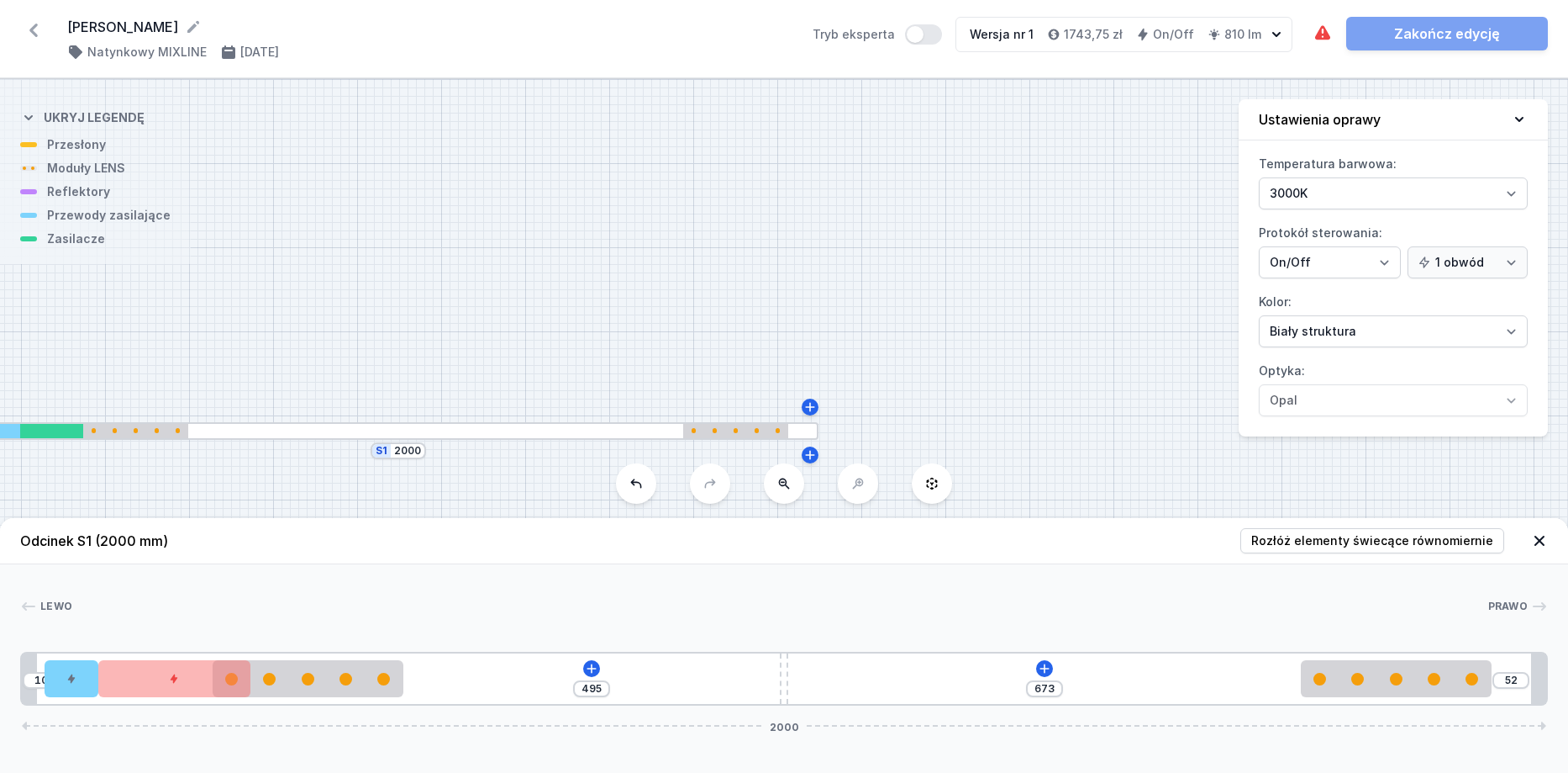
type input "674"
type input "50"
type input "675"
type input "49"
type input "676"
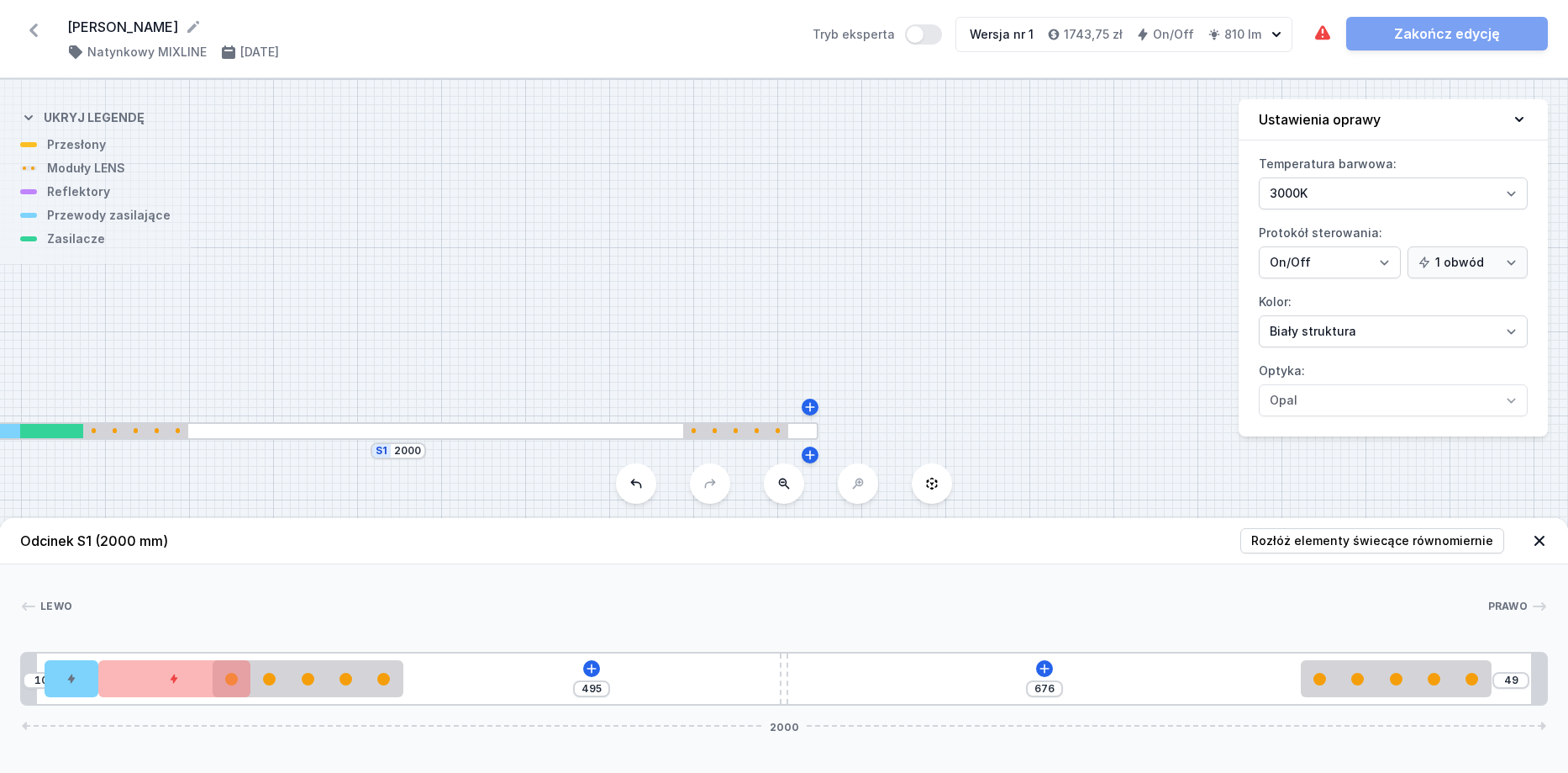
type input "46"
type input "679"
type input "45"
type input "680"
type input "44"
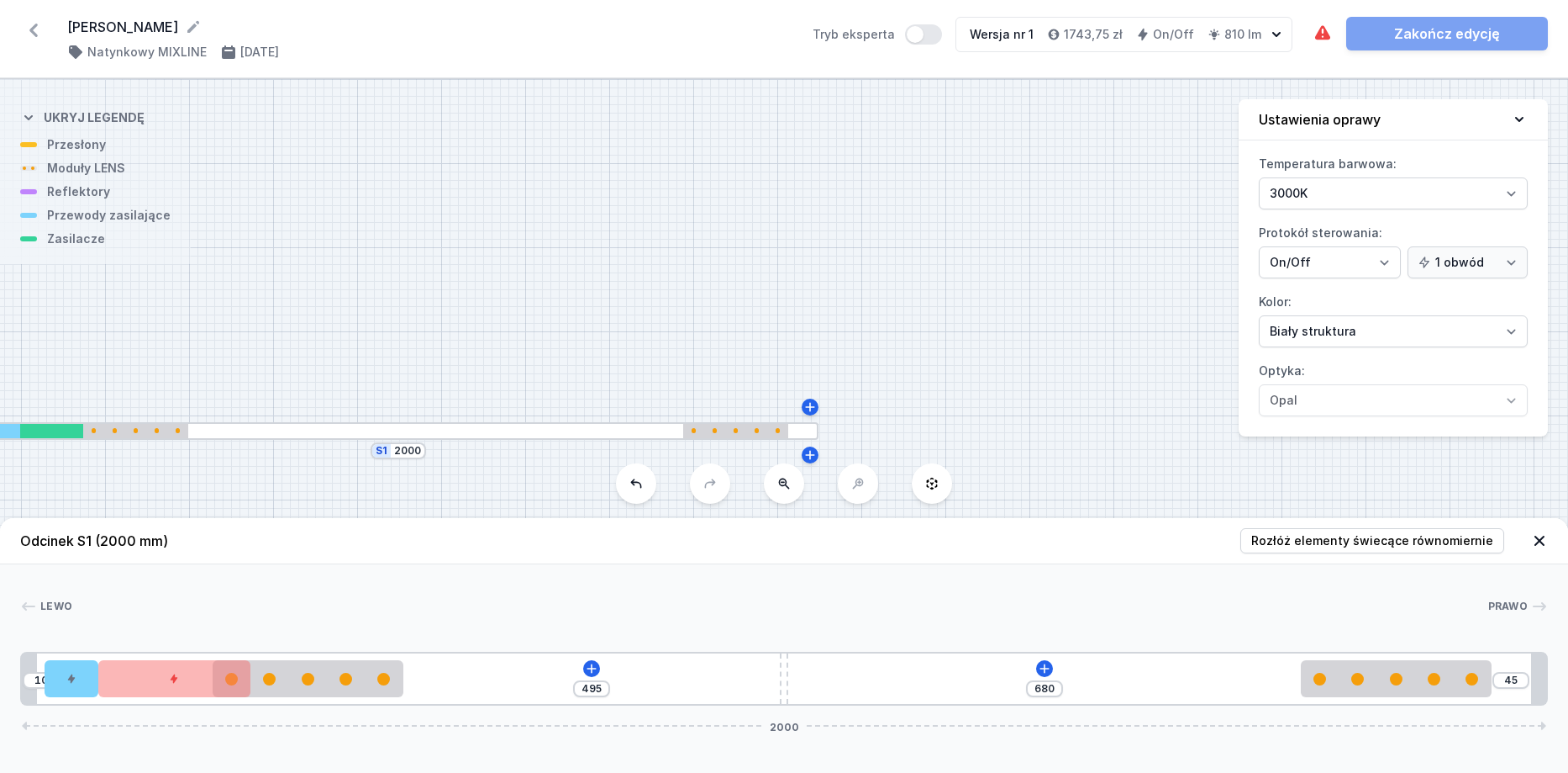
type input "681"
type input "43"
type input "682"
type input "42"
type input "683"
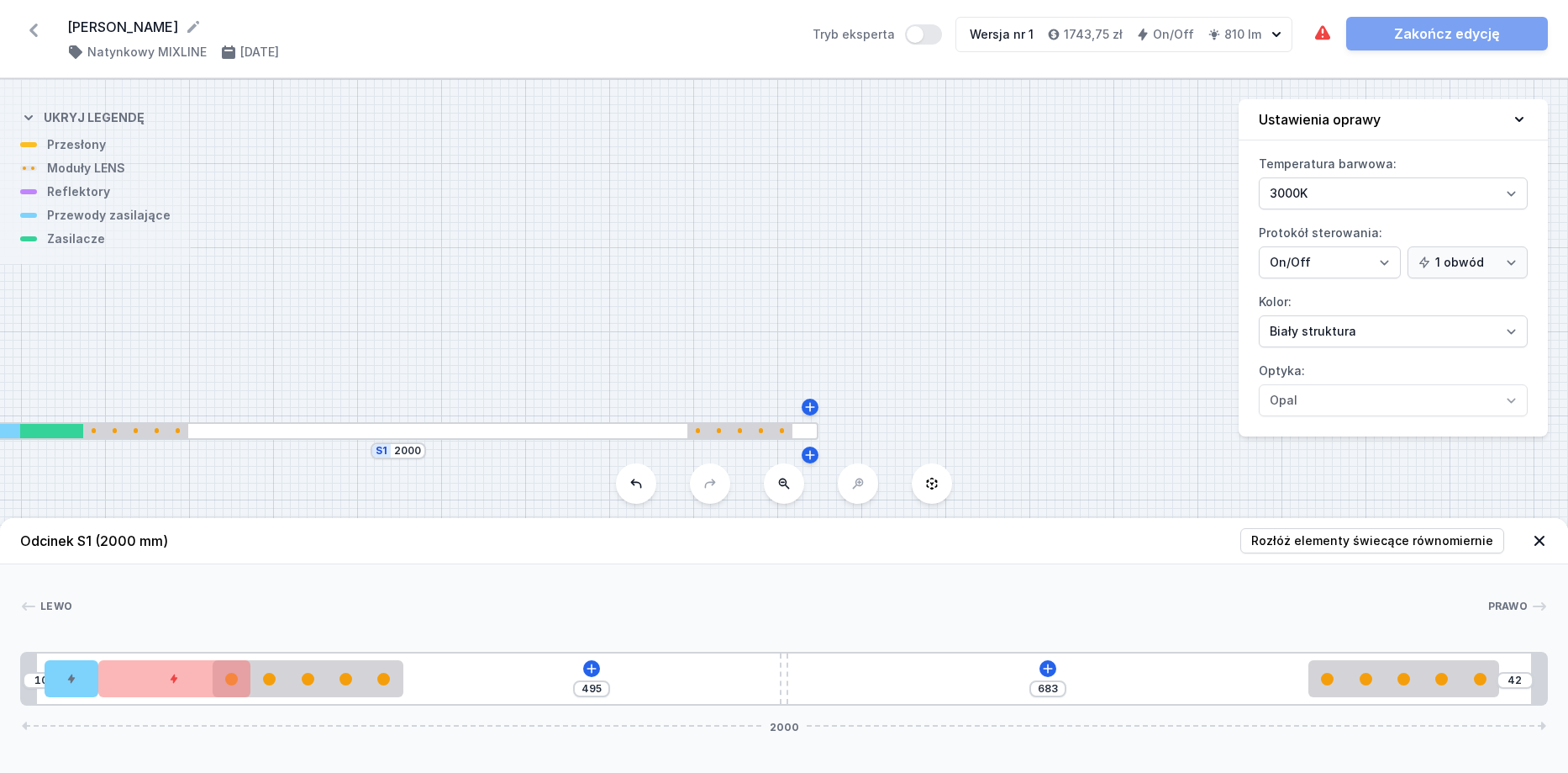
drag, startPoint x: 935, startPoint y: 685, endPoint x: 1474, endPoint y: 703, distance: 539.3
click at [1474, 703] on div "10 495 683 42 2000" at bounding box center [784, 679] width 1528 height 53
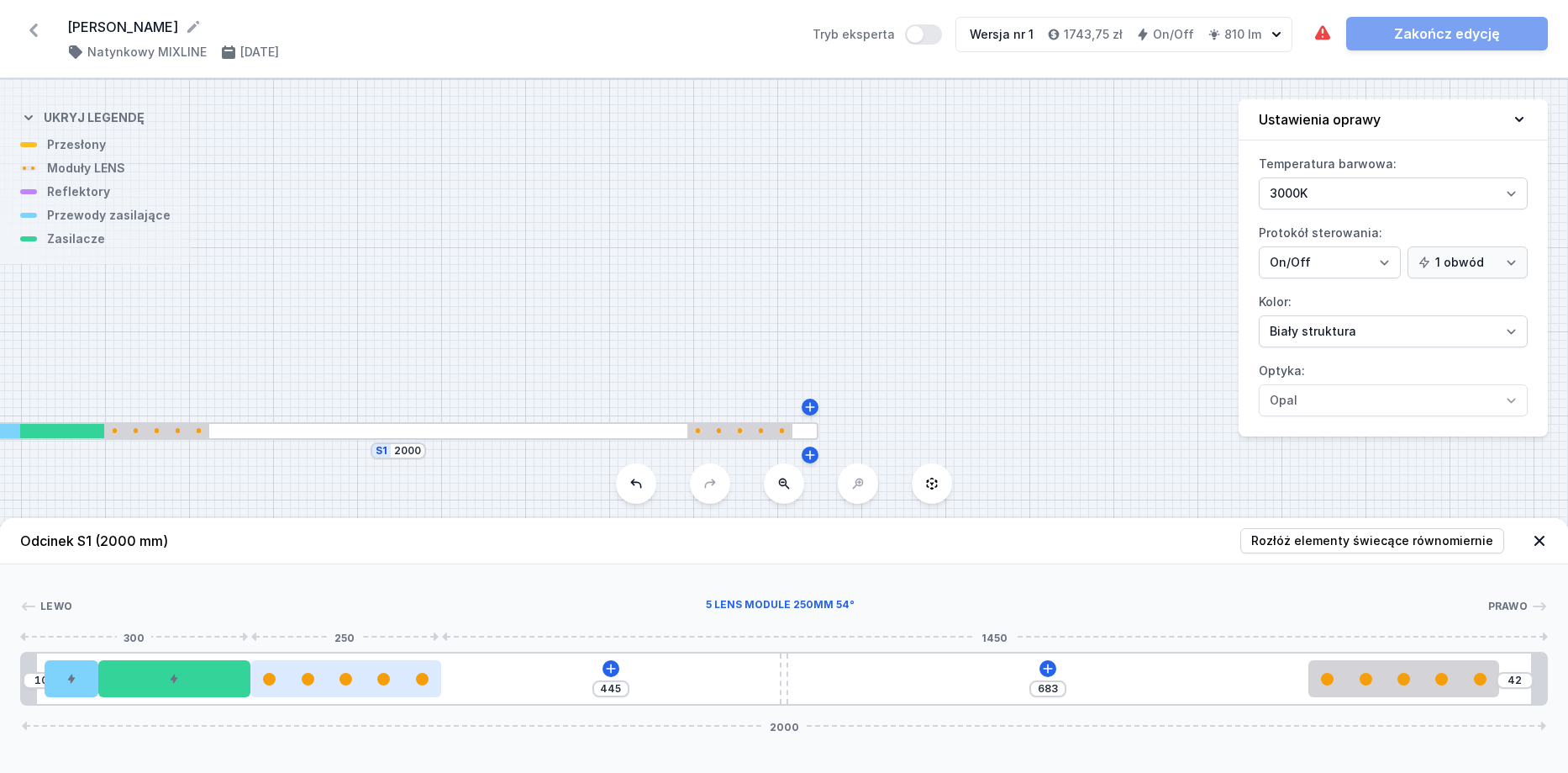
drag, startPoint x: 303, startPoint y: 690, endPoint x: 329, endPoint y: 690, distance: 26.0
click at [329, 690] on div at bounding box center [346, 679] width 191 height 37
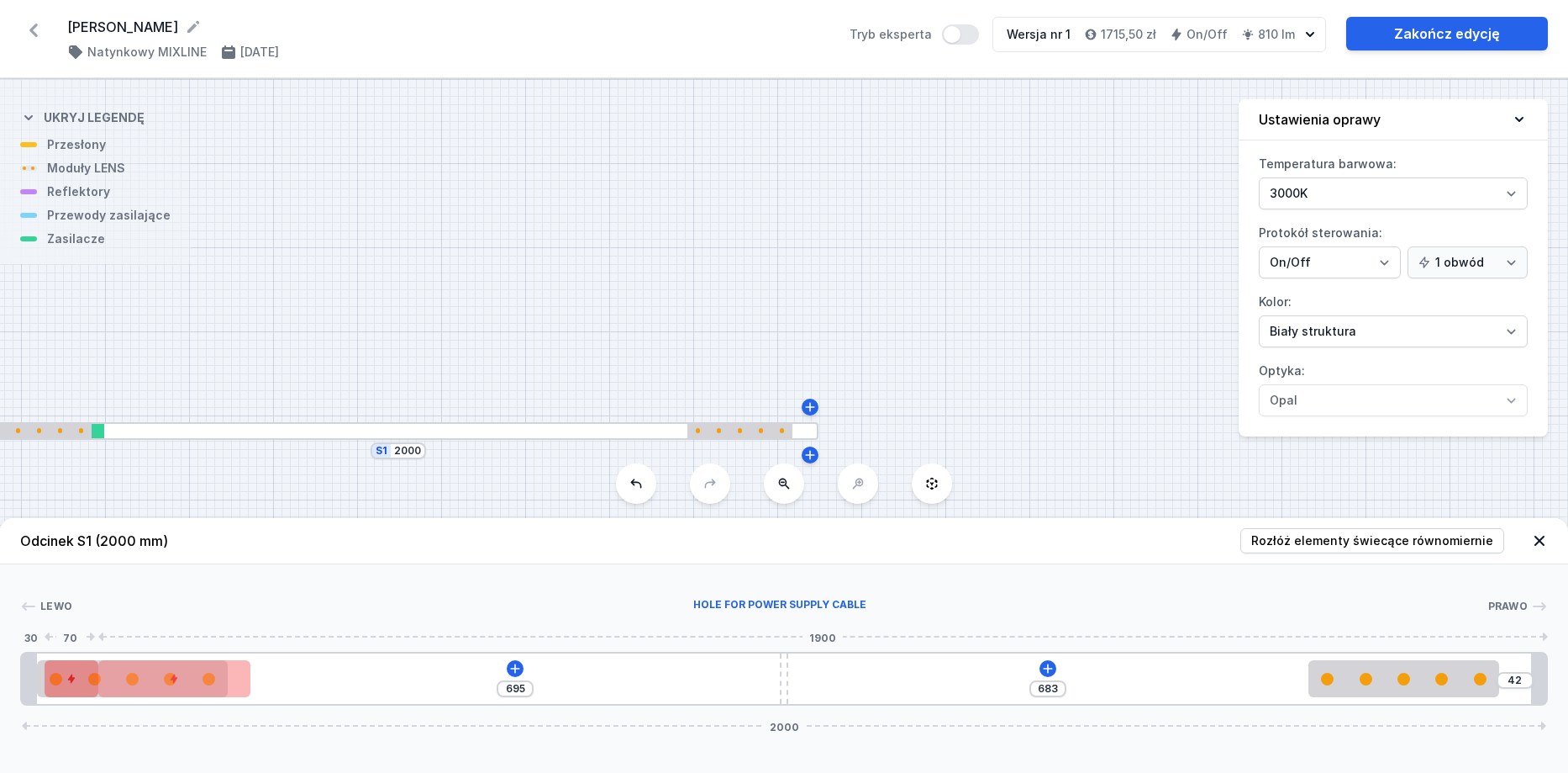
drag, startPoint x: 310, startPoint y: 689, endPoint x: 95, endPoint y: 685, distance: 215.0
click at [95, 685] on div "695 683 42 2000" at bounding box center [784, 679] width 1528 height 53
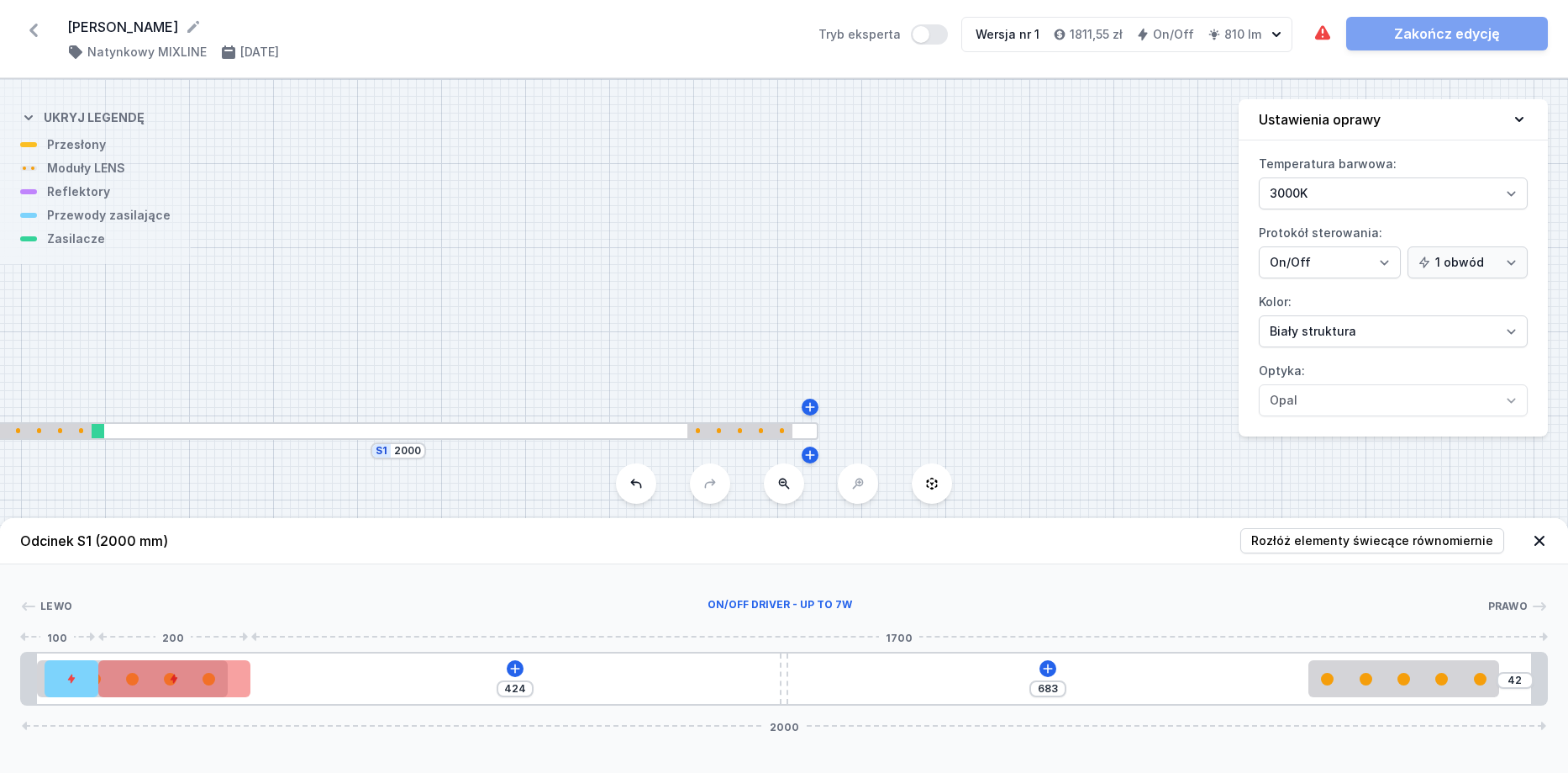
type input "421"
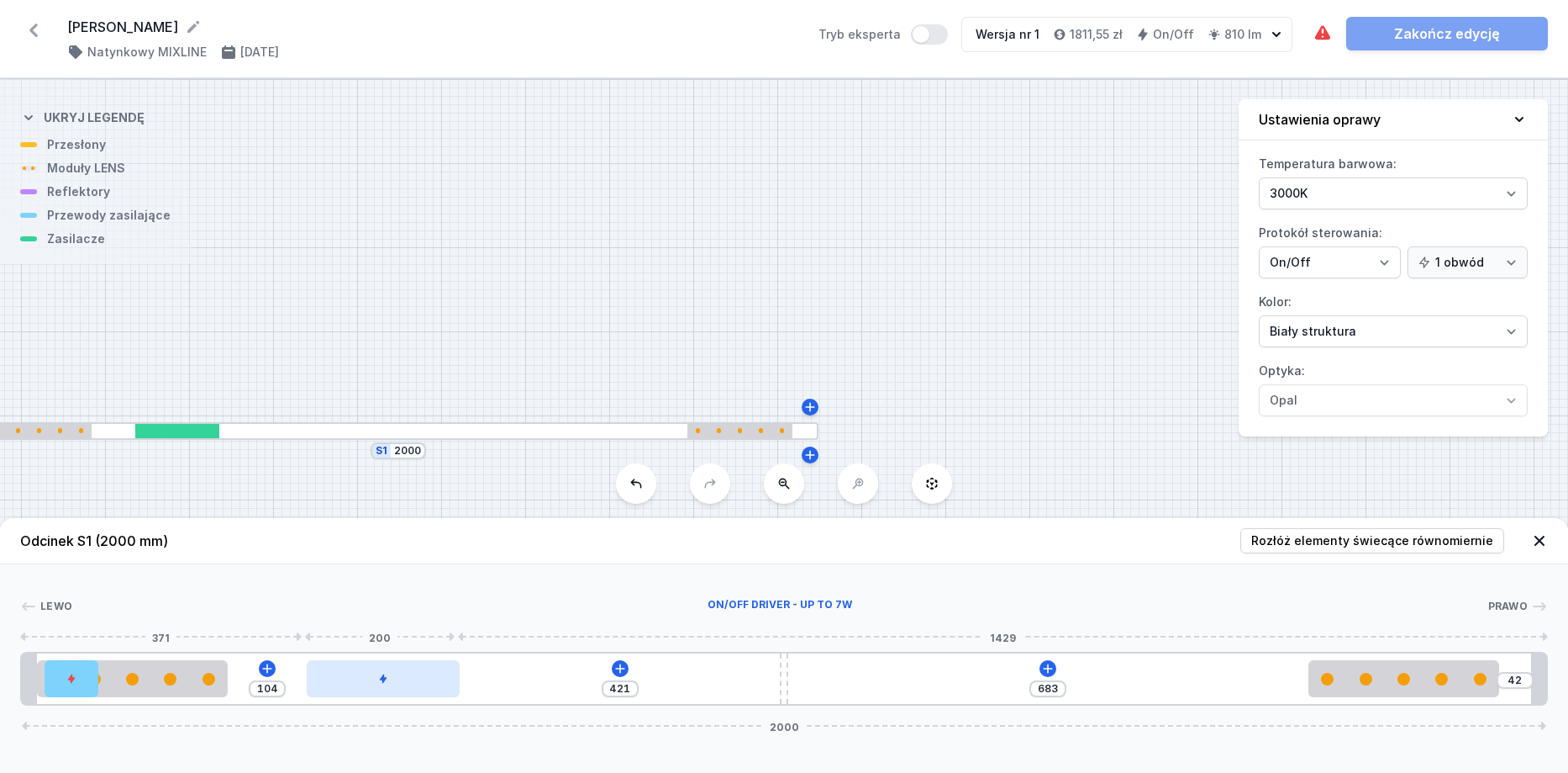
click at [445, 695] on div at bounding box center [383, 679] width 152 height 37
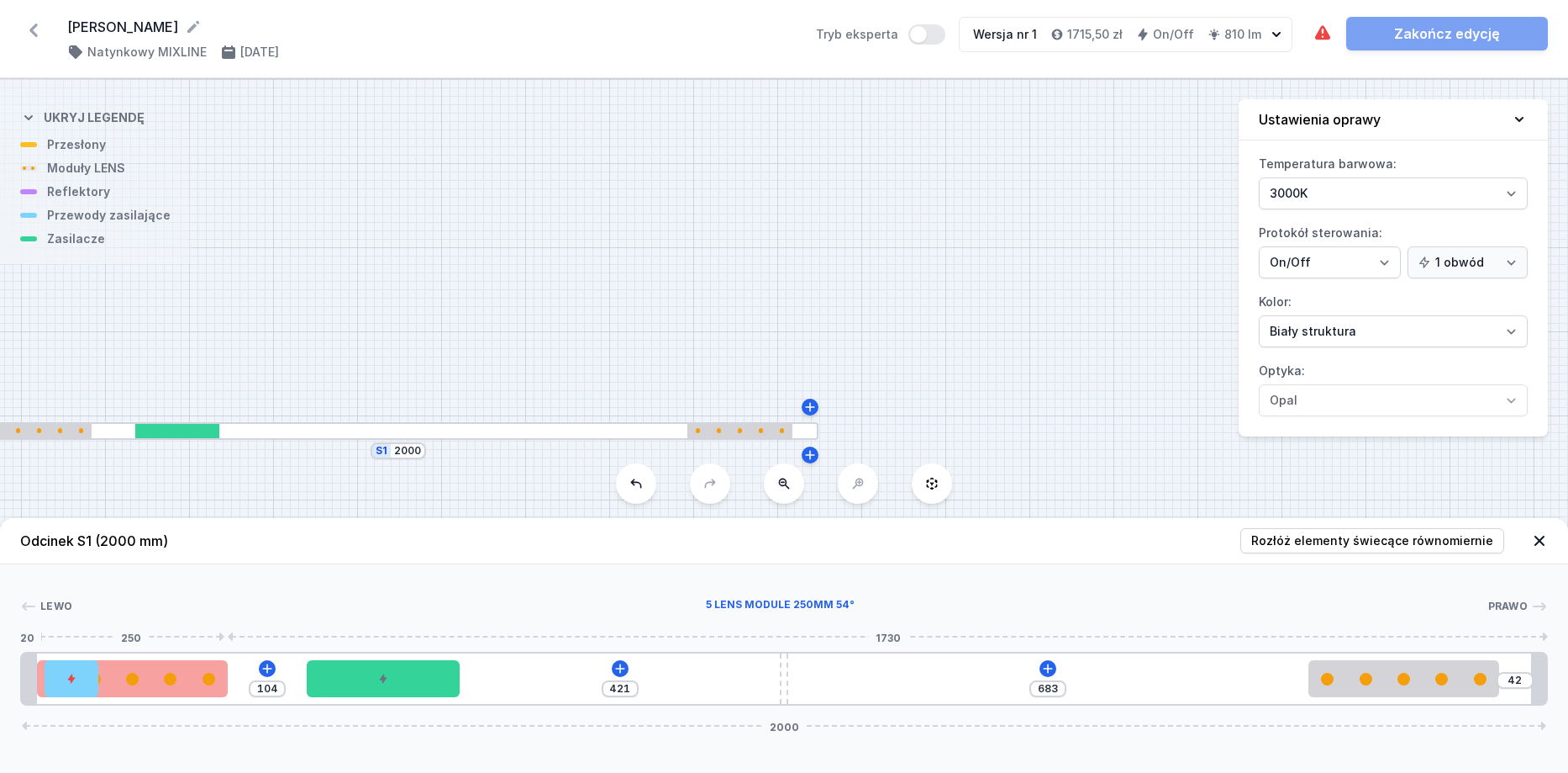
type input "24"
drag, startPoint x: 197, startPoint y: 686, endPoint x: 231, endPoint y: 685, distance: 34.0
click at [231, 685] on div at bounding box center [193, 679] width 191 height 37
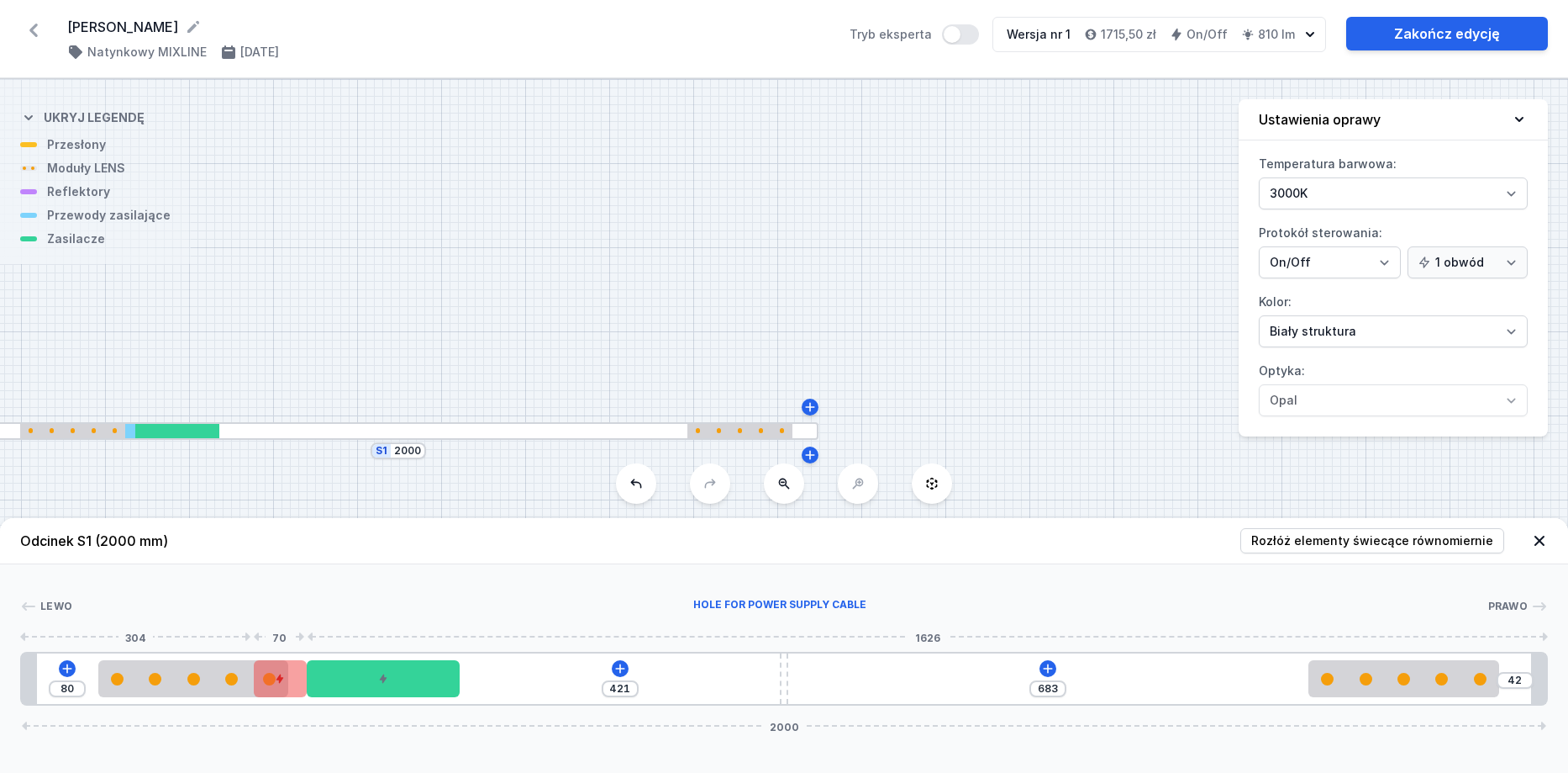
drag, startPoint x: 258, startPoint y: 682, endPoint x: 272, endPoint y: 682, distance: 14.0
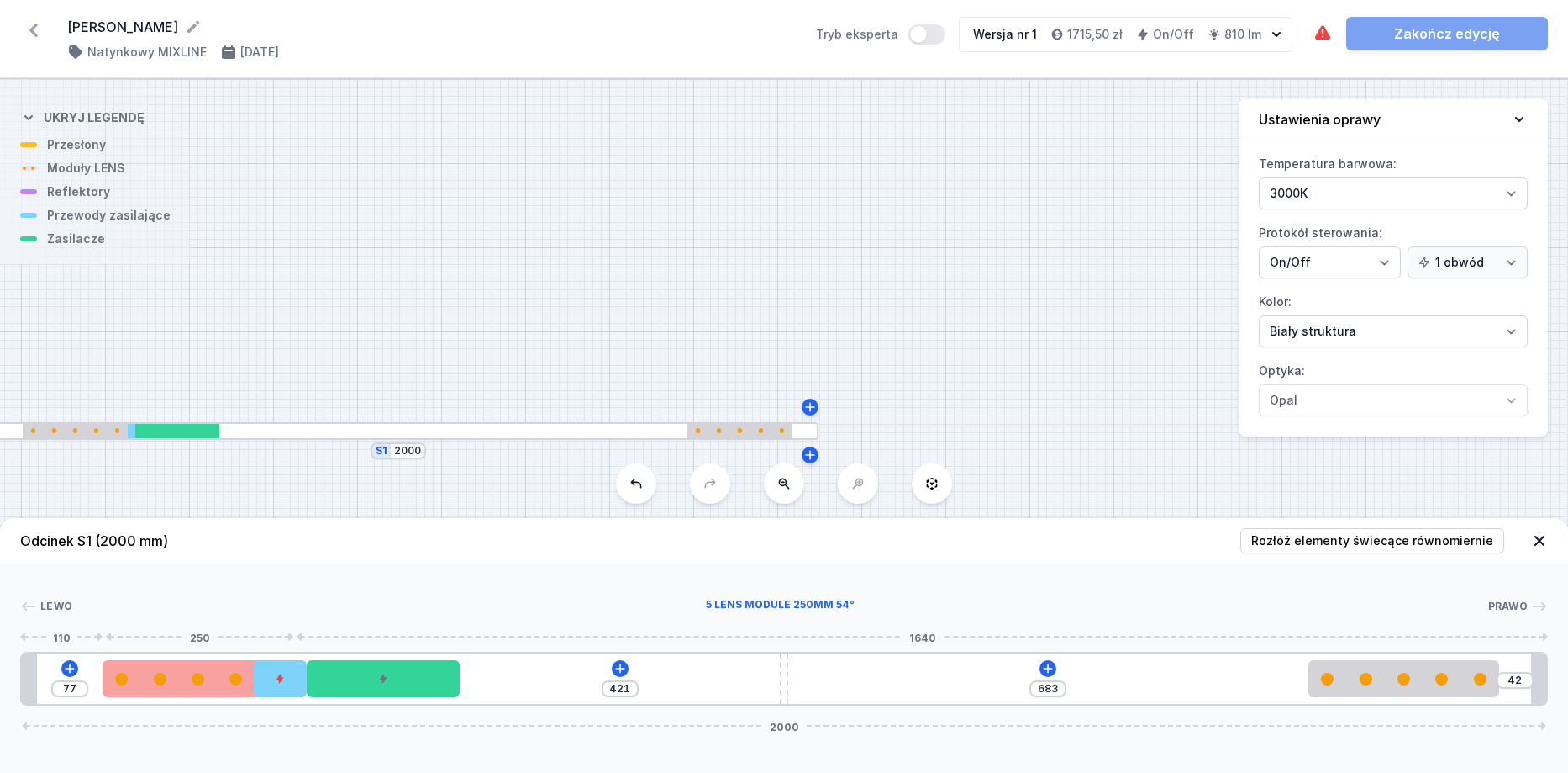
type input "76"
drag, startPoint x: 223, startPoint y: 682, endPoint x: 183, endPoint y: 678, distance: 40.2
click at [183, 678] on div at bounding box center [132, 679] width 191 height 12
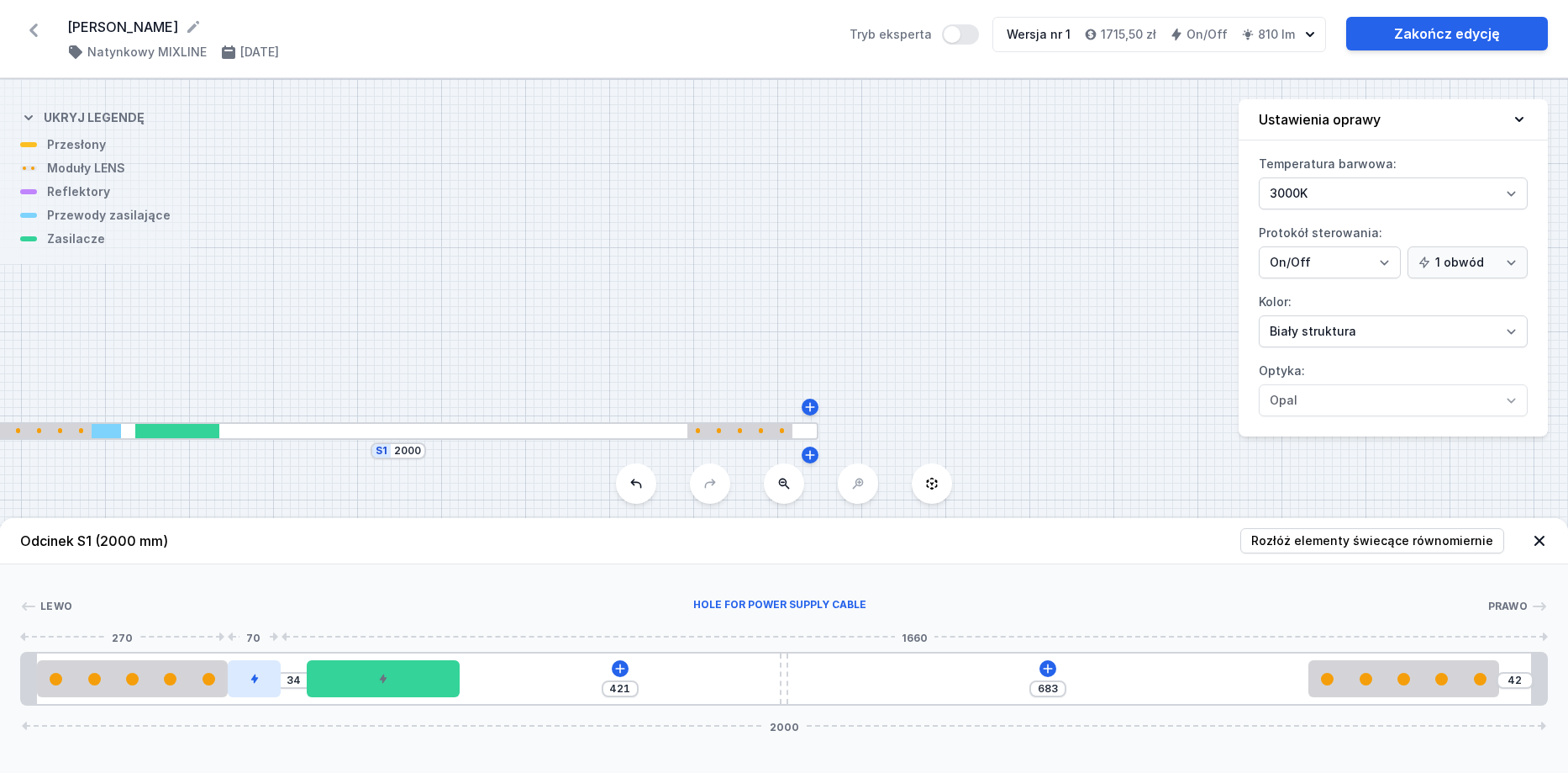
click at [271, 686] on div at bounding box center [254, 679] width 53 height 37
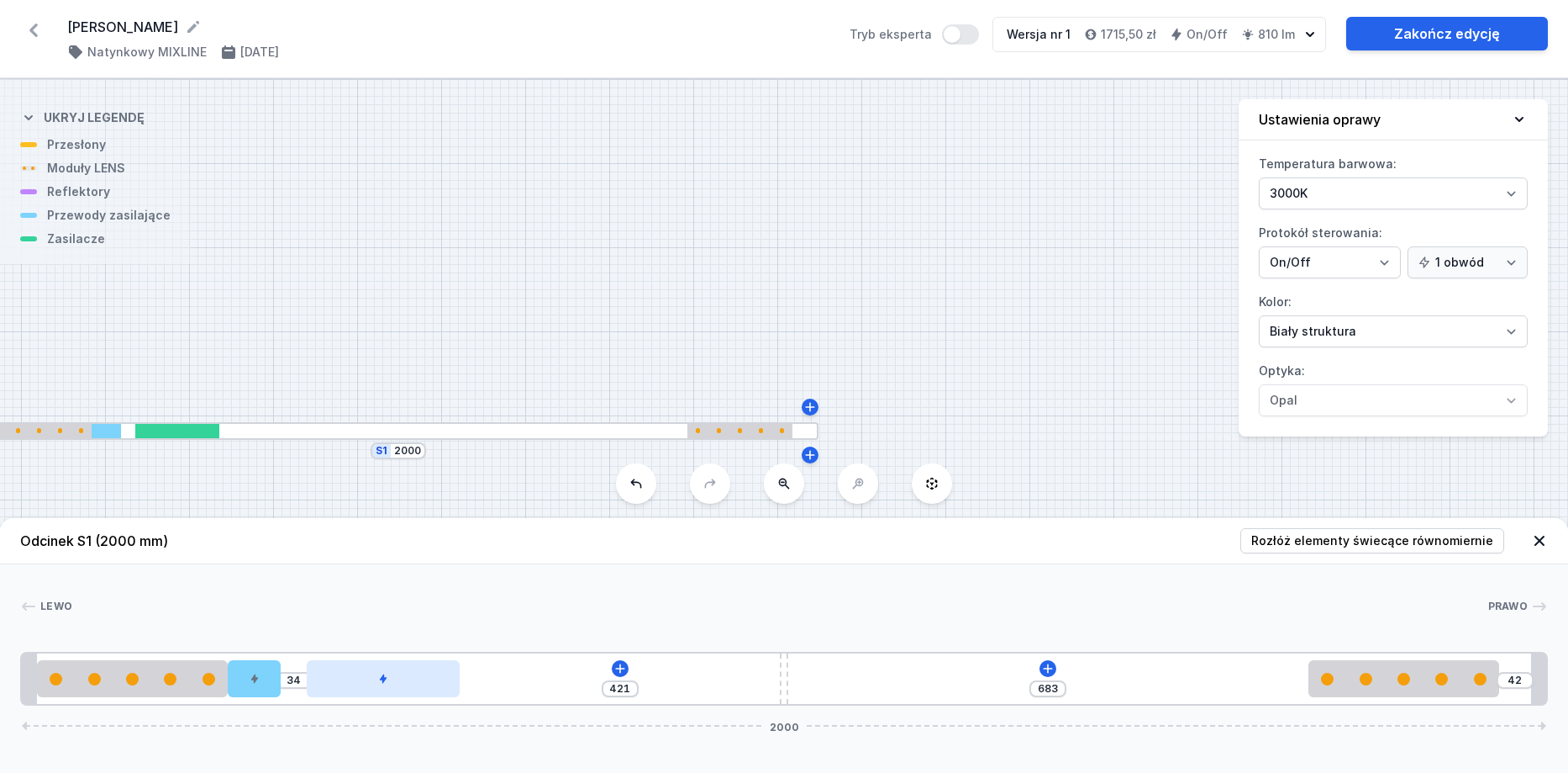
click at [351, 697] on div "34 421 683 42 2000" at bounding box center [784, 679] width 1528 height 53
drag, startPoint x: 338, startPoint y: 681, endPoint x: 318, endPoint y: 681, distance: 20.0
click at [318, 681] on div at bounding box center [357, 679] width 152 height 37
click at [608, 665] on icon at bounding box center [607, 668] width 13 height 13
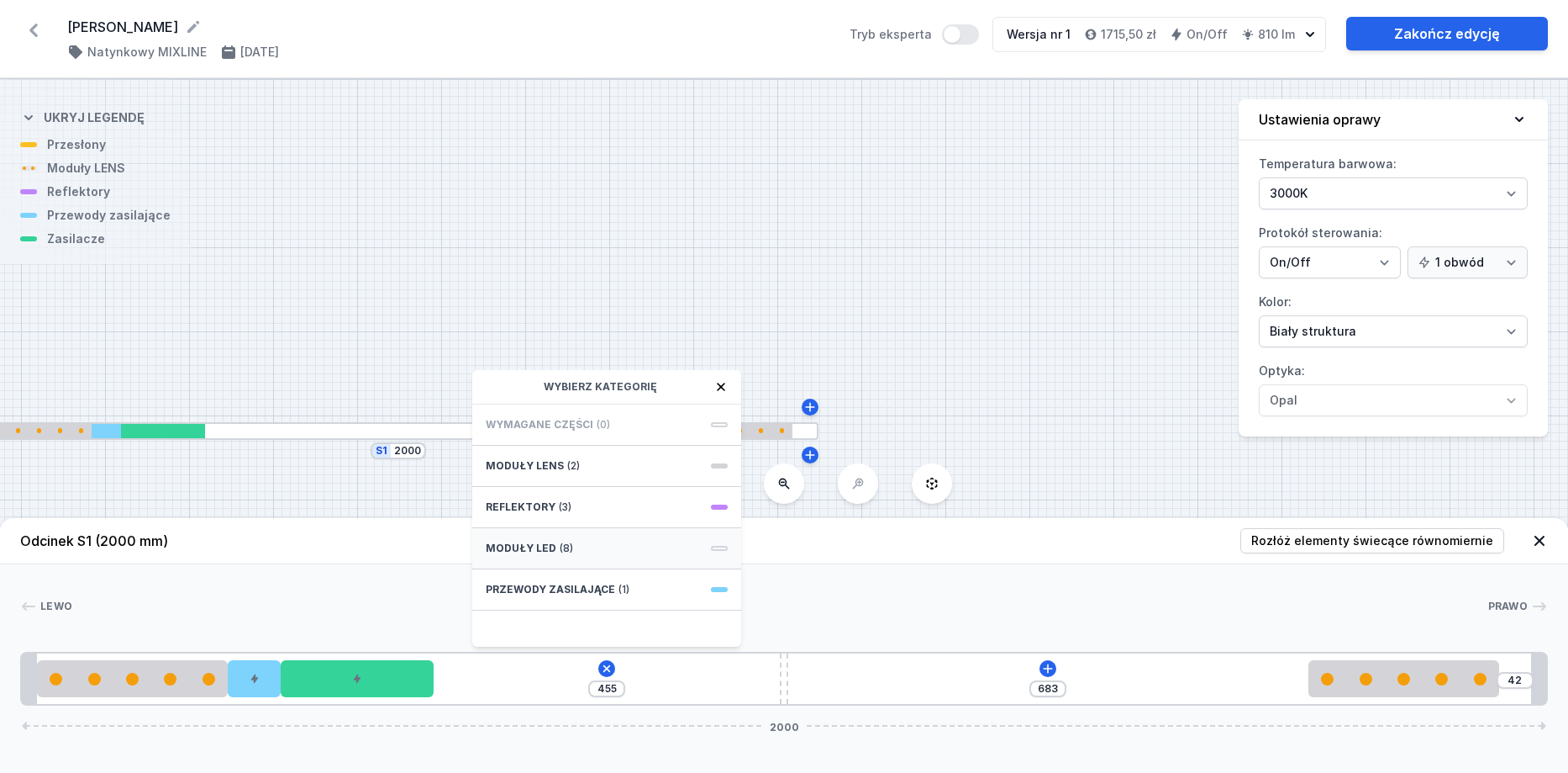
click at [603, 554] on div "Moduły LED (8)" at bounding box center [607, 548] width 269 height 41
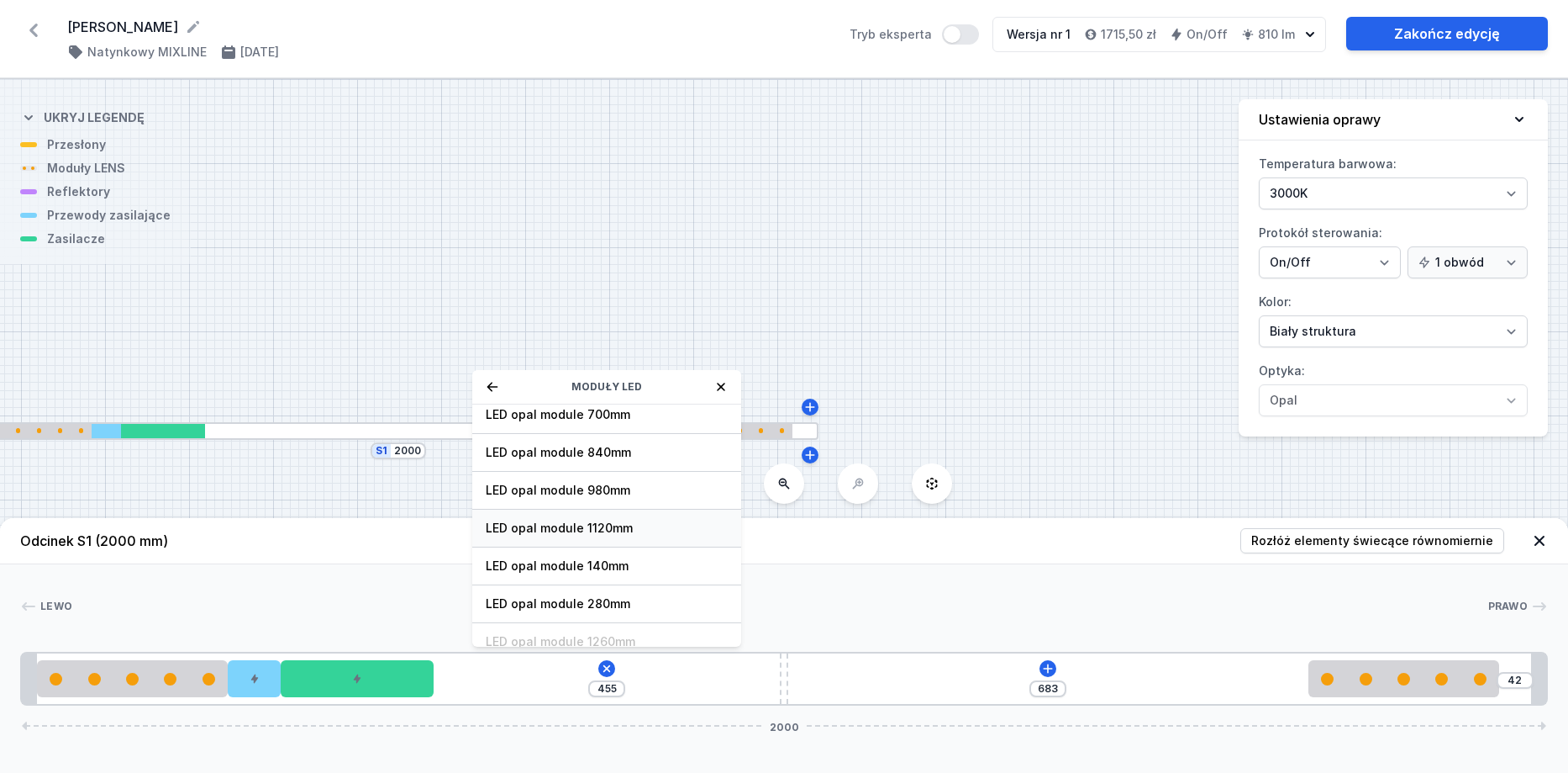
scroll to position [0, 0]
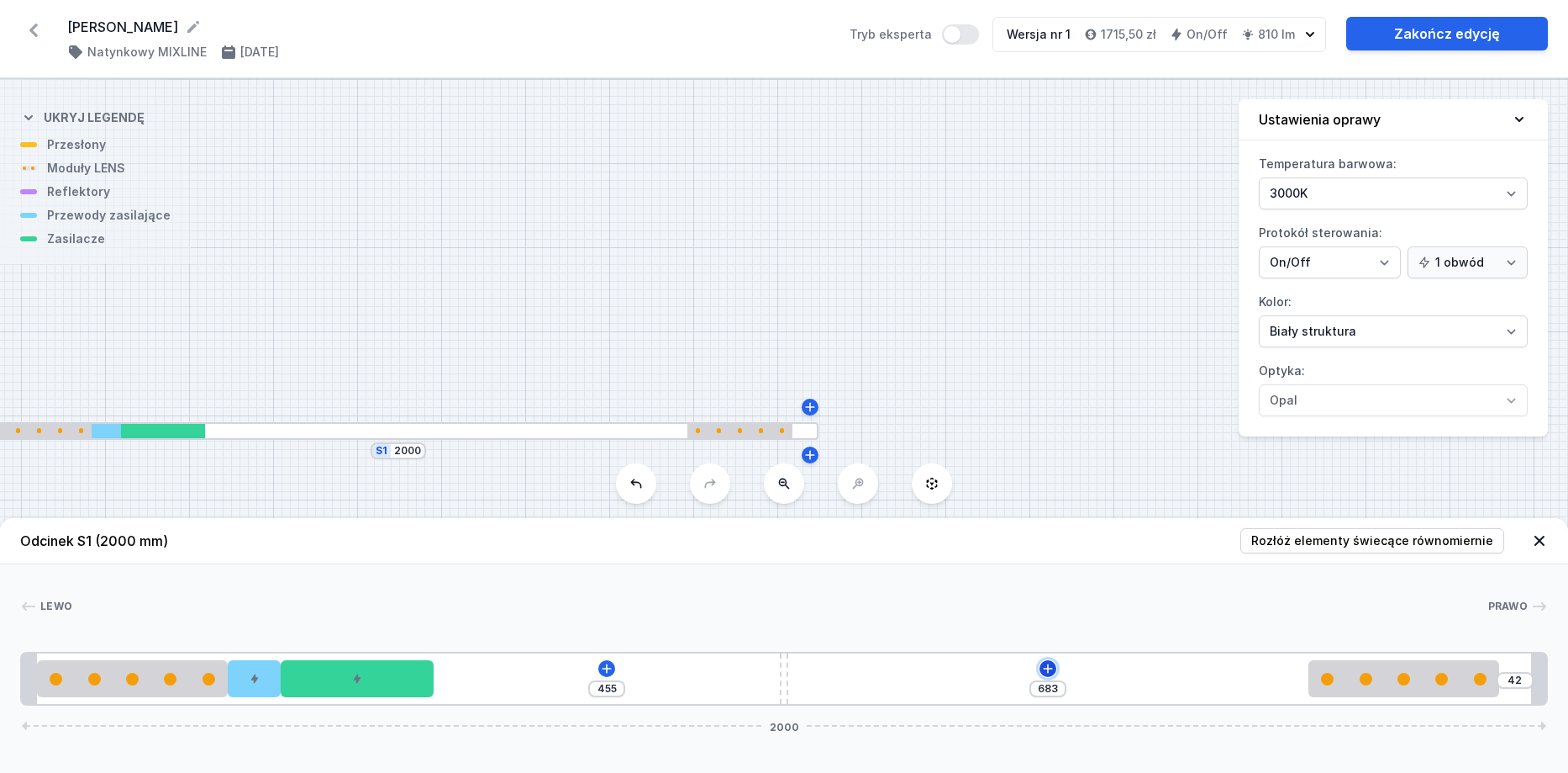
click at [1048, 668] on icon at bounding box center [1049, 668] width 10 height 10
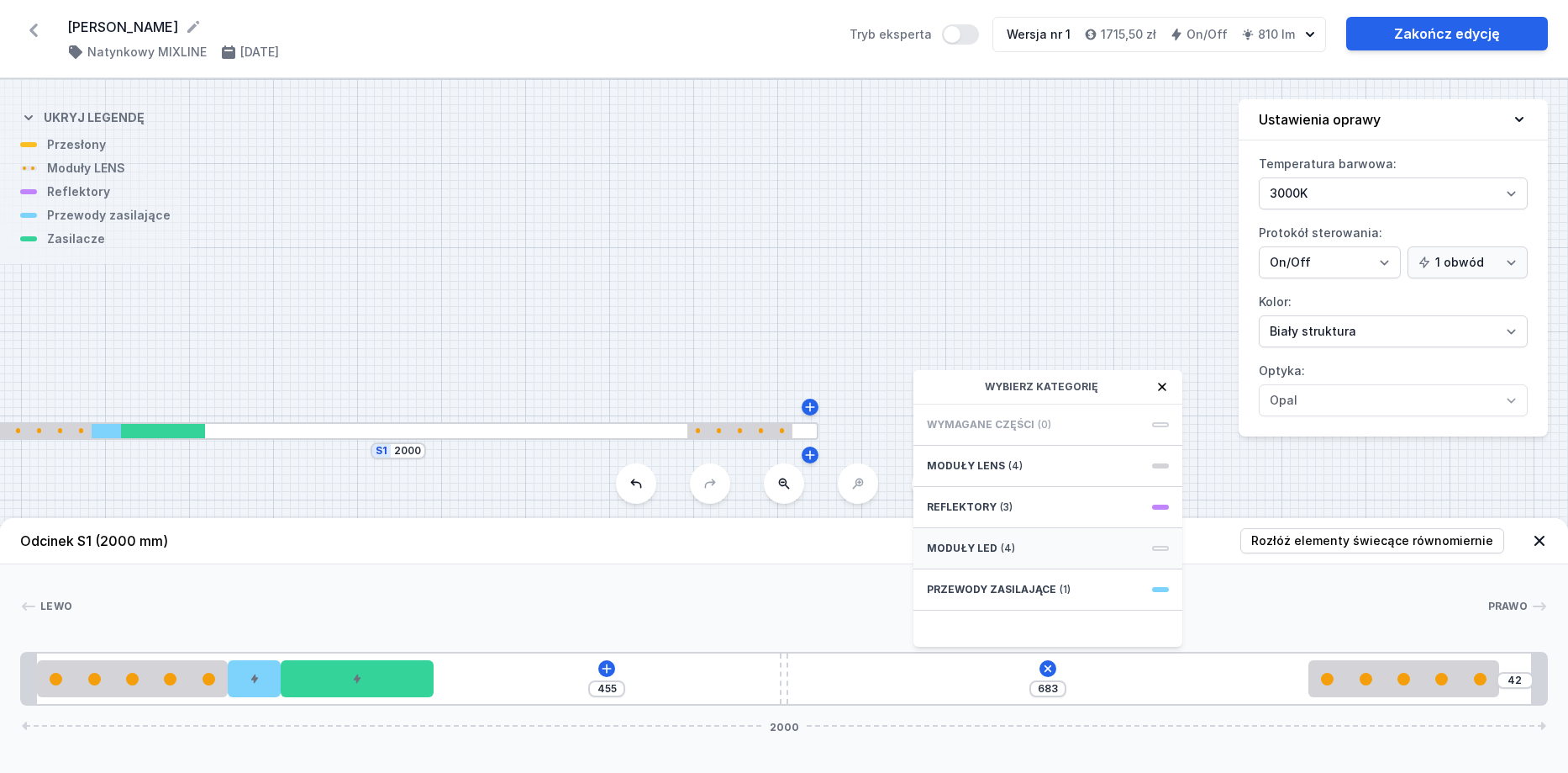
click at [1051, 547] on div "Moduły LED (4)" at bounding box center [1048, 548] width 269 height 41
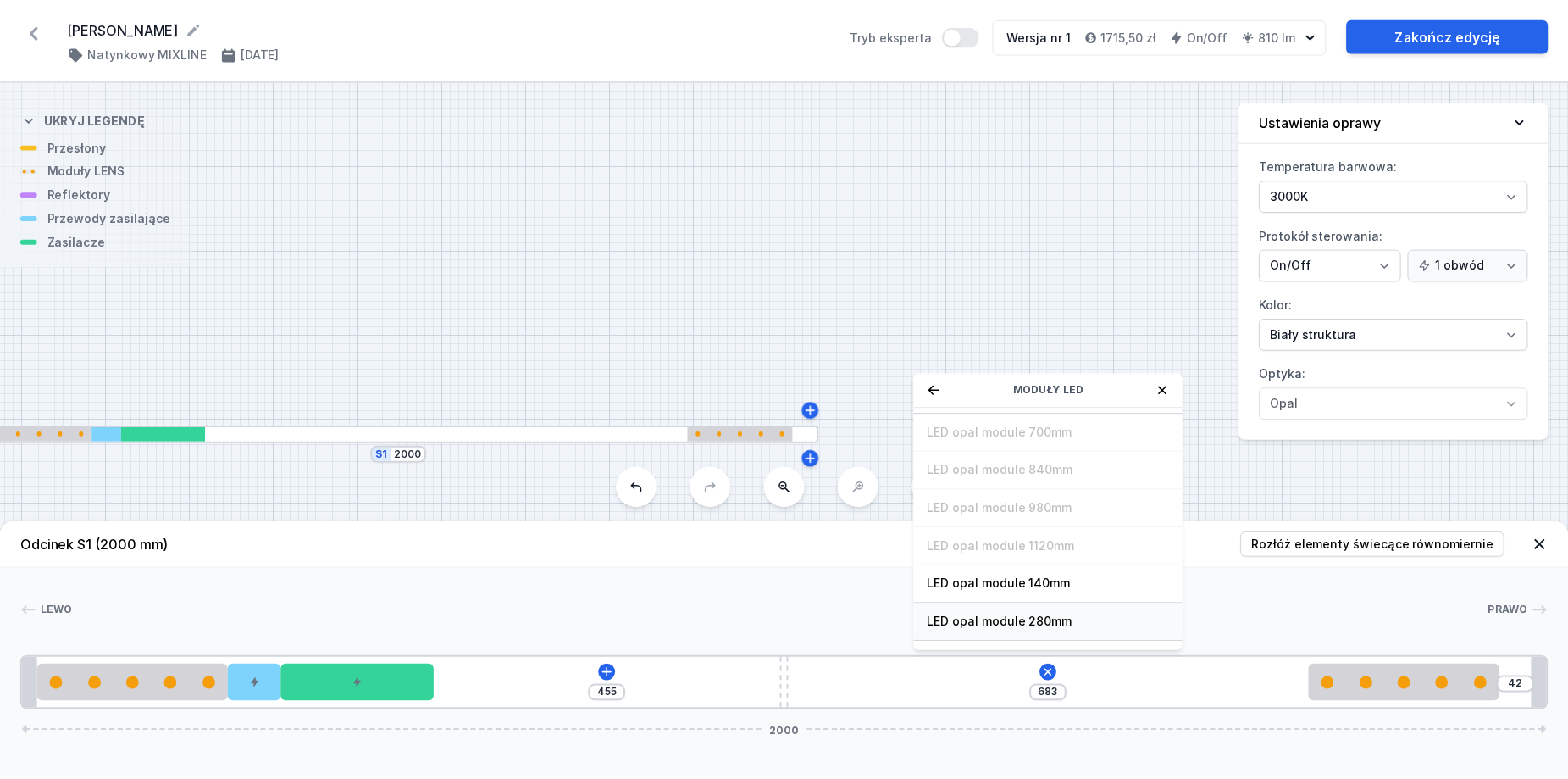
scroll to position [44, 0]
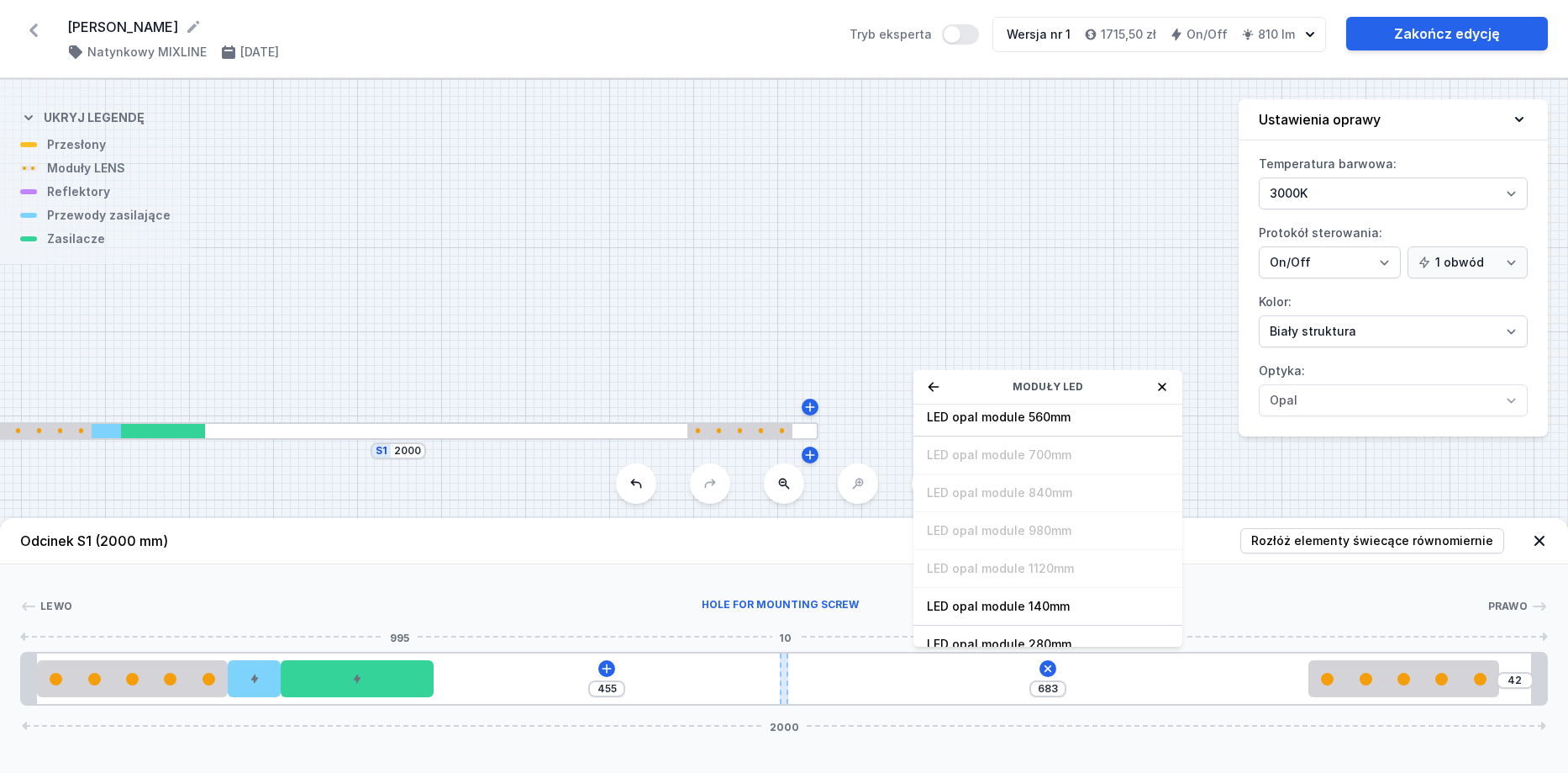
type input "449"
type input "689"
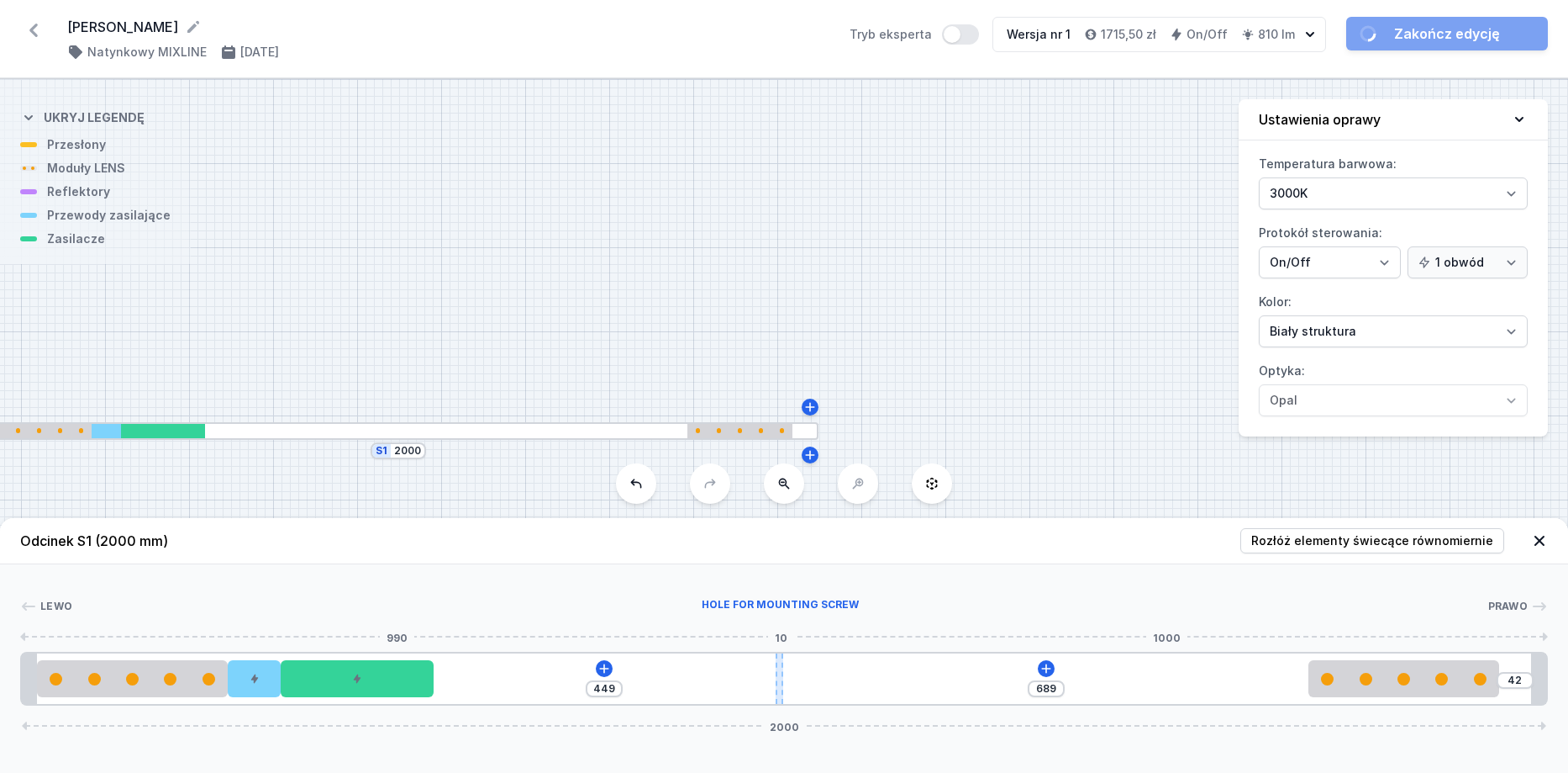
type input "417"
type input "721"
type input "416"
type input "722"
type input "412"
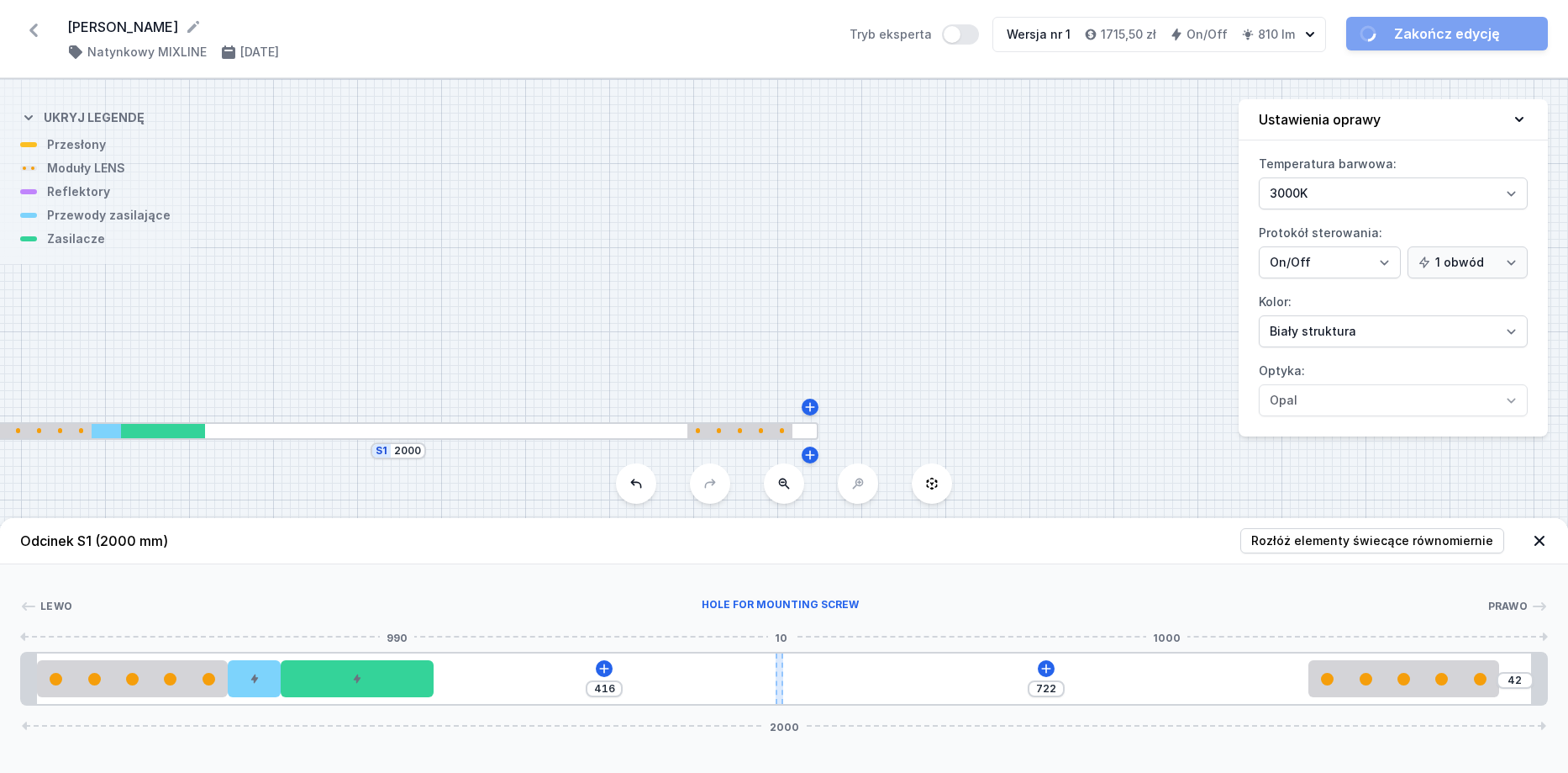
type input "726"
type input "406"
type input "732"
type input "389"
type input "749"
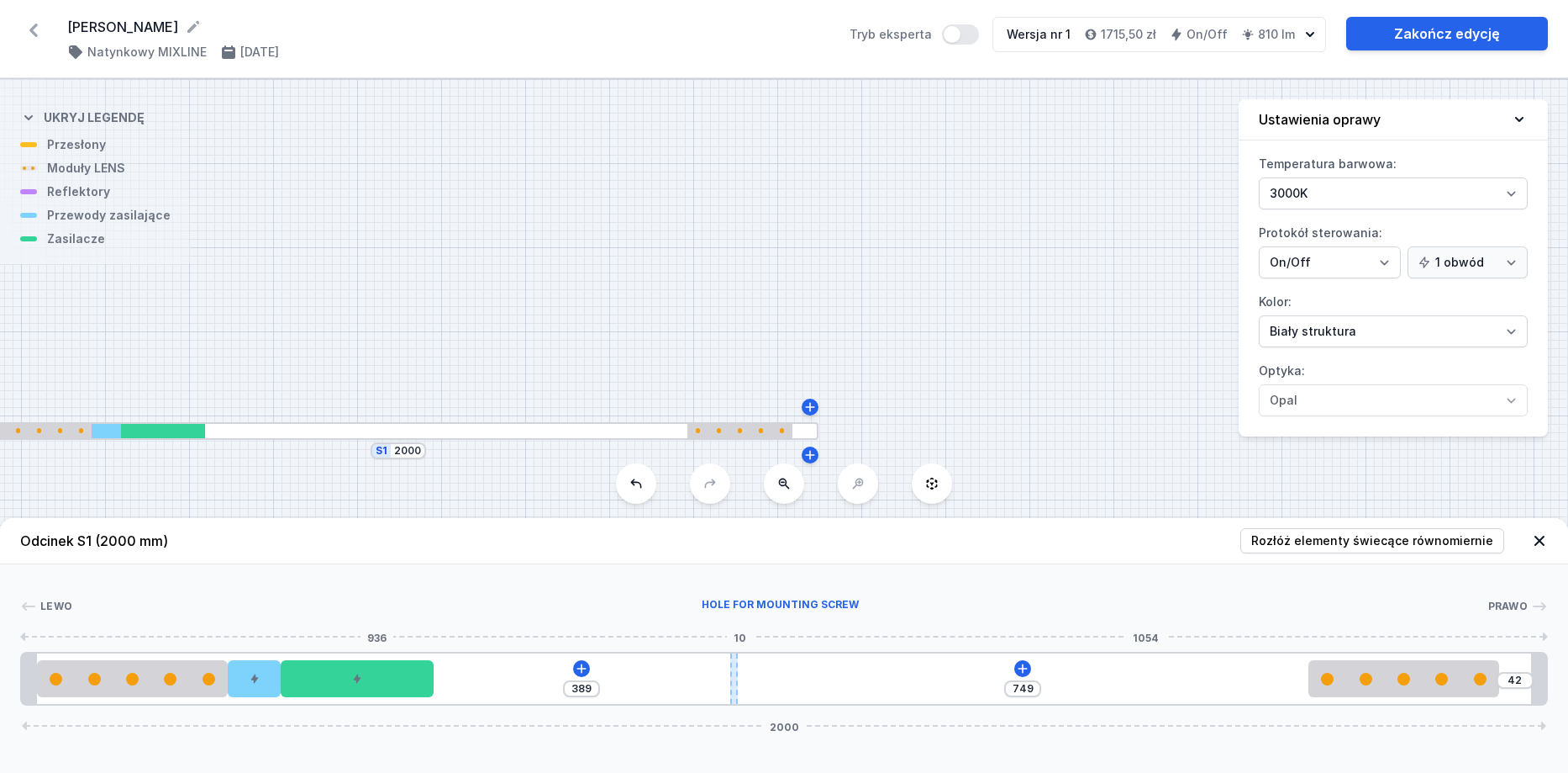
type input "387"
type input "751"
type input "383"
type input "755"
type input "377"
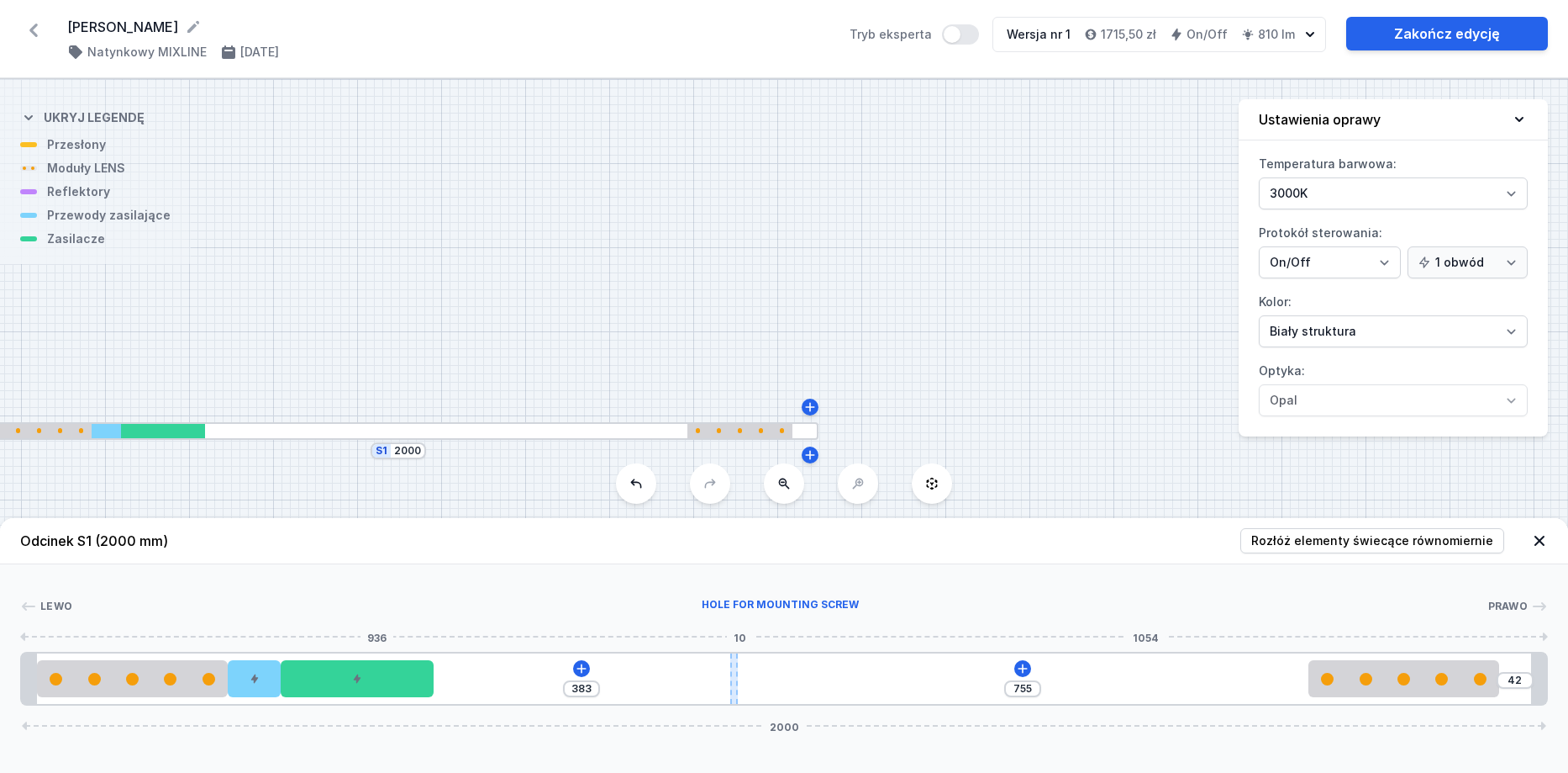
type input "761"
type input "373"
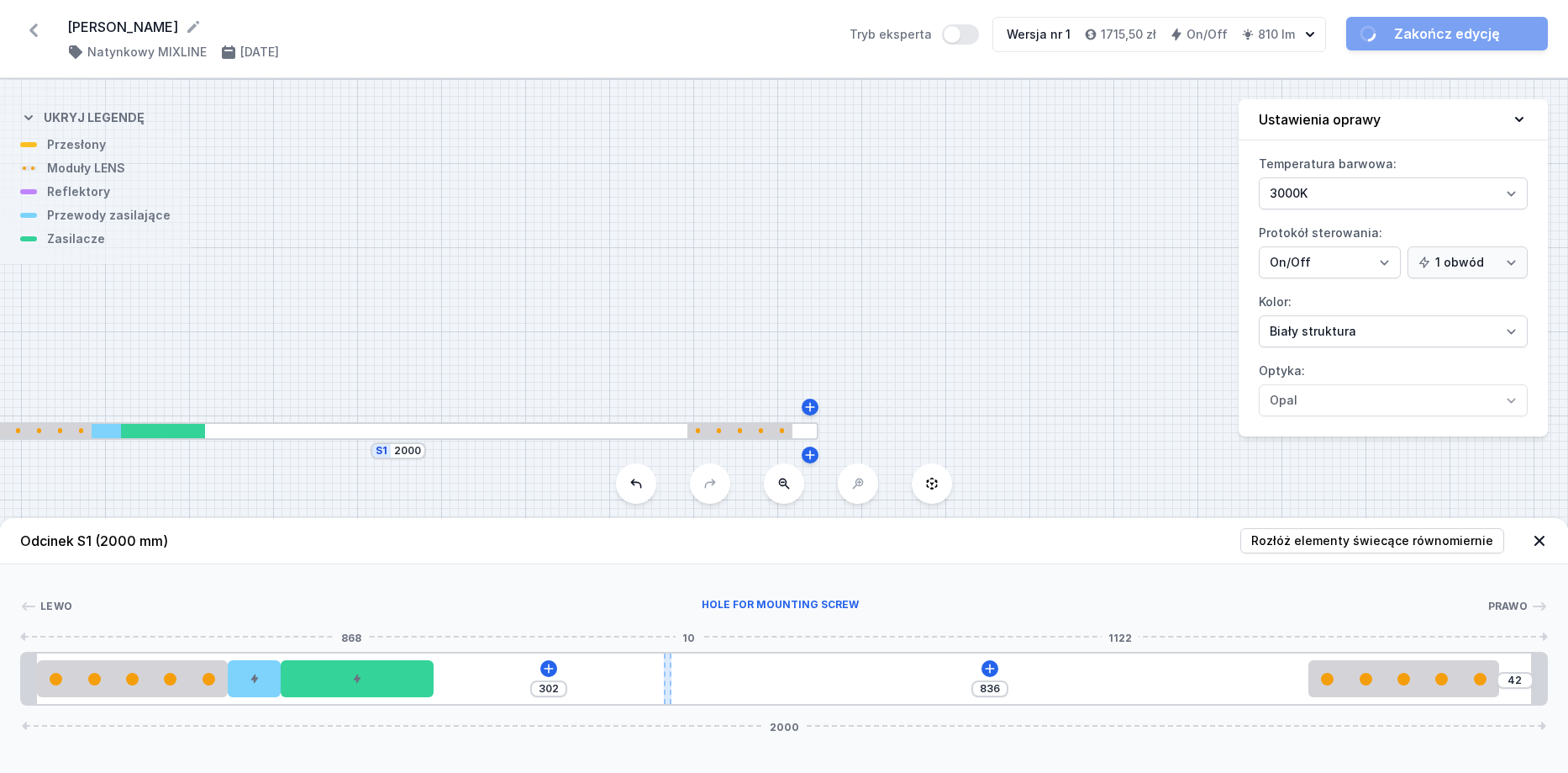
drag, startPoint x: 787, startPoint y: 661, endPoint x: 669, endPoint y: 665, distance: 118.1
click at [669, 665] on div at bounding box center [668, 679] width 8 height 51
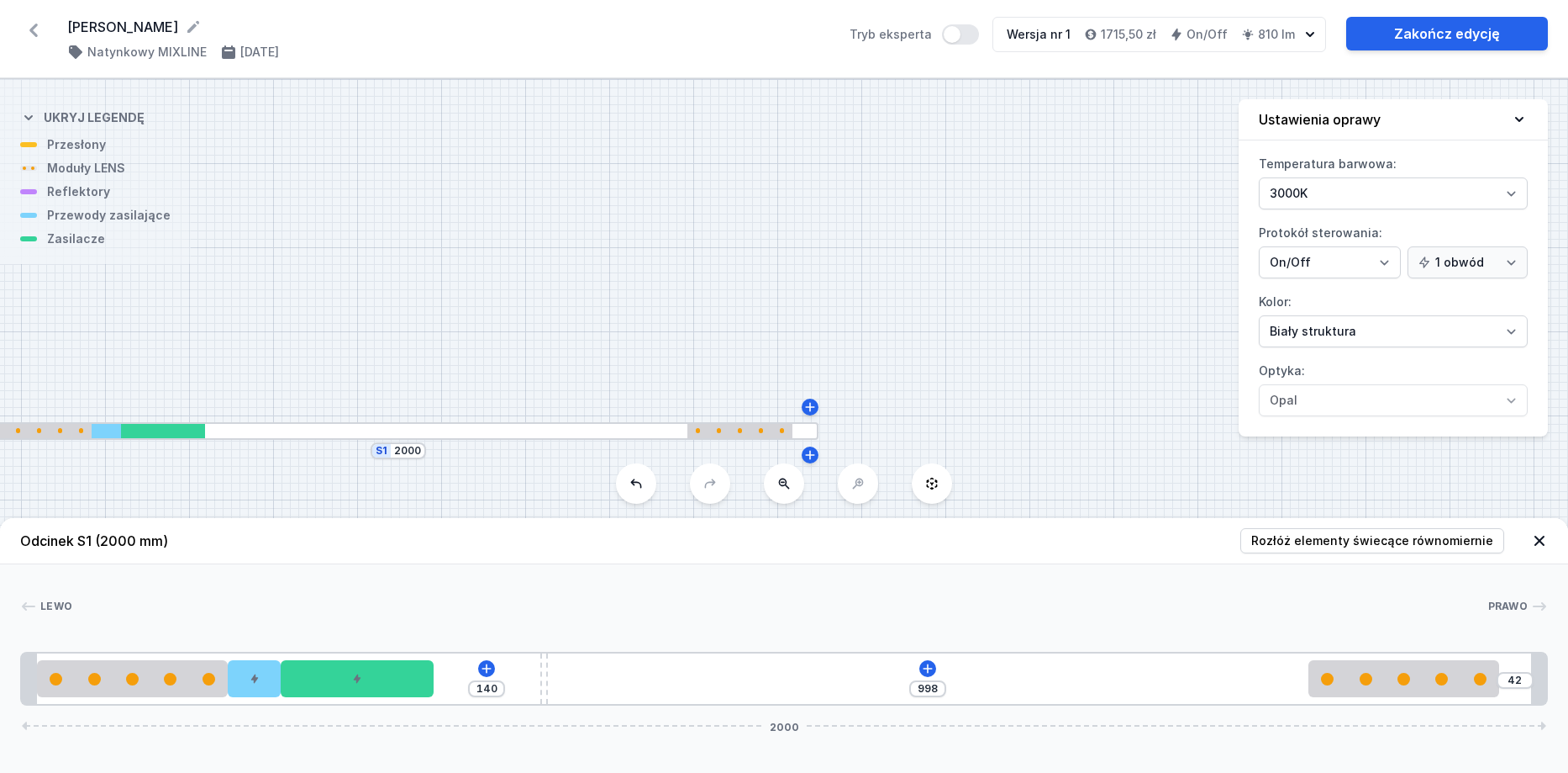
drag, startPoint x: 666, startPoint y: 670, endPoint x: 500, endPoint y: 665, distance: 166.1
click at [500, 665] on div "140 998 42 2000" at bounding box center [784, 679] width 1528 height 53
click at [917, 666] on div "140 998 42 2000" at bounding box center [784, 679] width 1528 height 53
click at [923, 667] on icon at bounding box center [928, 668] width 13 height 13
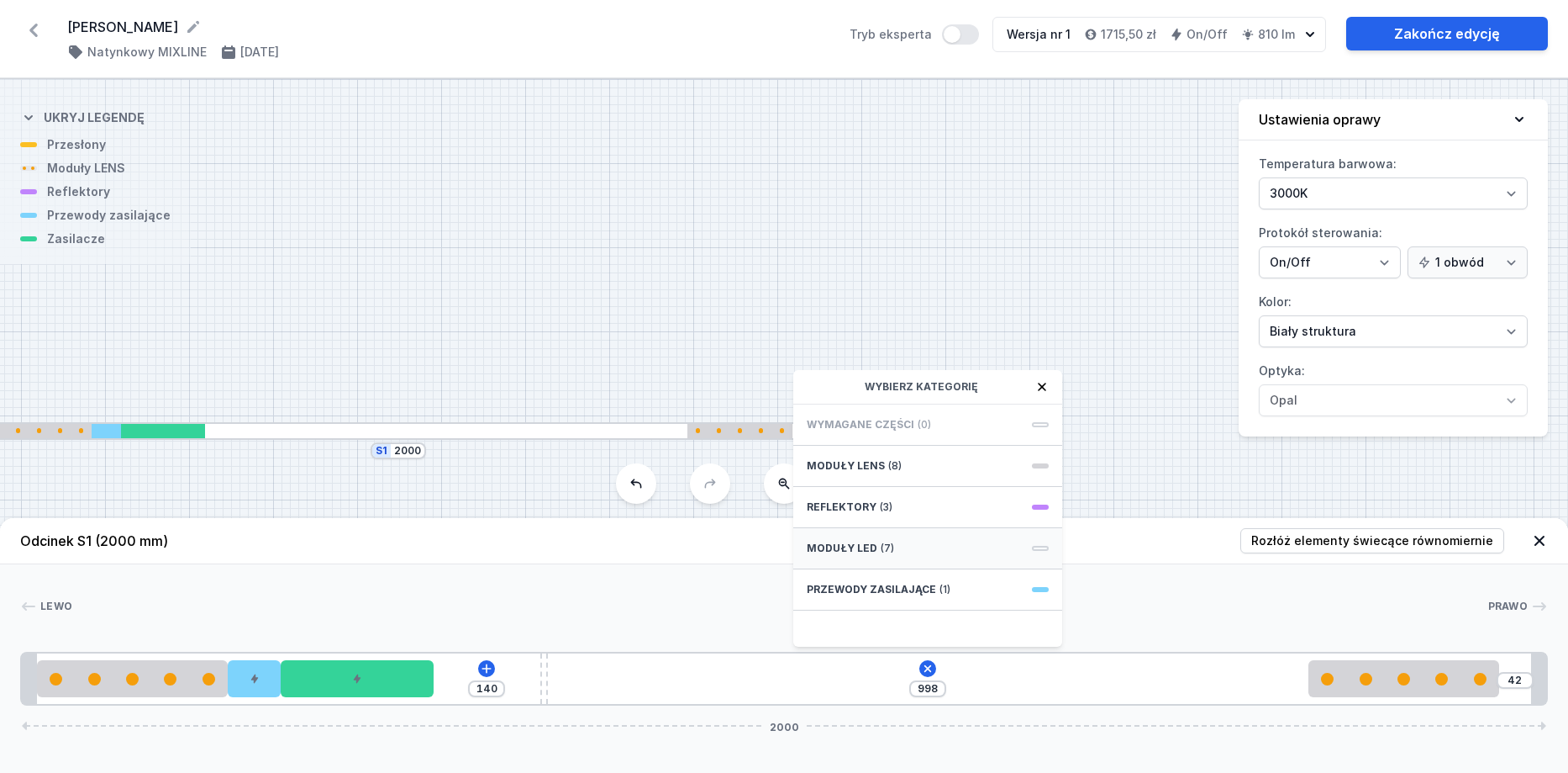
click at [911, 553] on div "Moduły LED (7)" at bounding box center [928, 548] width 269 height 41
click at [1004, 568] on span "LED opal module 980mm" at bounding box center [928, 575] width 242 height 17
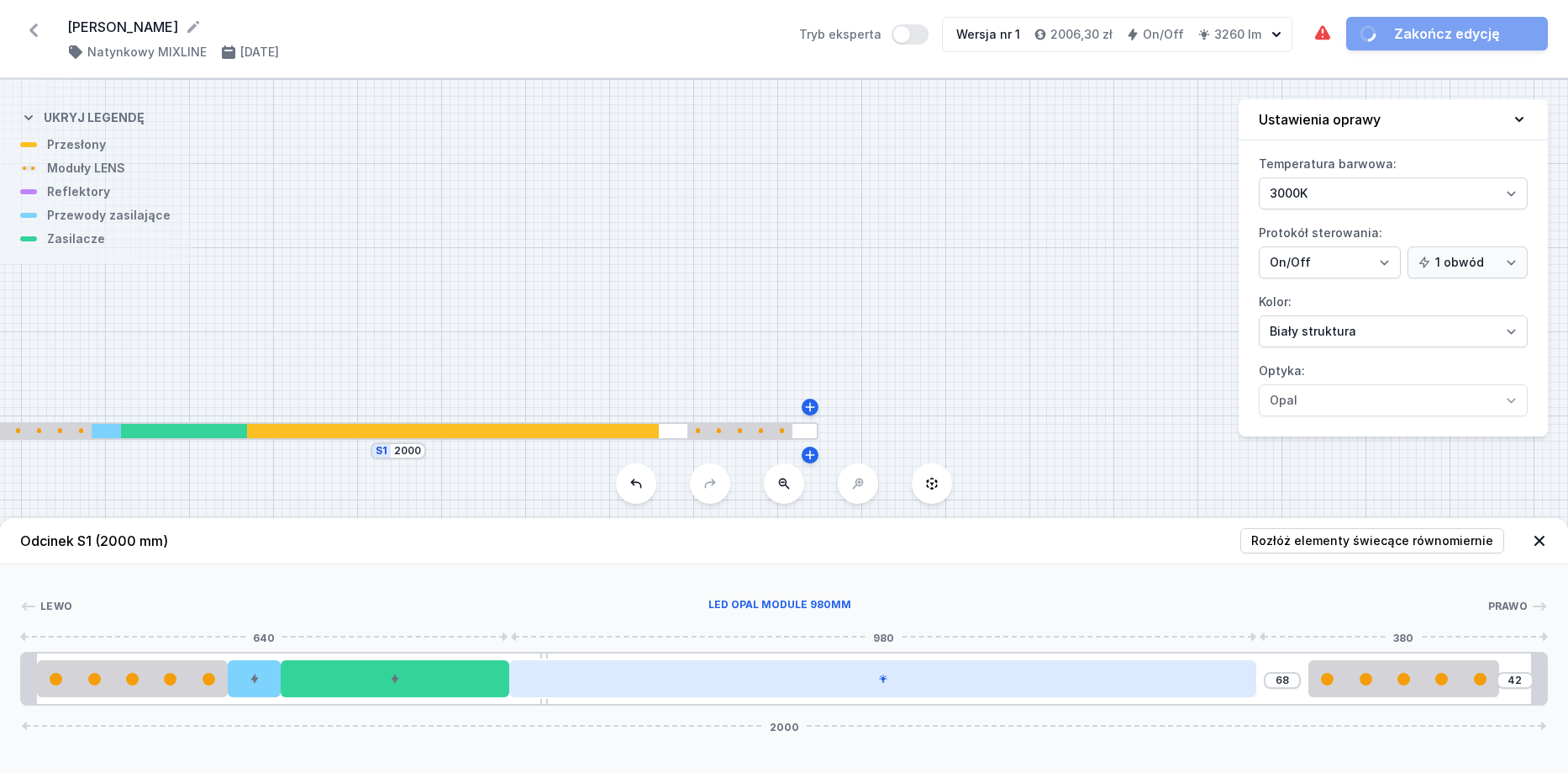
drag, startPoint x: 1116, startPoint y: 690, endPoint x: 1050, endPoint y: 691, distance: 66.0
click at [1050, 691] on div at bounding box center [883, 679] width 747 height 37
click at [778, 679] on div at bounding box center [883, 679] width 747 height 37
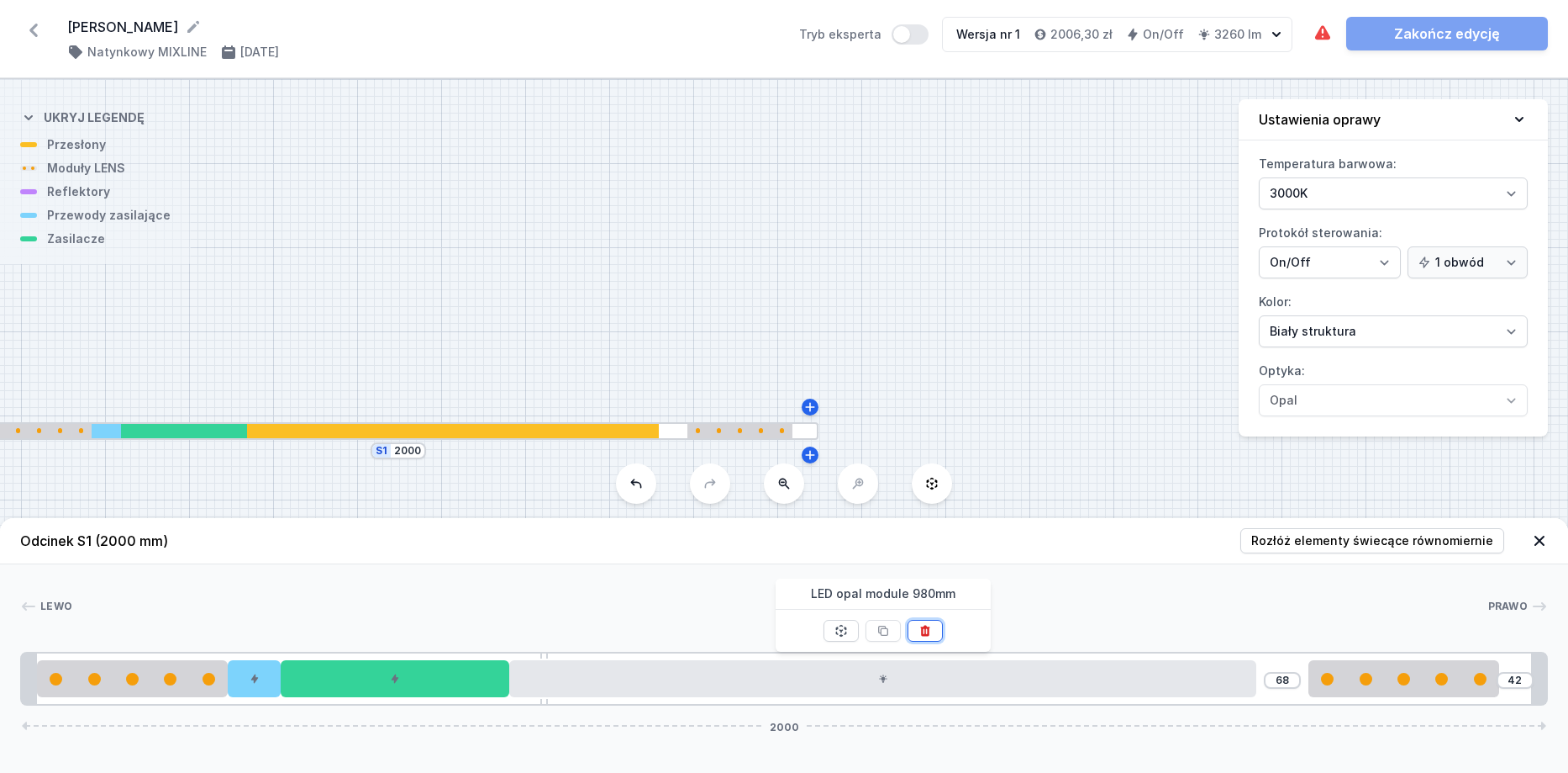
click at [930, 625] on icon at bounding box center [925, 631] width 13 height 13
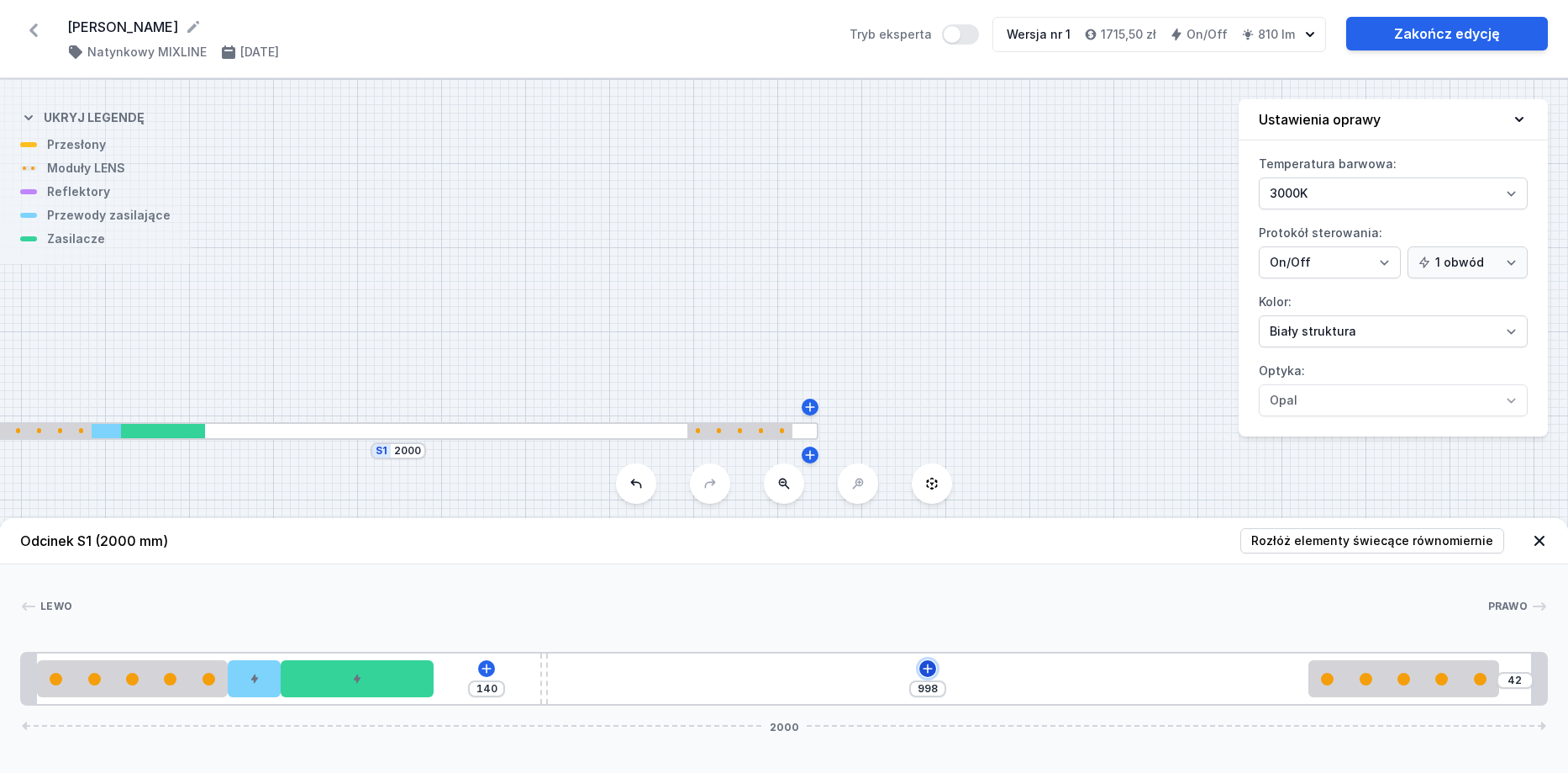
click at [925, 661] on icon at bounding box center [928, 668] width 13 height 13
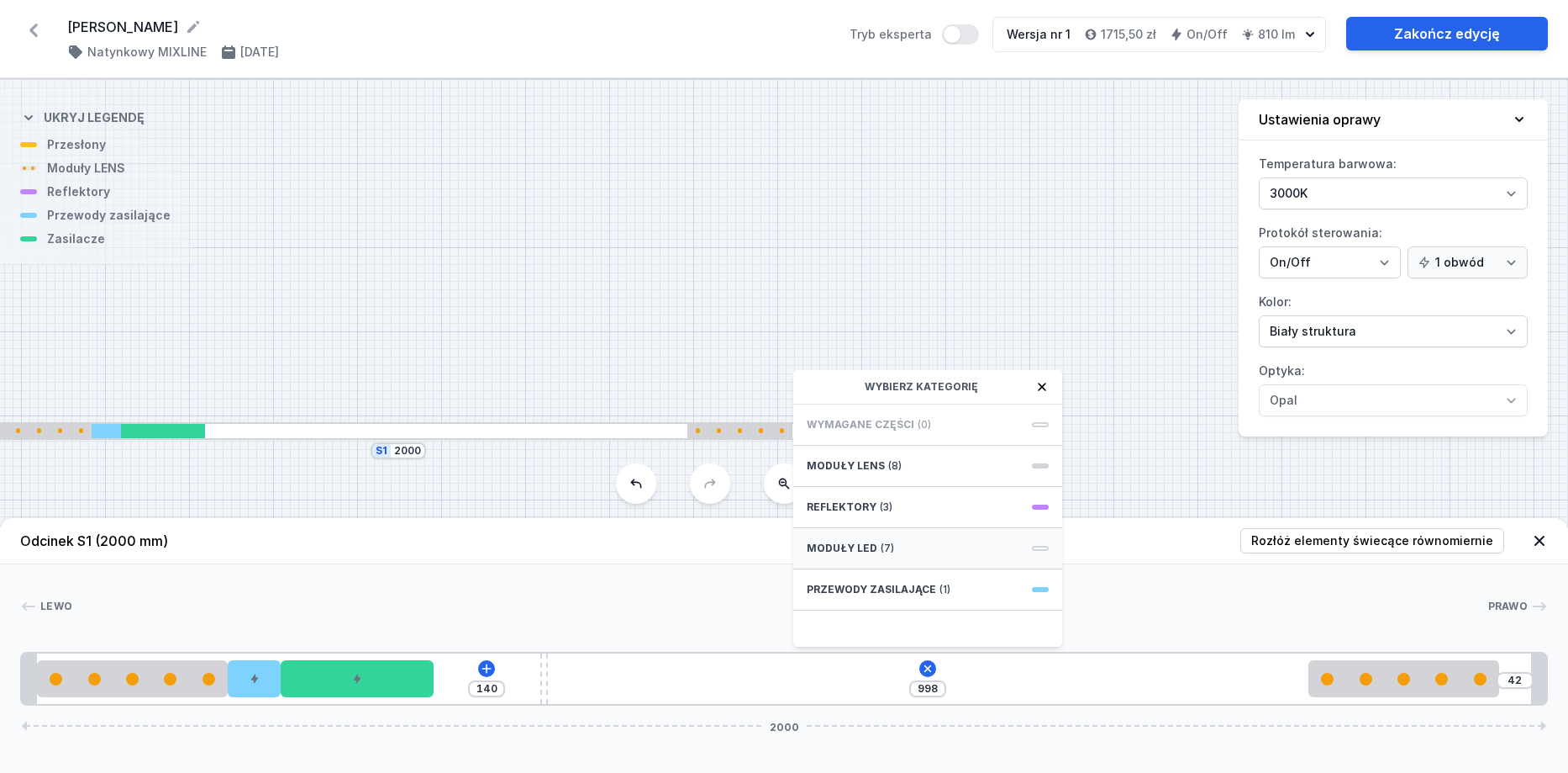
click at [926, 538] on div "Moduły LED (7)" at bounding box center [928, 548] width 269 height 41
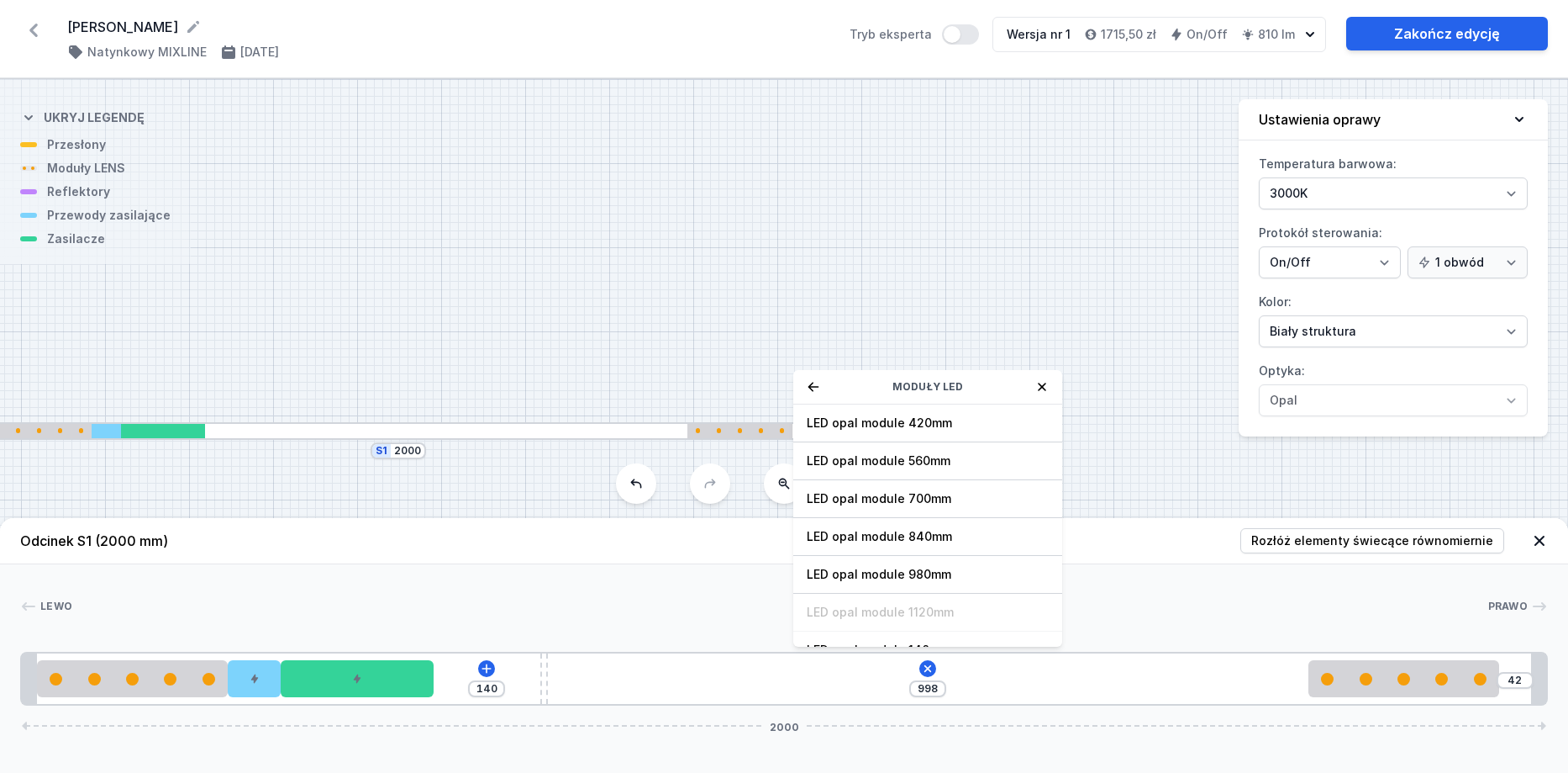
click at [926, 538] on span "LED opal module 840mm" at bounding box center [928, 537] width 242 height 17
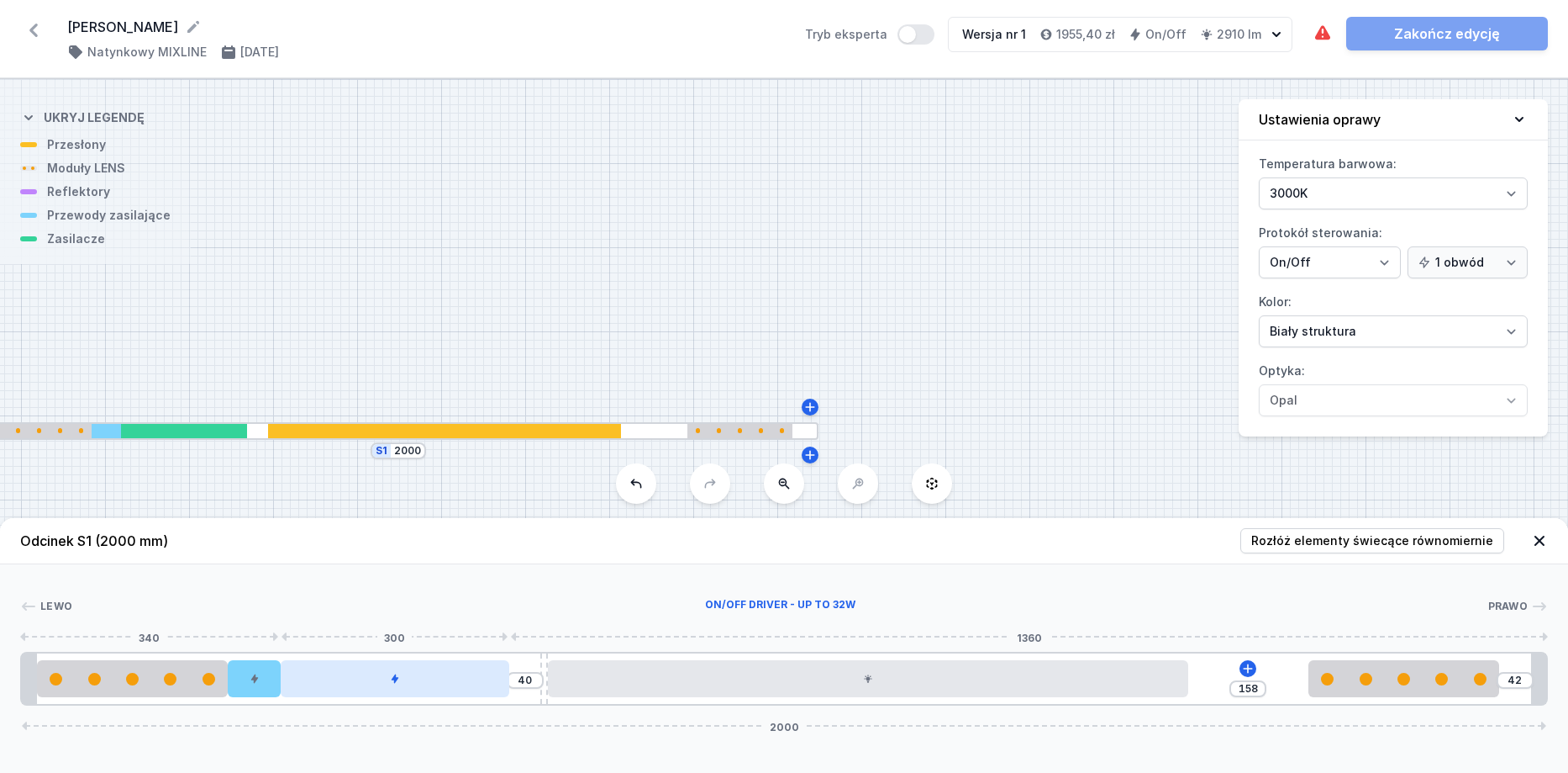
click at [447, 688] on div at bounding box center [395, 679] width 229 height 37
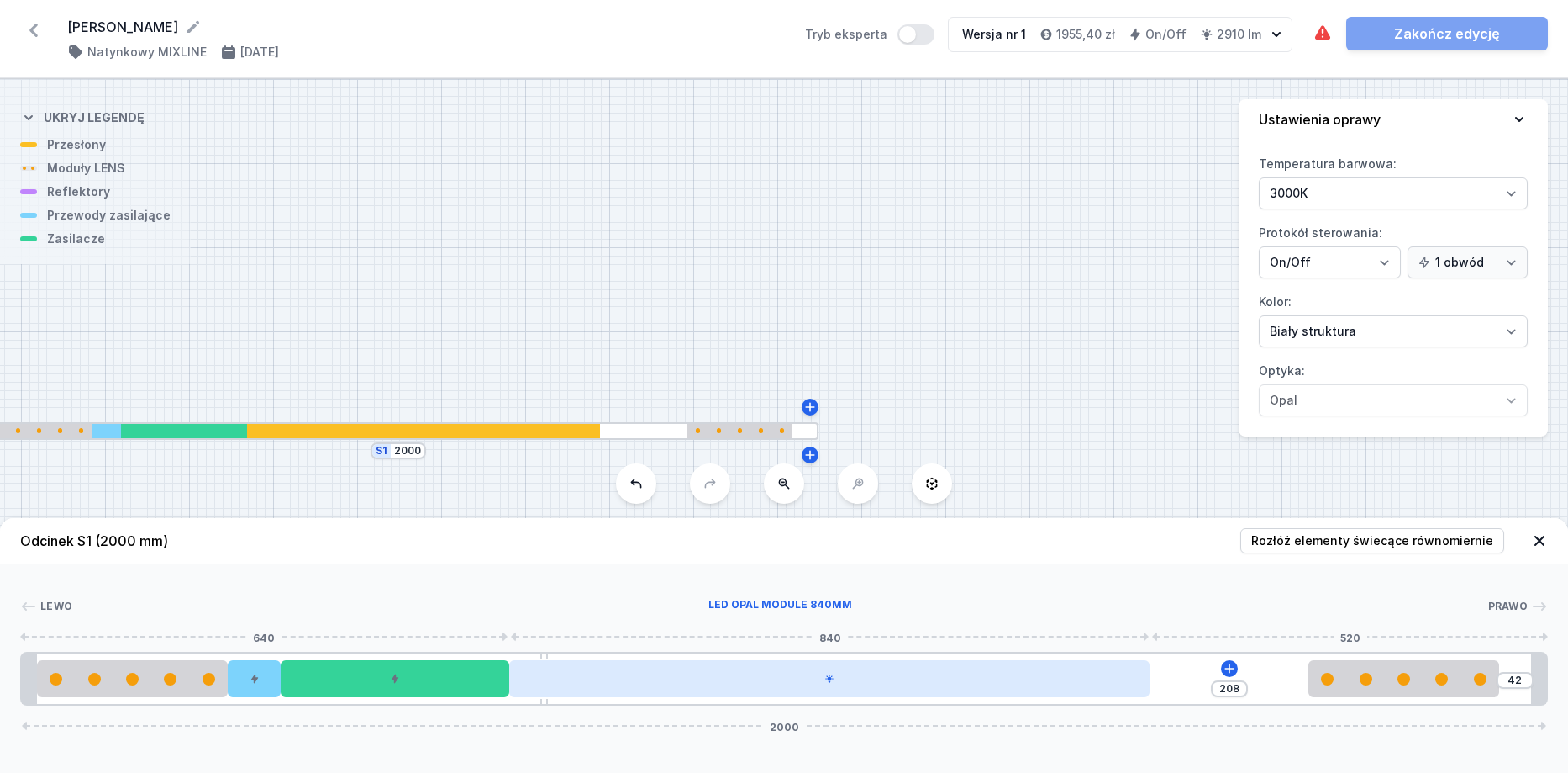
drag, startPoint x: 742, startPoint y: 687, endPoint x: 725, endPoint y: 687, distance: 17.0
click at [725, 687] on div at bounding box center [830, 679] width 640 height 37
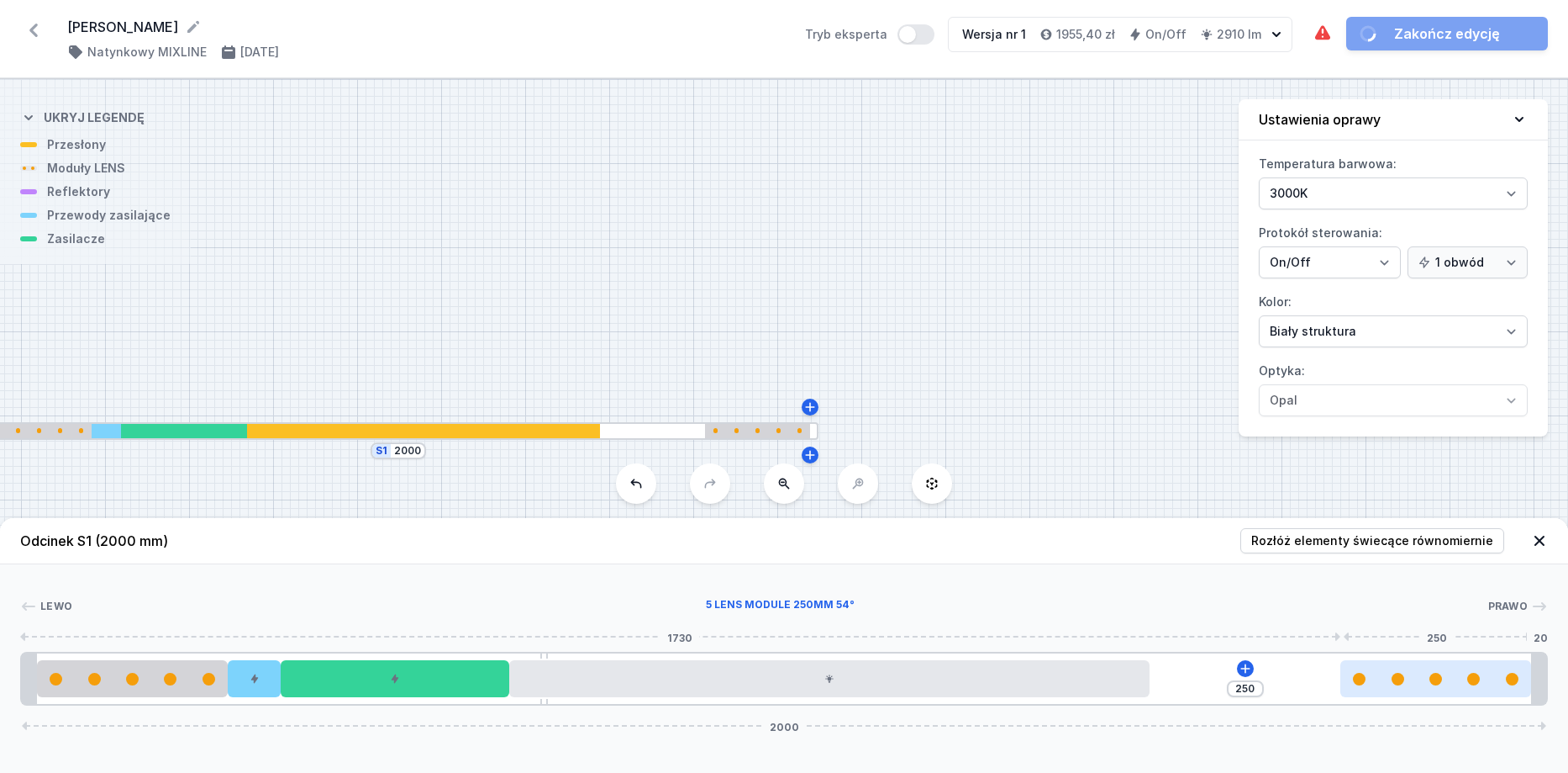
drag, startPoint x: 1361, startPoint y: 695, endPoint x: 1388, endPoint y: 691, distance: 27.3
click at [1388, 691] on div at bounding box center [1436, 679] width 191 height 37
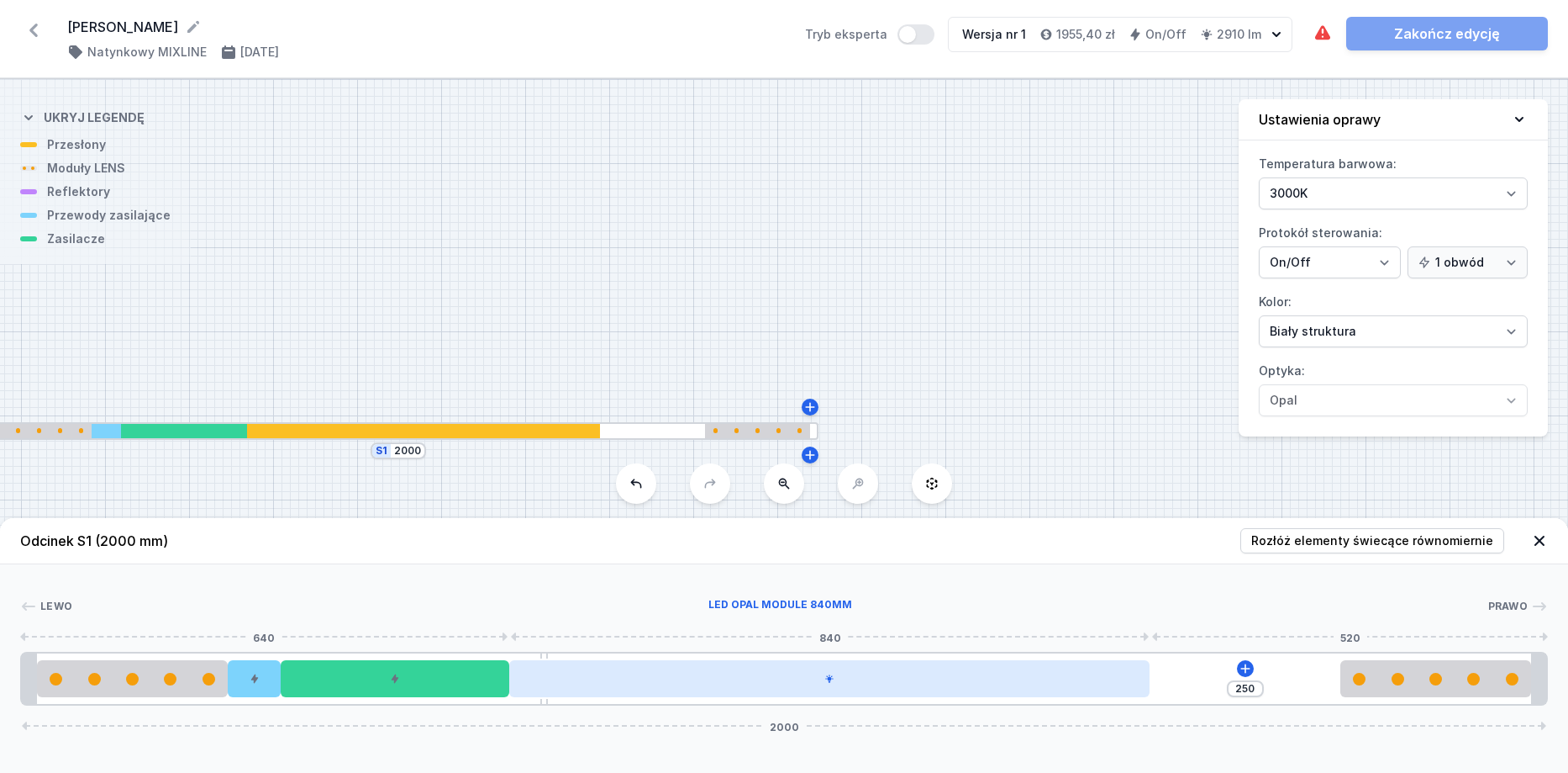
drag, startPoint x: 811, startPoint y: 691, endPoint x: 833, endPoint y: 689, distance: 22.1
click at [833, 689] on div at bounding box center [830, 679] width 640 height 37
drag, startPoint x: 818, startPoint y: 684, endPoint x: 839, endPoint y: 683, distance: 21.0
click at [841, 683] on div at bounding box center [830, 679] width 640 height 37
click at [846, 675] on div at bounding box center [830, 679] width 640 height 37
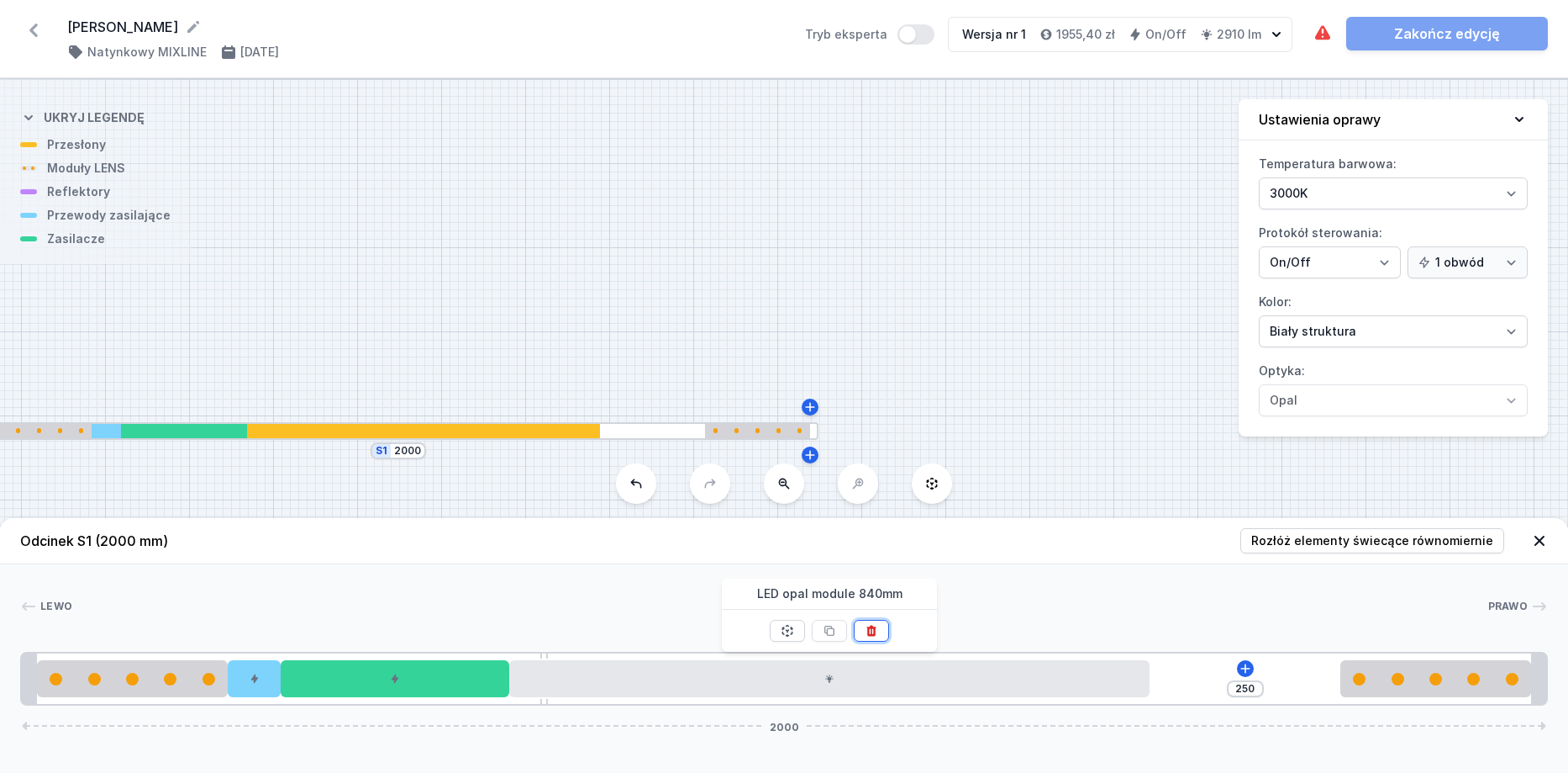
click at [871, 637] on icon at bounding box center [872, 631] width 13 height 13
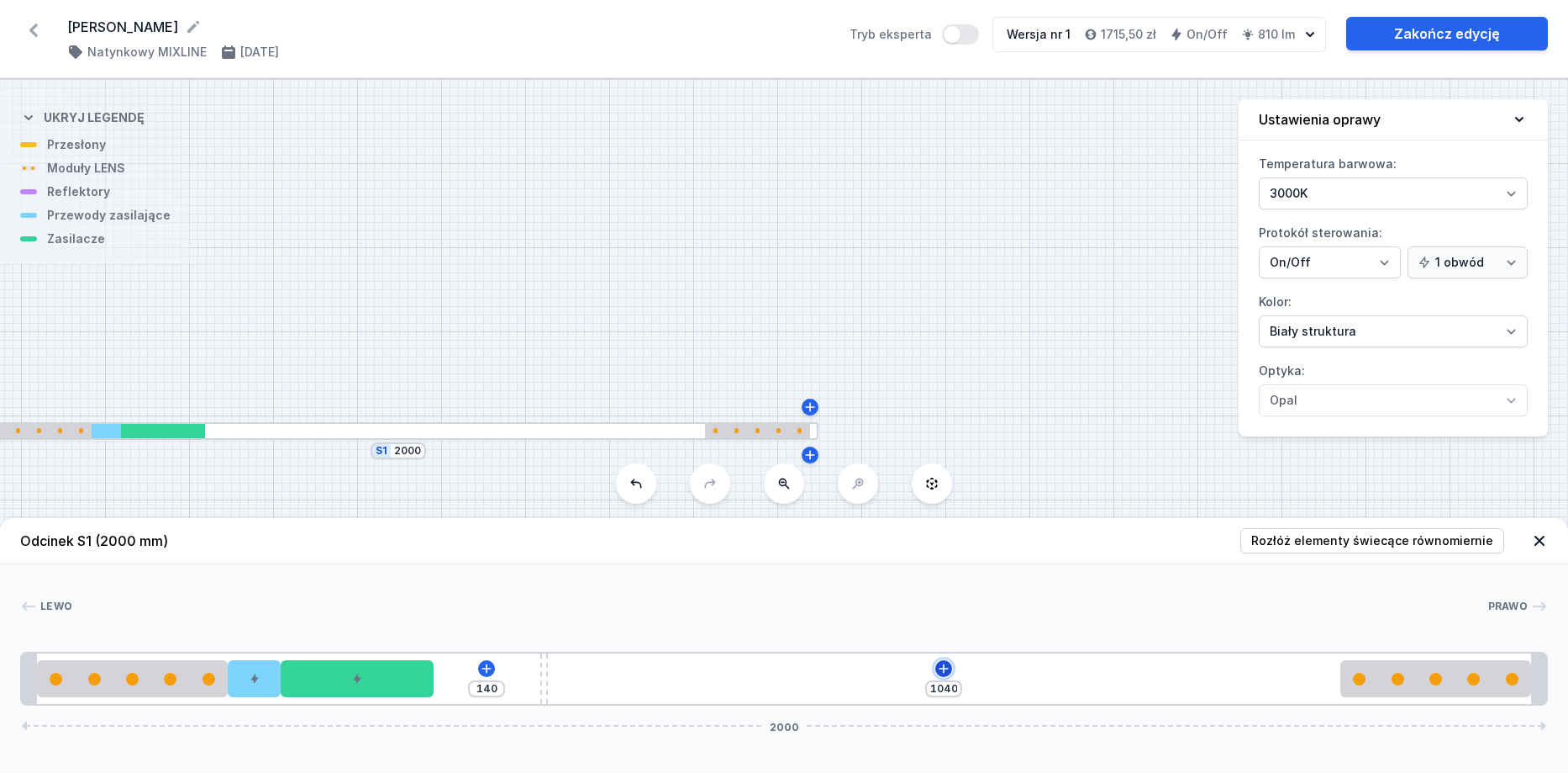
click at [946, 667] on icon at bounding box center [944, 668] width 13 height 13
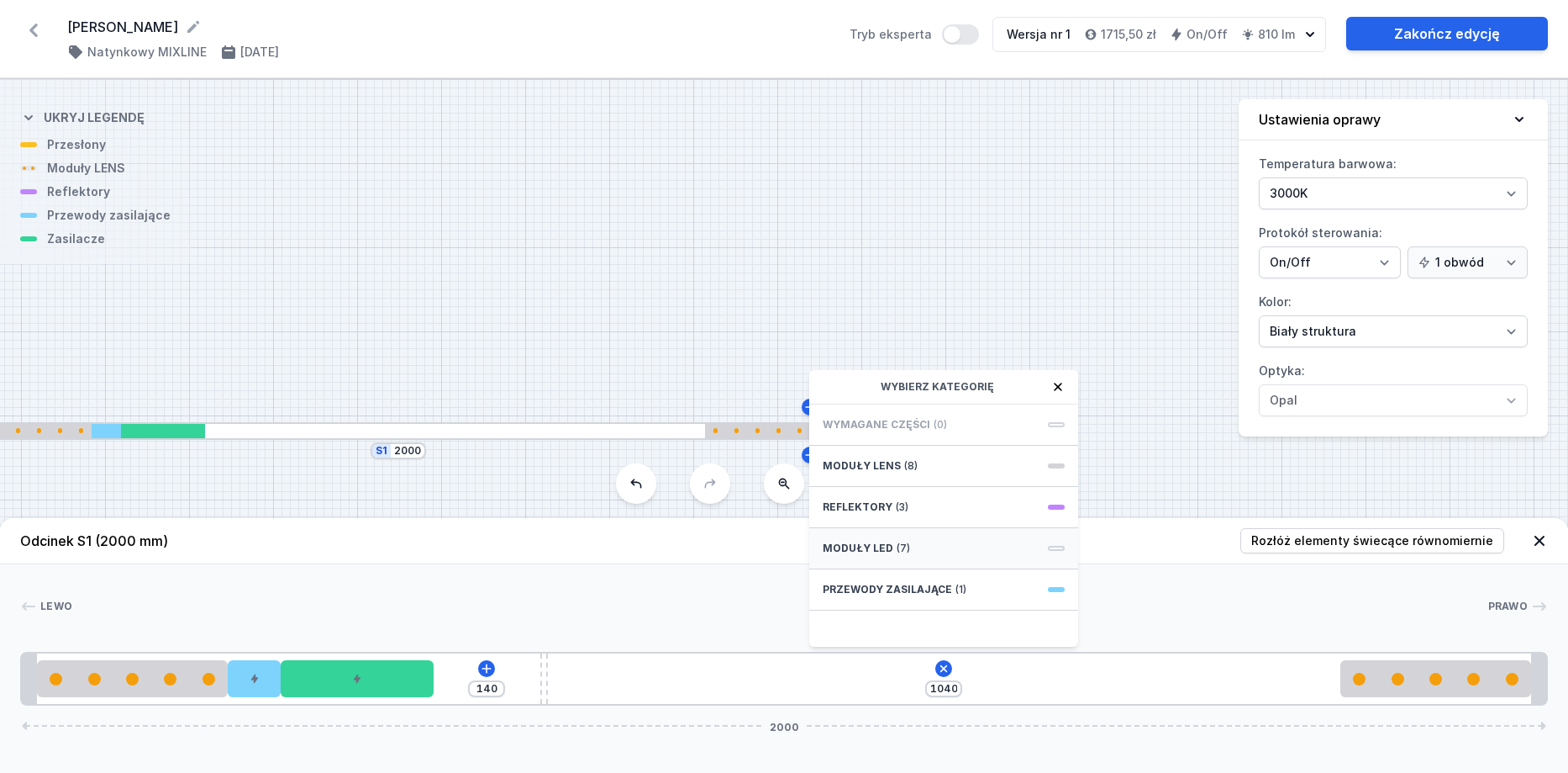
click at [916, 554] on div "Moduły LED (7)" at bounding box center [944, 548] width 269 height 41
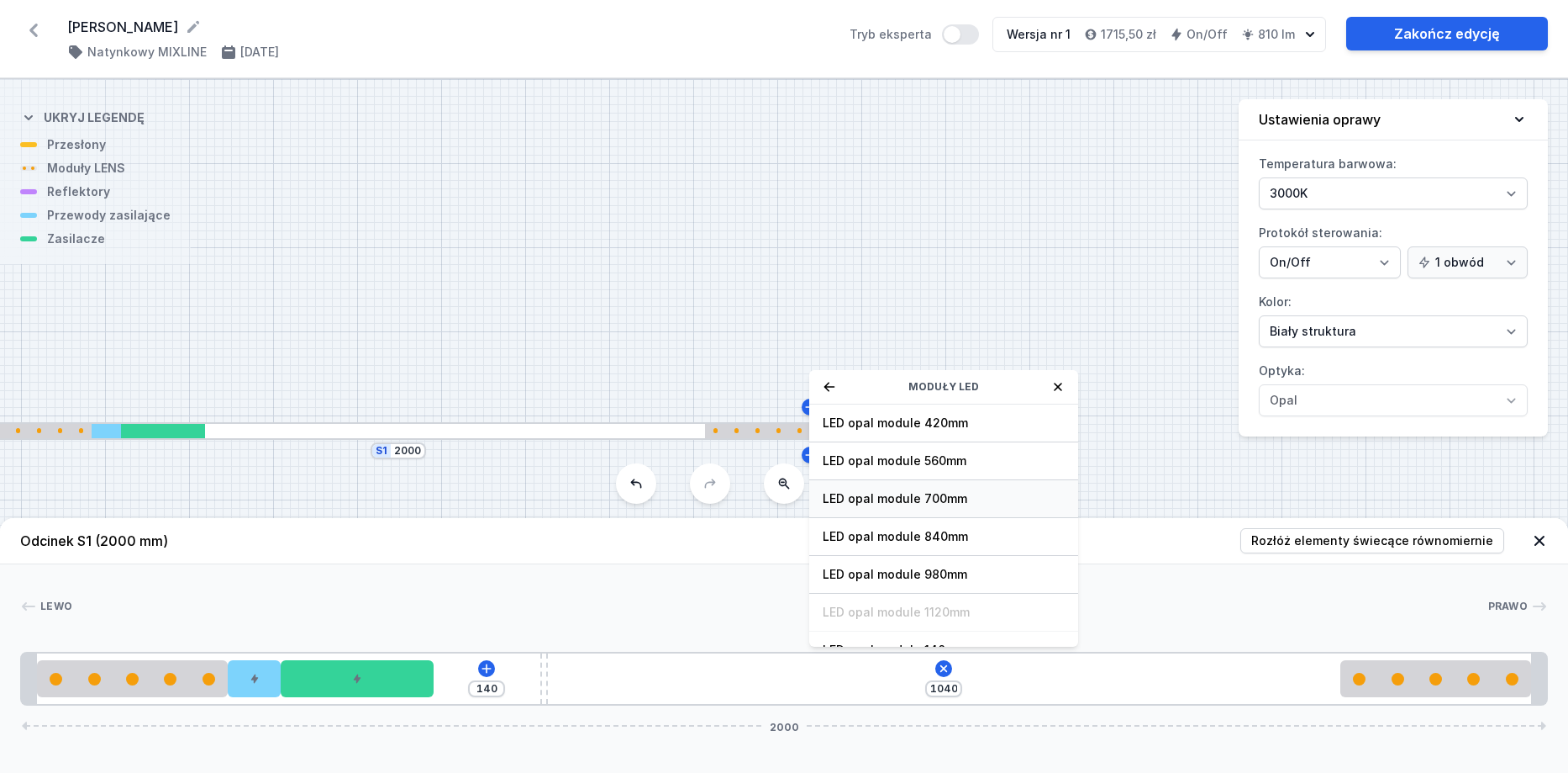
click at [920, 499] on span "LED opal module 700mm" at bounding box center [944, 498] width 242 height 17
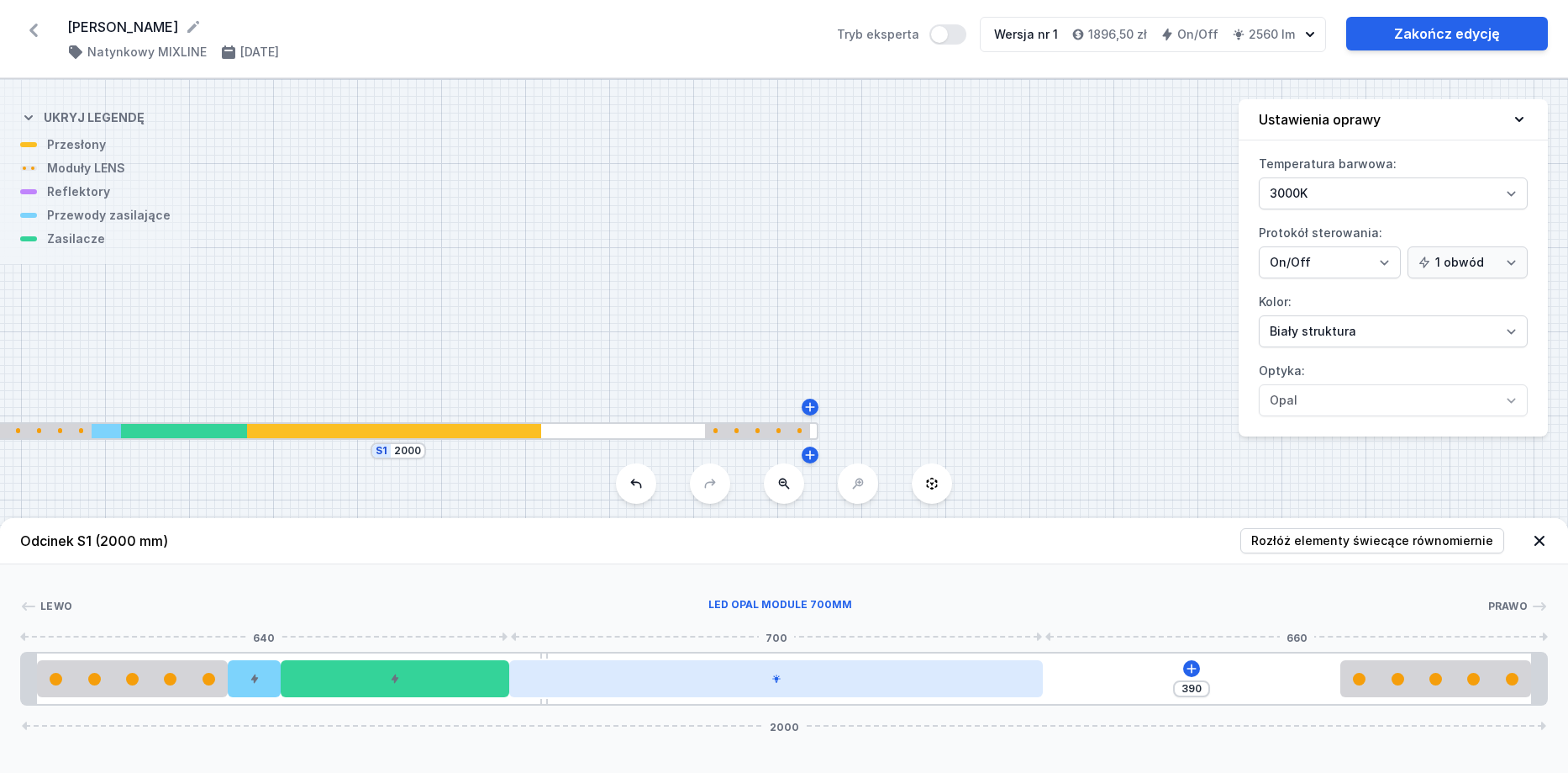
drag, startPoint x: 817, startPoint y: 681, endPoint x: 829, endPoint y: 681, distance: 12.0
click at [829, 681] on div at bounding box center [776, 679] width 533 height 37
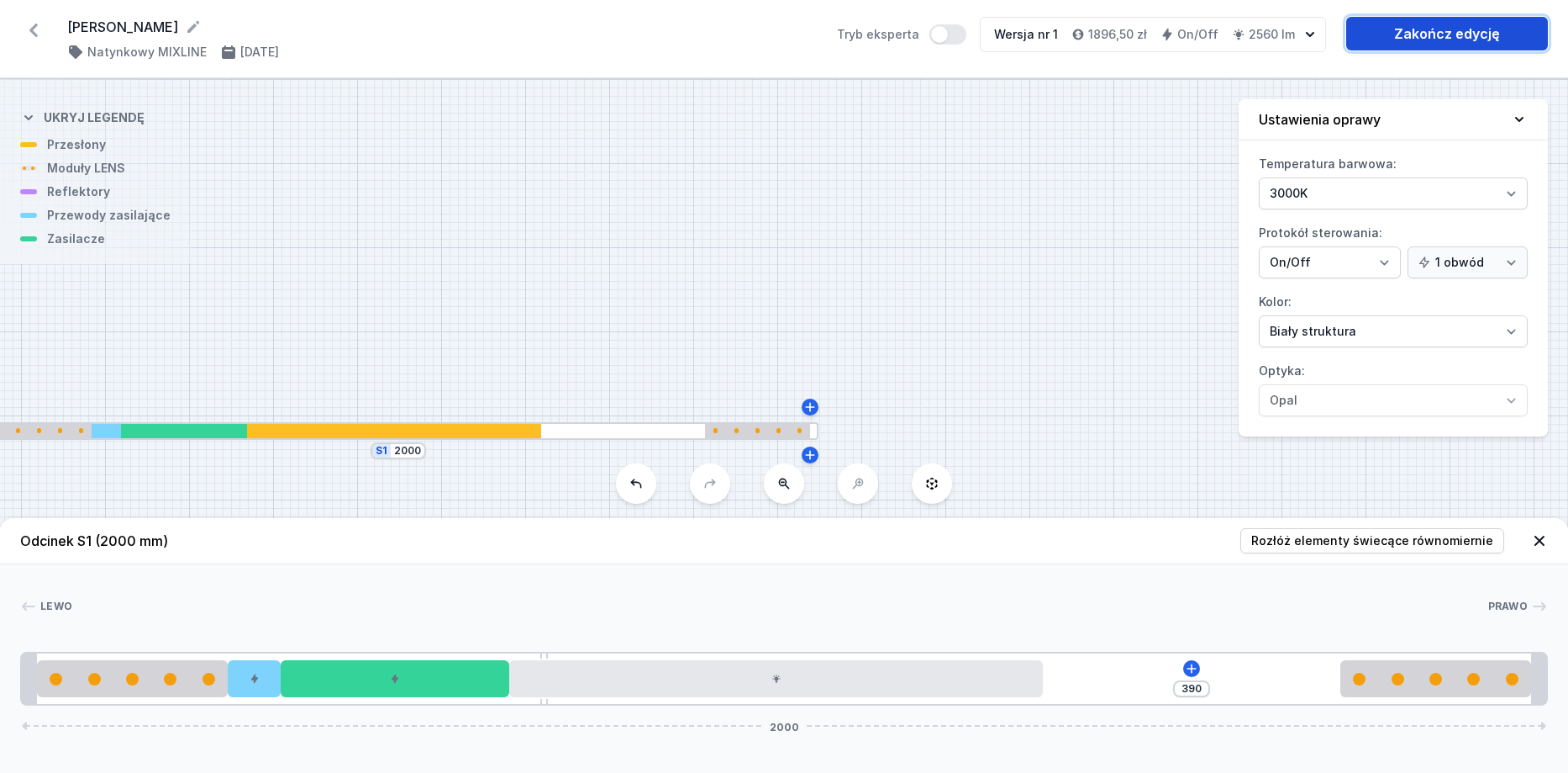
click at [1462, 35] on link "Zakończ edycję" at bounding box center [1447, 33] width 202 height 33
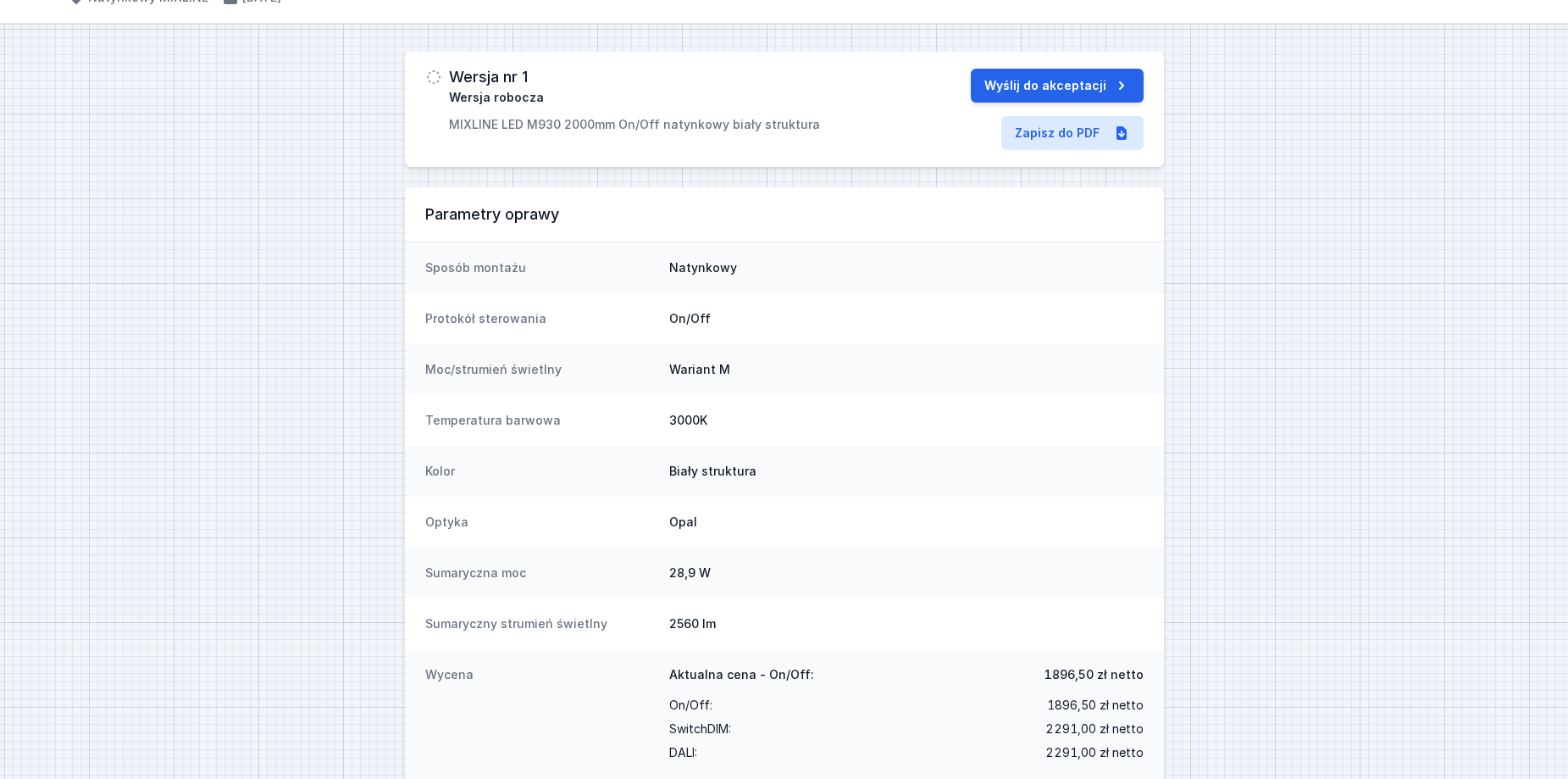
scroll to position [85, 0]
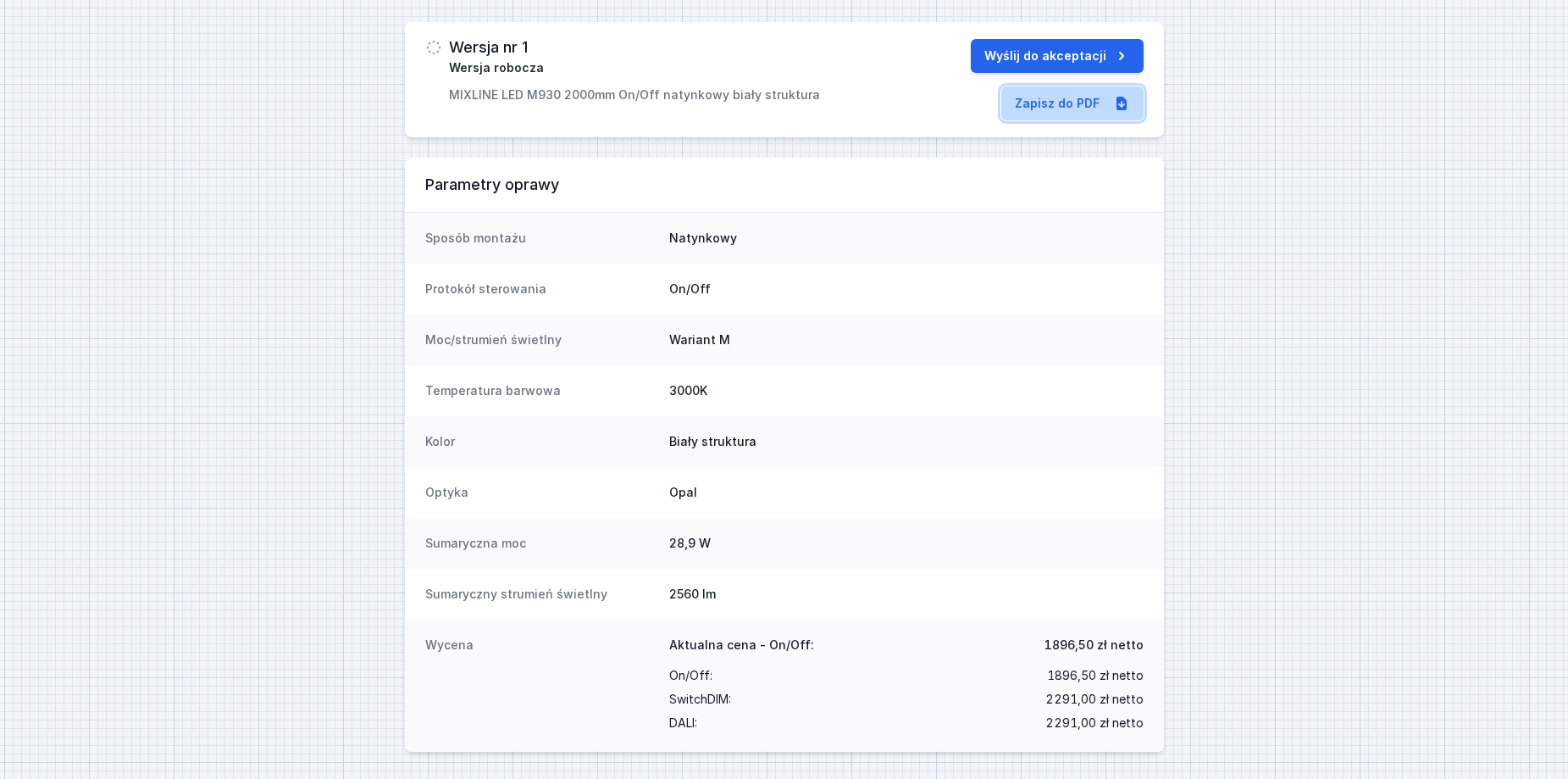
click at [1075, 110] on link "Zapisz do PDF" at bounding box center [1073, 103] width 142 height 34
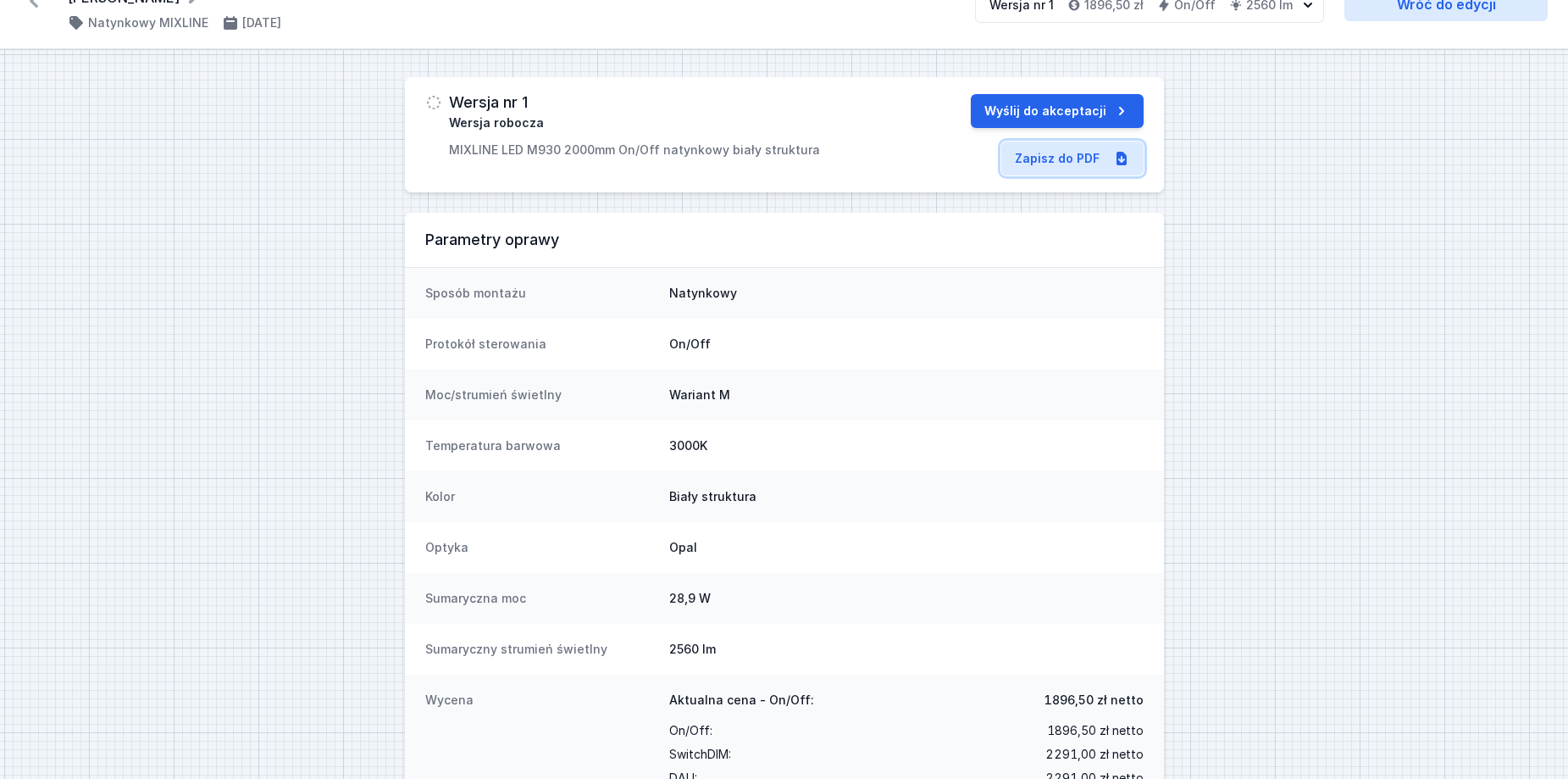
scroll to position [0, 0]
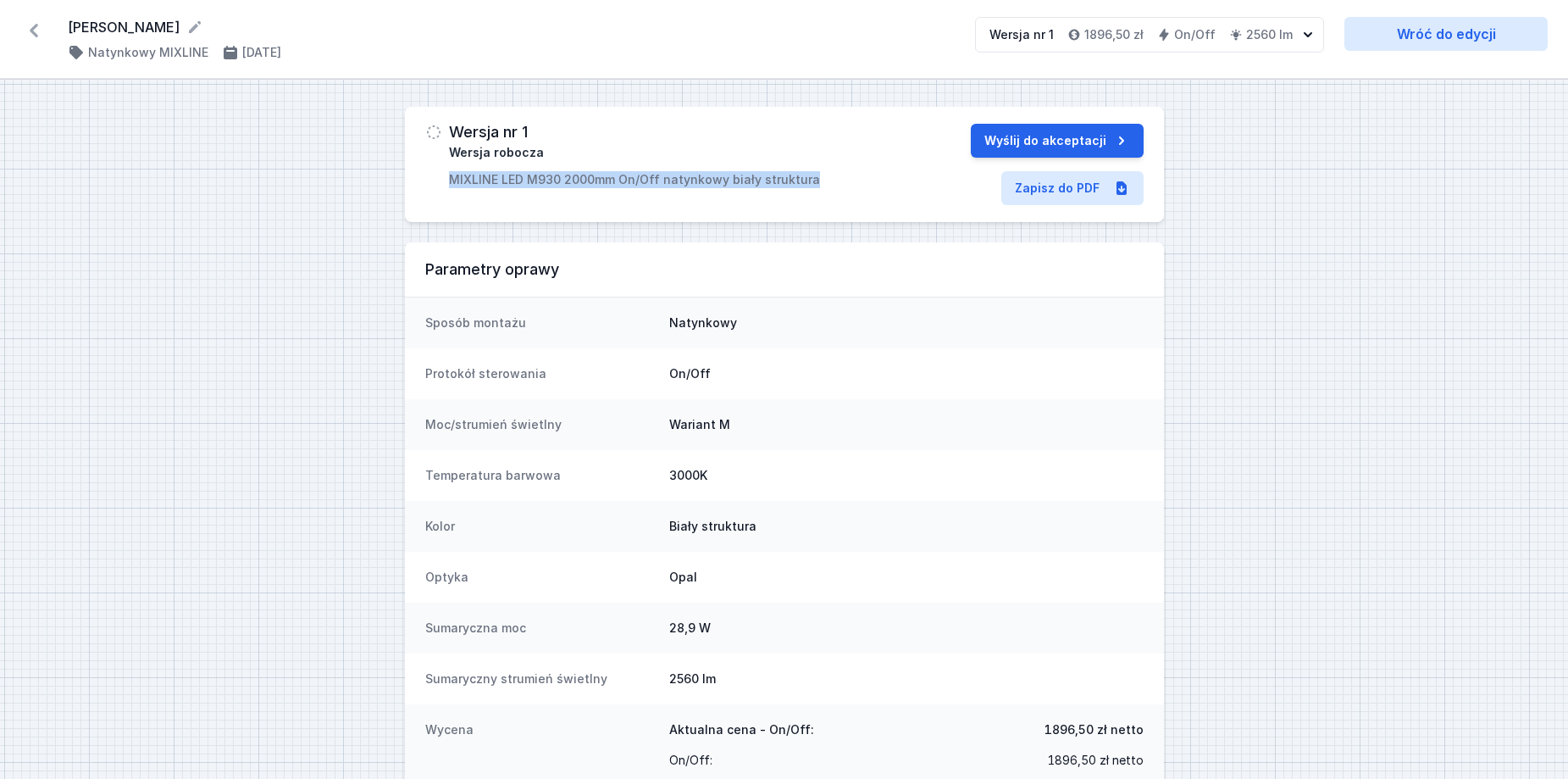
drag, startPoint x: 451, startPoint y: 180, endPoint x: 803, endPoint y: 175, distance: 352.0
click at [803, 175] on p "MIXLINE LED M930 2000mm On/Off natynkowy biały struktura" at bounding box center [635, 180] width 371 height 17
click at [435, 196] on div "Wersja nr 1 Wersja robocza MIXLINE LED M930 2000mm On/Off natynkowy biały struk…" at bounding box center [784, 164] width 760 height 115
drag, startPoint x: 446, startPoint y: 183, endPoint x: 722, endPoint y: 184, distance: 276.0
click at [722, 184] on div "Wersja nr 1 Wersja robocza MIXLINE LED M930 2000mm On/Off natynkowy biały struk…" at bounding box center [664, 156] width 478 height 64
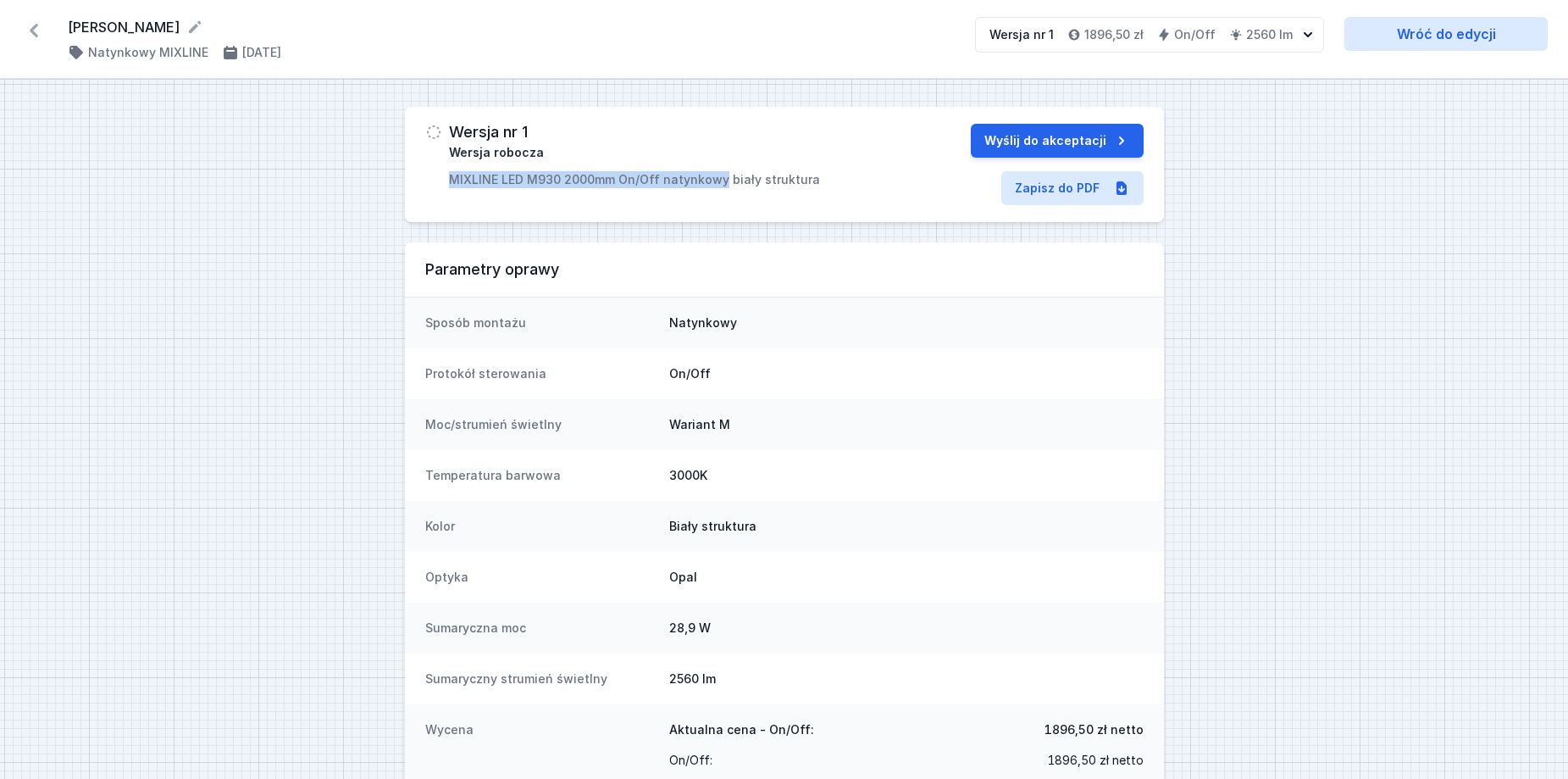
copy p "MIXLINE LED M930 2000mm On/Off natynkowy"
click at [574, 178] on p "MIXLINE LED M930 2000mm On/Off natynkowy biały struktura" at bounding box center [635, 180] width 371 height 17
drag, startPoint x: 451, startPoint y: 180, endPoint x: 615, endPoint y: 180, distance: 164.0
click at [615, 180] on p "MIXLINE LED M930 2000mm On/Off natynkowy biały struktura" at bounding box center [635, 180] width 371 height 17
copy p "MIXLINE LED M930 2000mm"
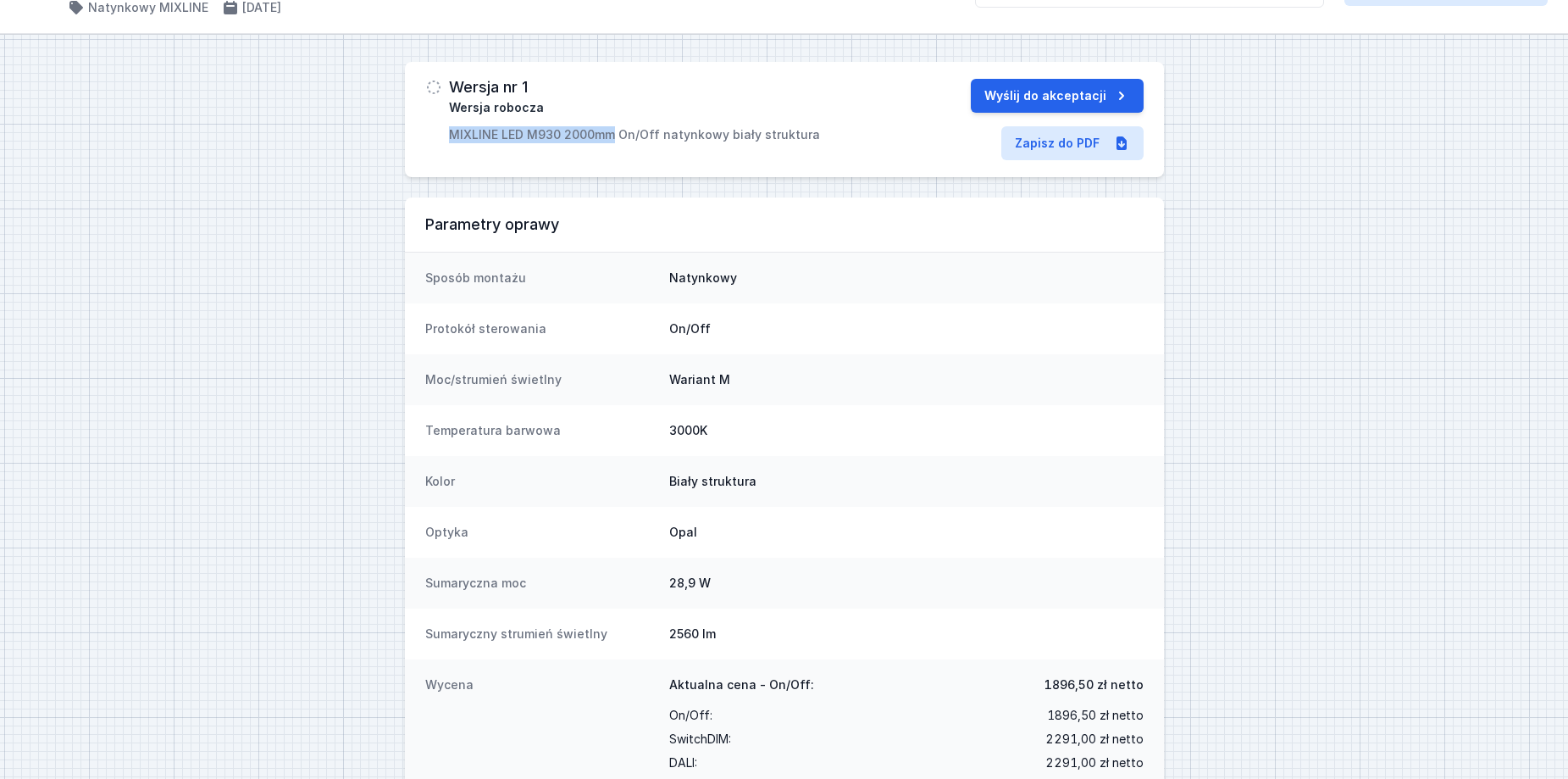
scroll to position [85, 0]
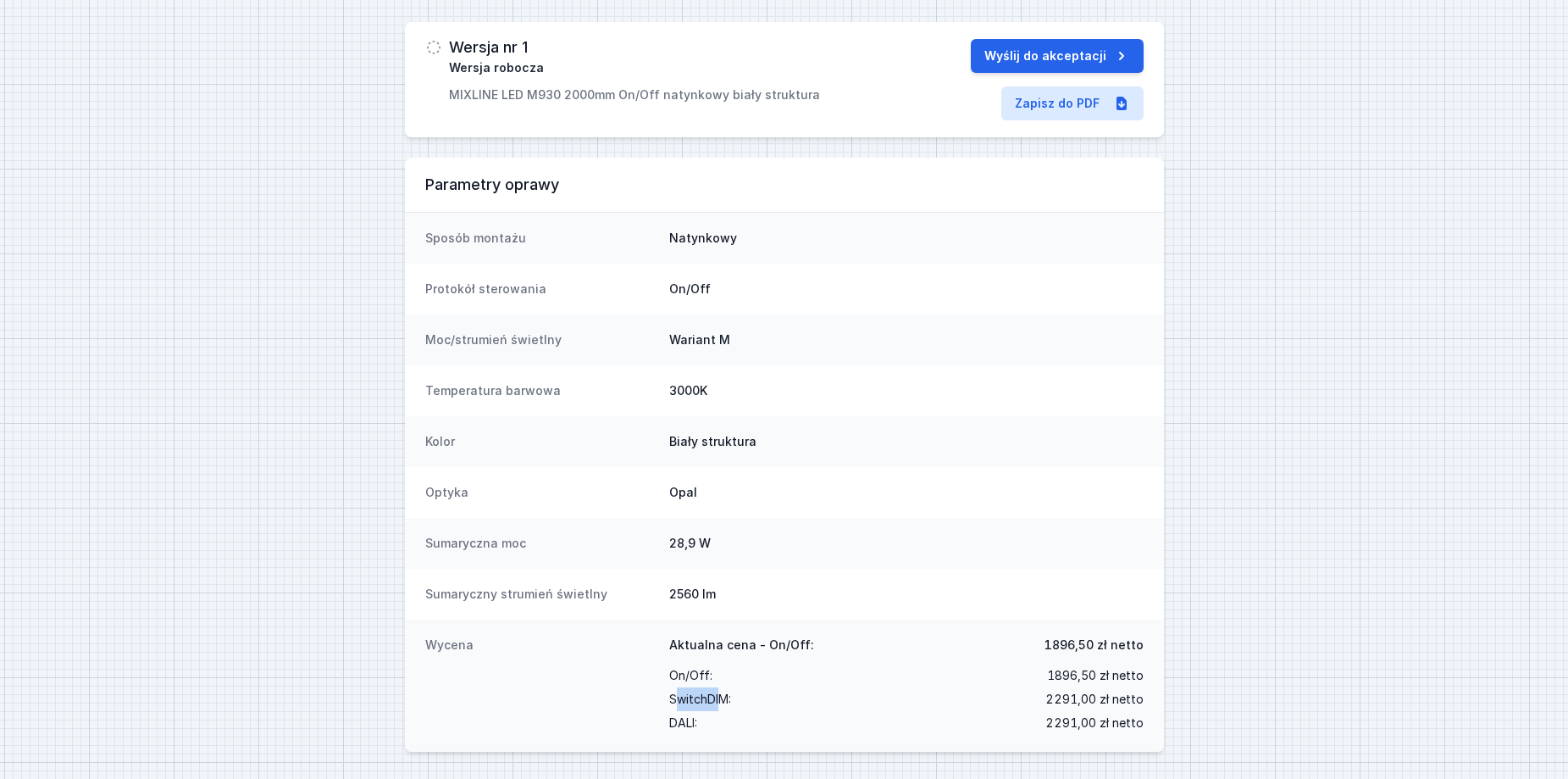
drag, startPoint x: 673, startPoint y: 696, endPoint x: 718, endPoint y: 697, distance: 45.0
click at [718, 697] on span "SwitchDIM :" at bounding box center [700, 699] width 61 height 24
drag, startPoint x: 671, startPoint y: 702, endPoint x: 727, endPoint y: 702, distance: 56.0
click at [727, 702] on span "SwitchDIM :" at bounding box center [700, 699] width 61 height 24
copy span "SwitchDIM"
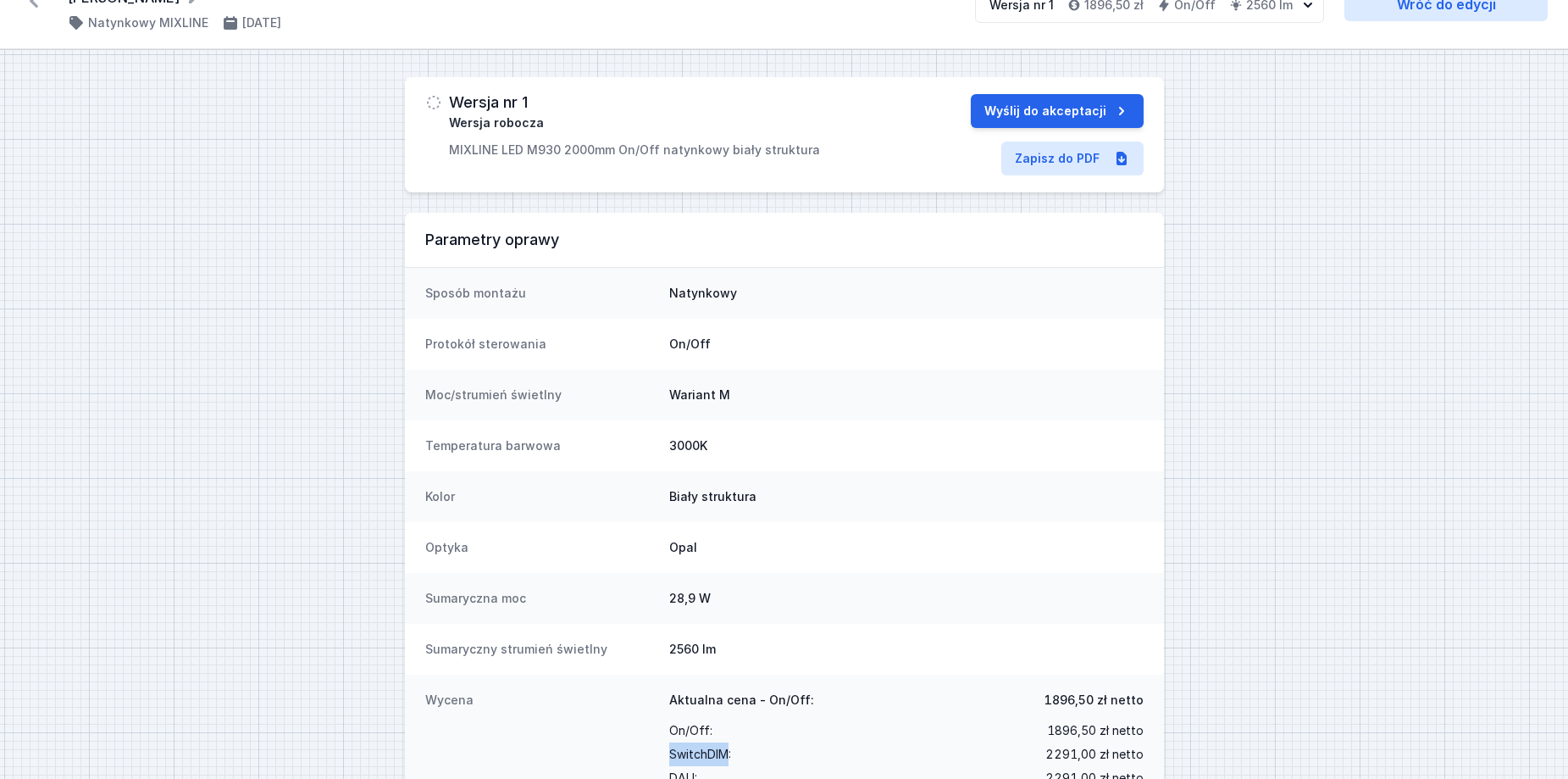
scroll to position [0, 0]
